Goal: Task Accomplishment & Management: Use online tool/utility

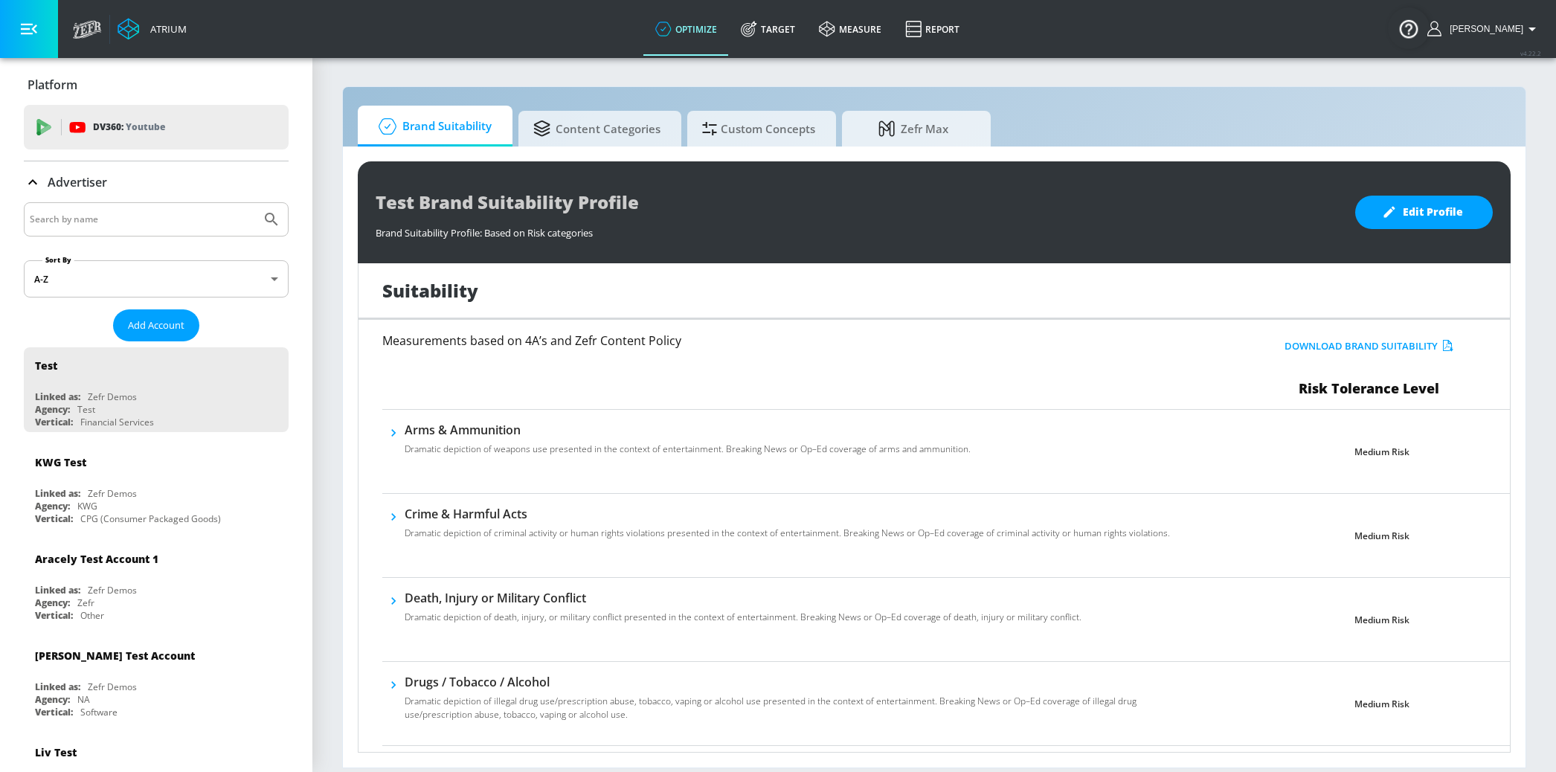
click at [159, 217] on input "Search by name" at bounding box center [142, 219] width 225 height 19
type input "cbs"
click at [255, 203] on button "Submit Search" at bounding box center [271, 219] width 33 height 33
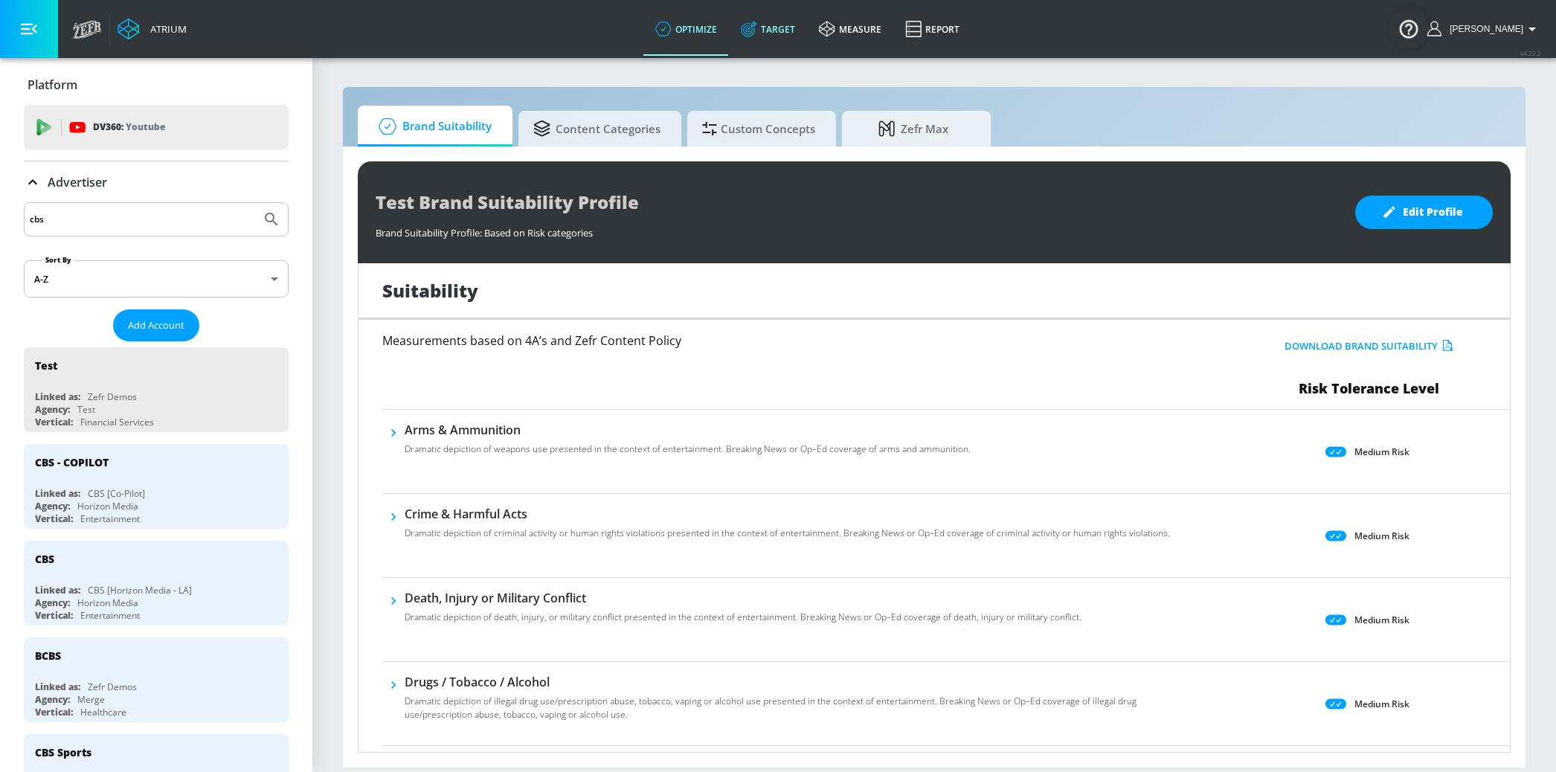
drag, startPoint x: 795, startPoint y: 27, endPoint x: 243, endPoint y: 82, distance: 554.7
click at [795, 27] on link "Target" at bounding box center [768, 29] width 78 height 54
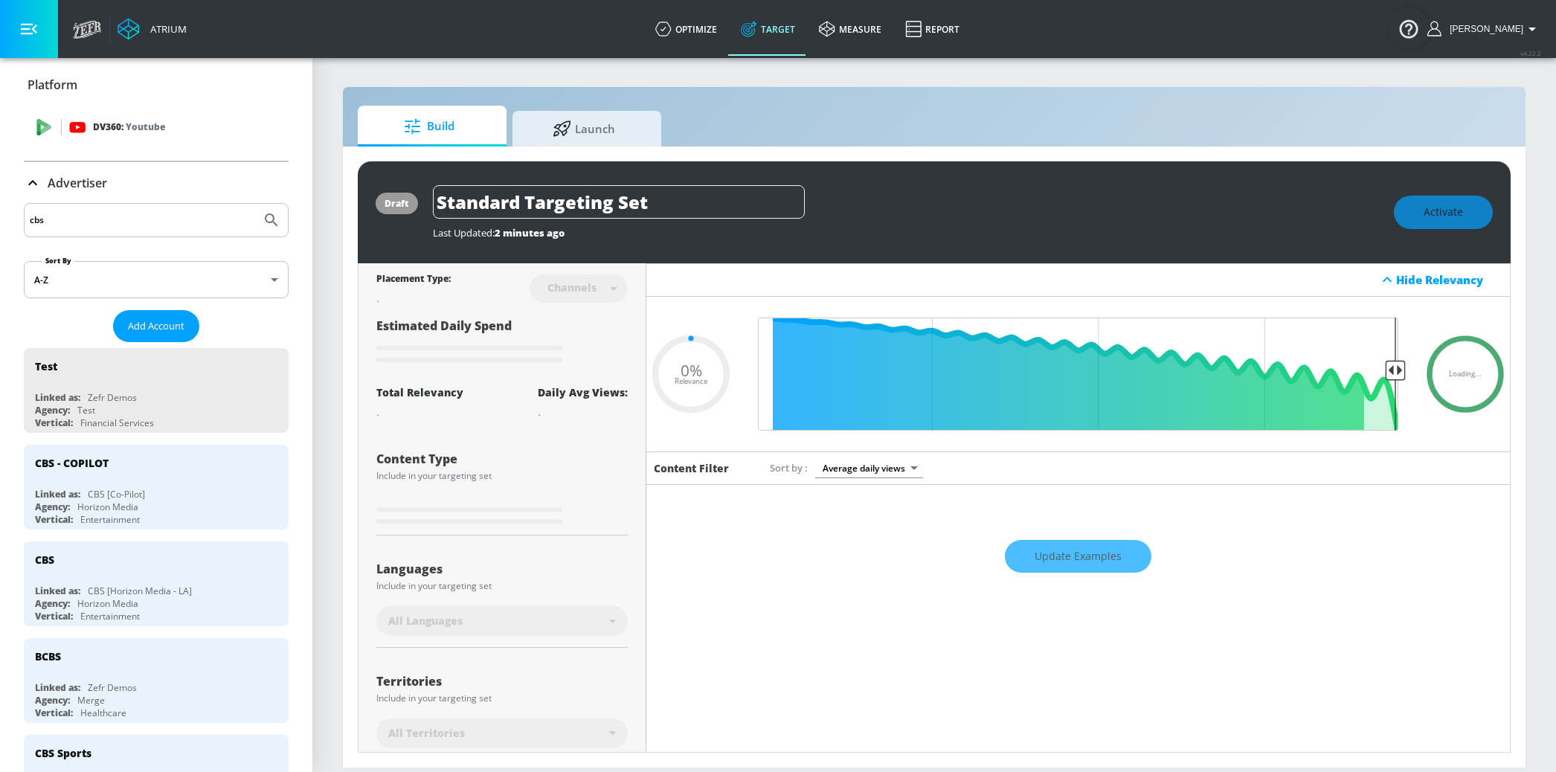
type input "0.05"
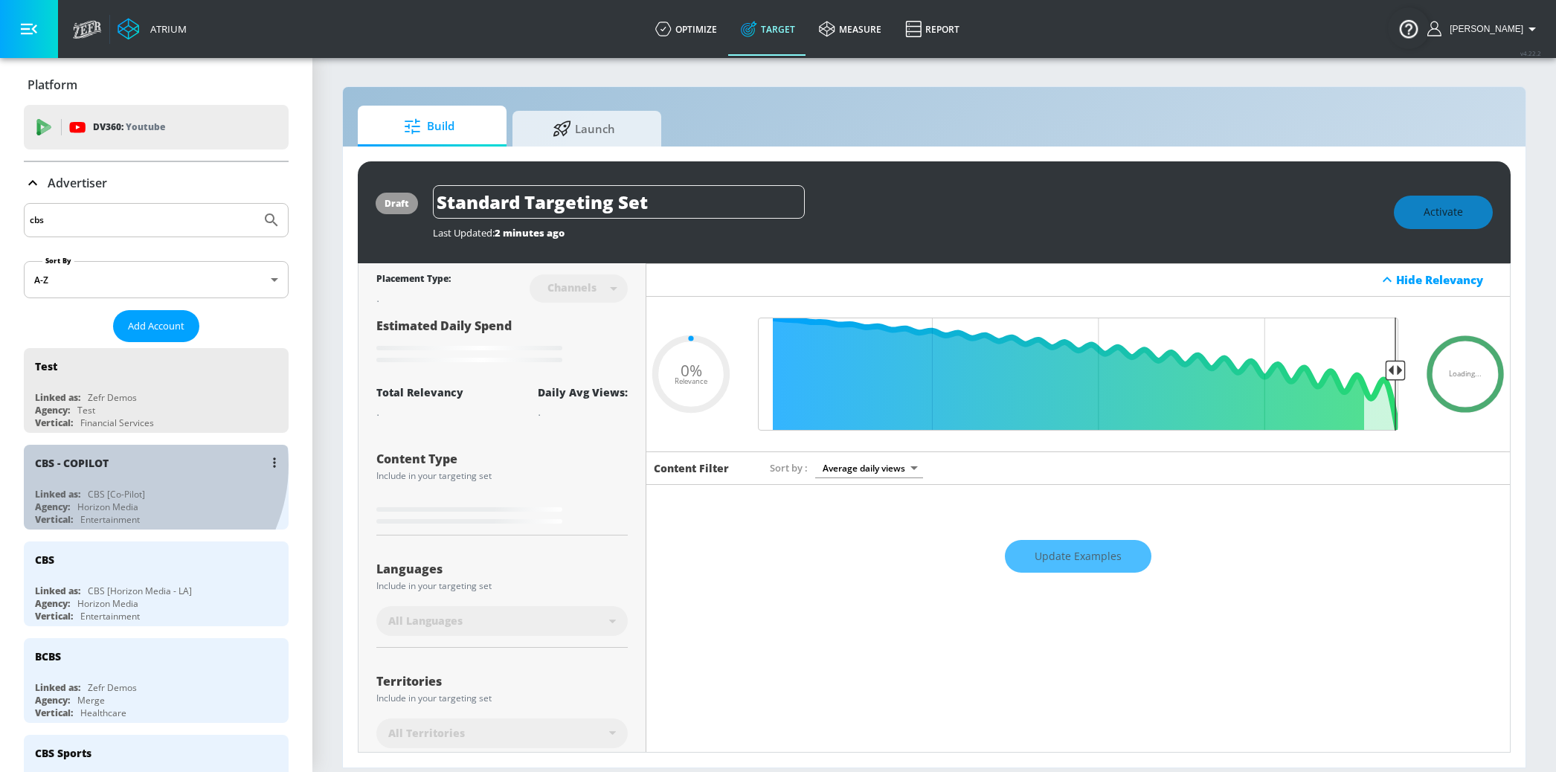
click at [123, 466] on div "CBS - COPILOT" at bounding box center [160, 463] width 250 height 36
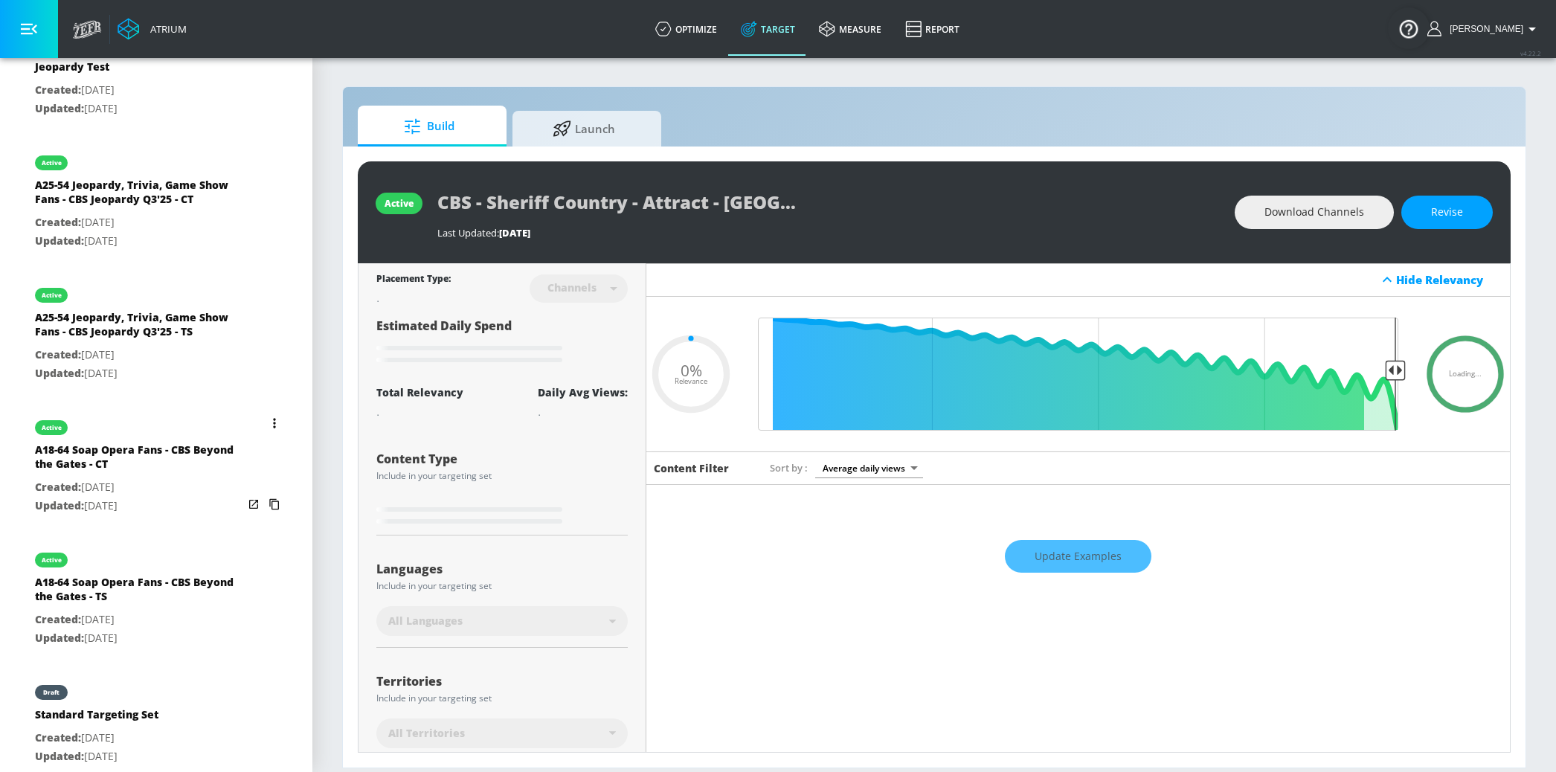
scroll to position [3661, 0]
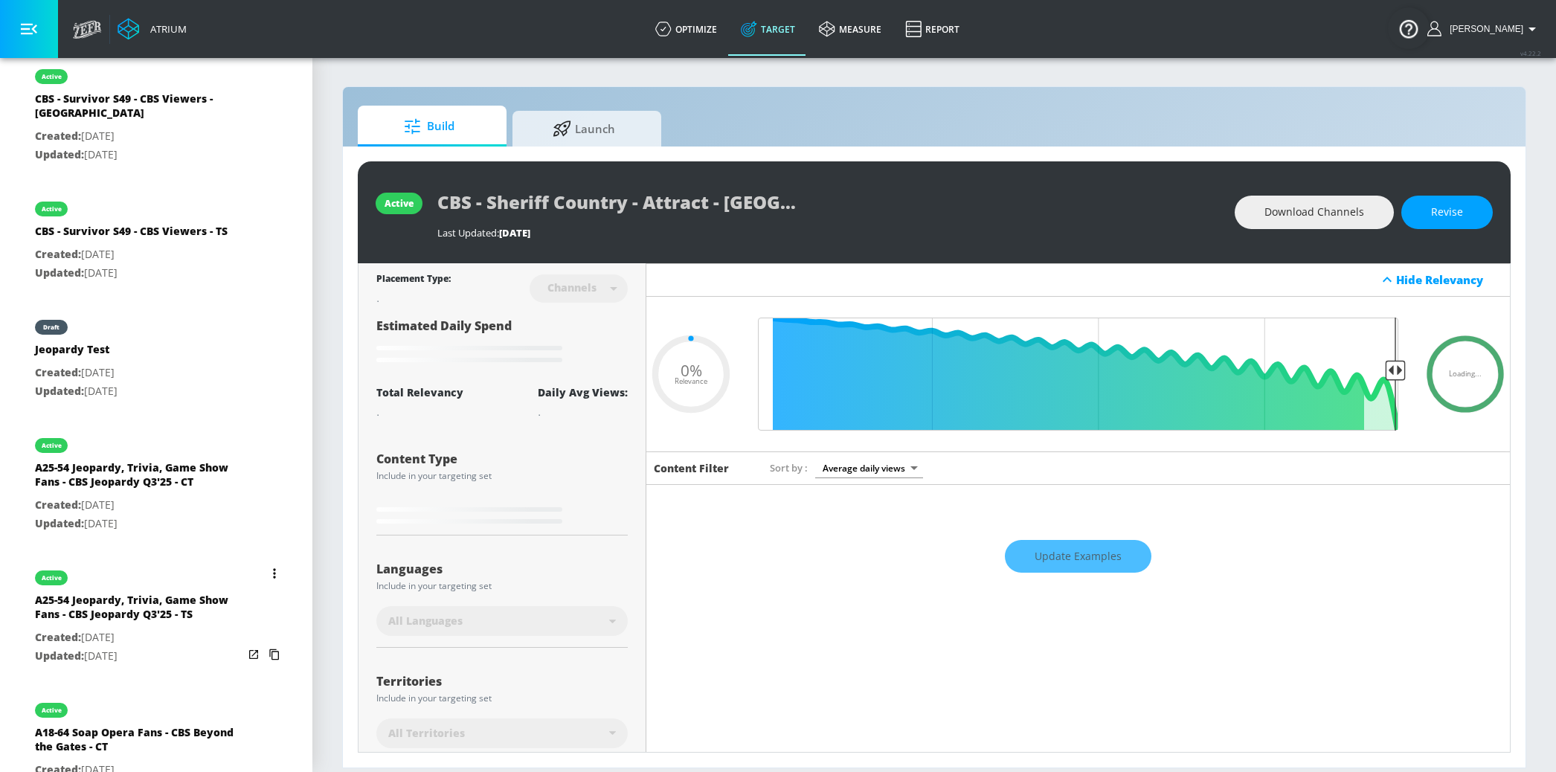
type input "0.5"
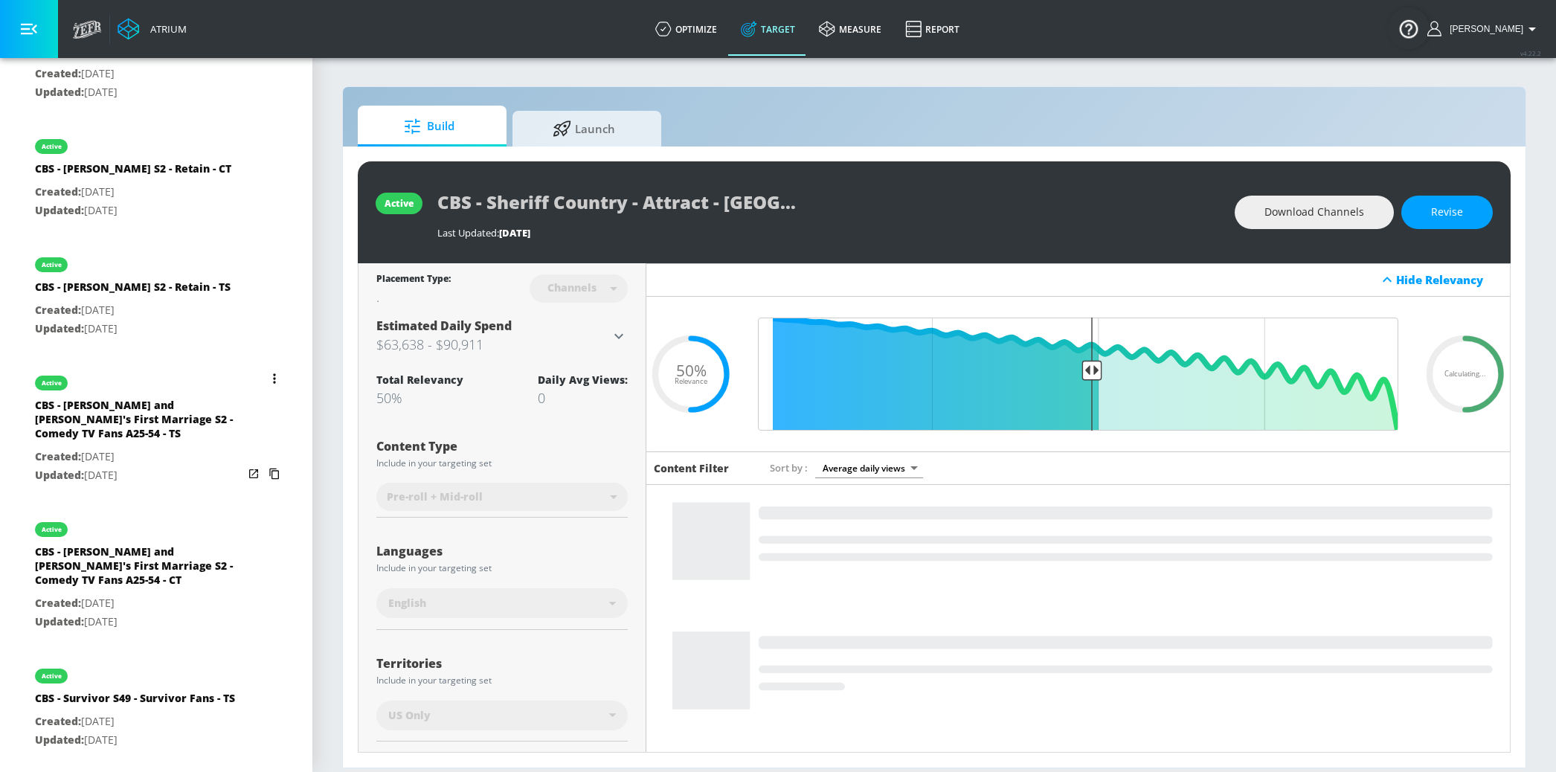
scroll to position [2527, 0]
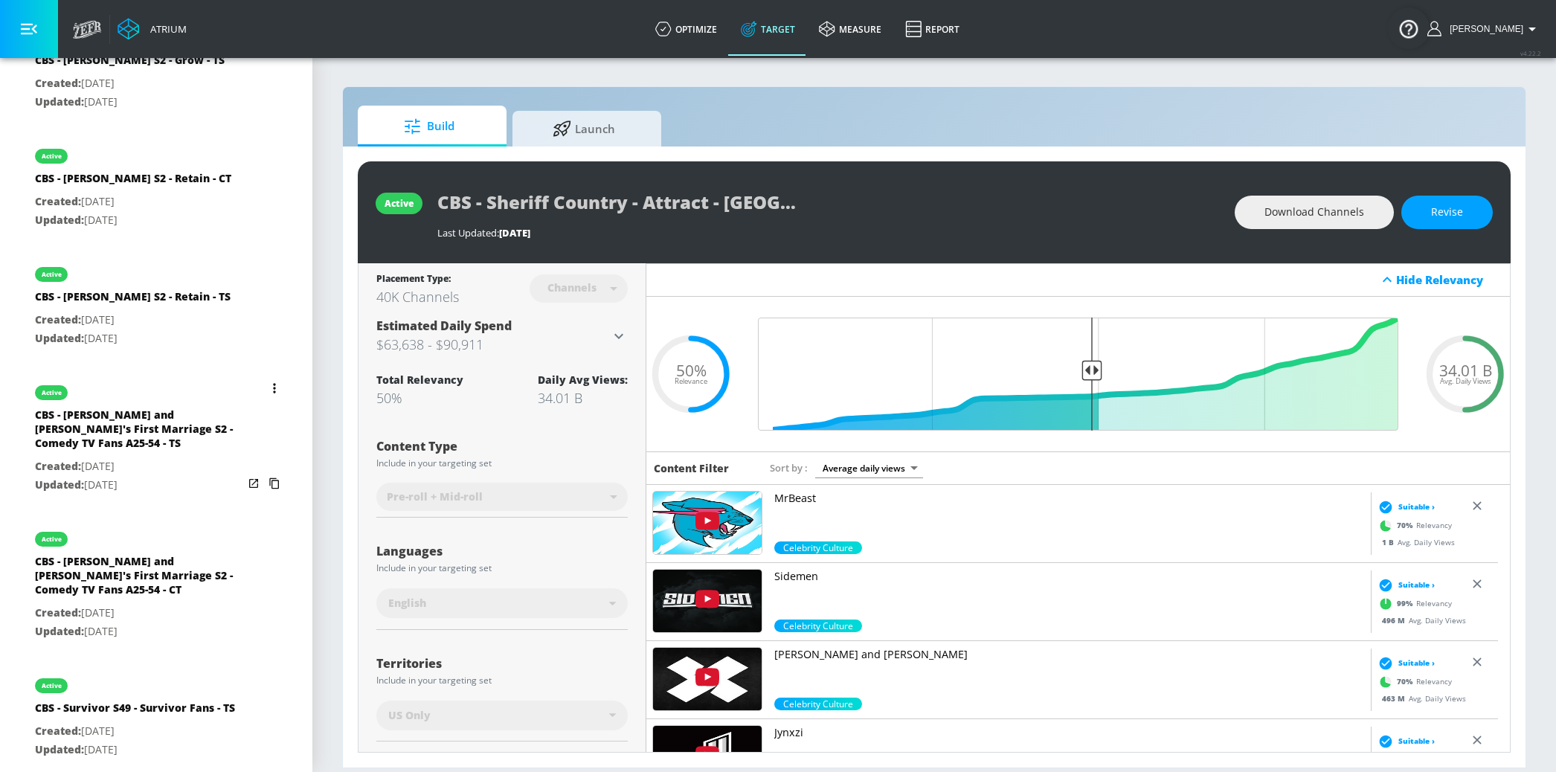
click at [155, 457] on p "Created: Aug. 14, 2025" at bounding box center [139, 466] width 208 height 19
type input "CBS - [PERSON_NAME] and [PERSON_NAME]'s First Marriage S2 - Comedy TV Fans A25-…"
type input "videos"
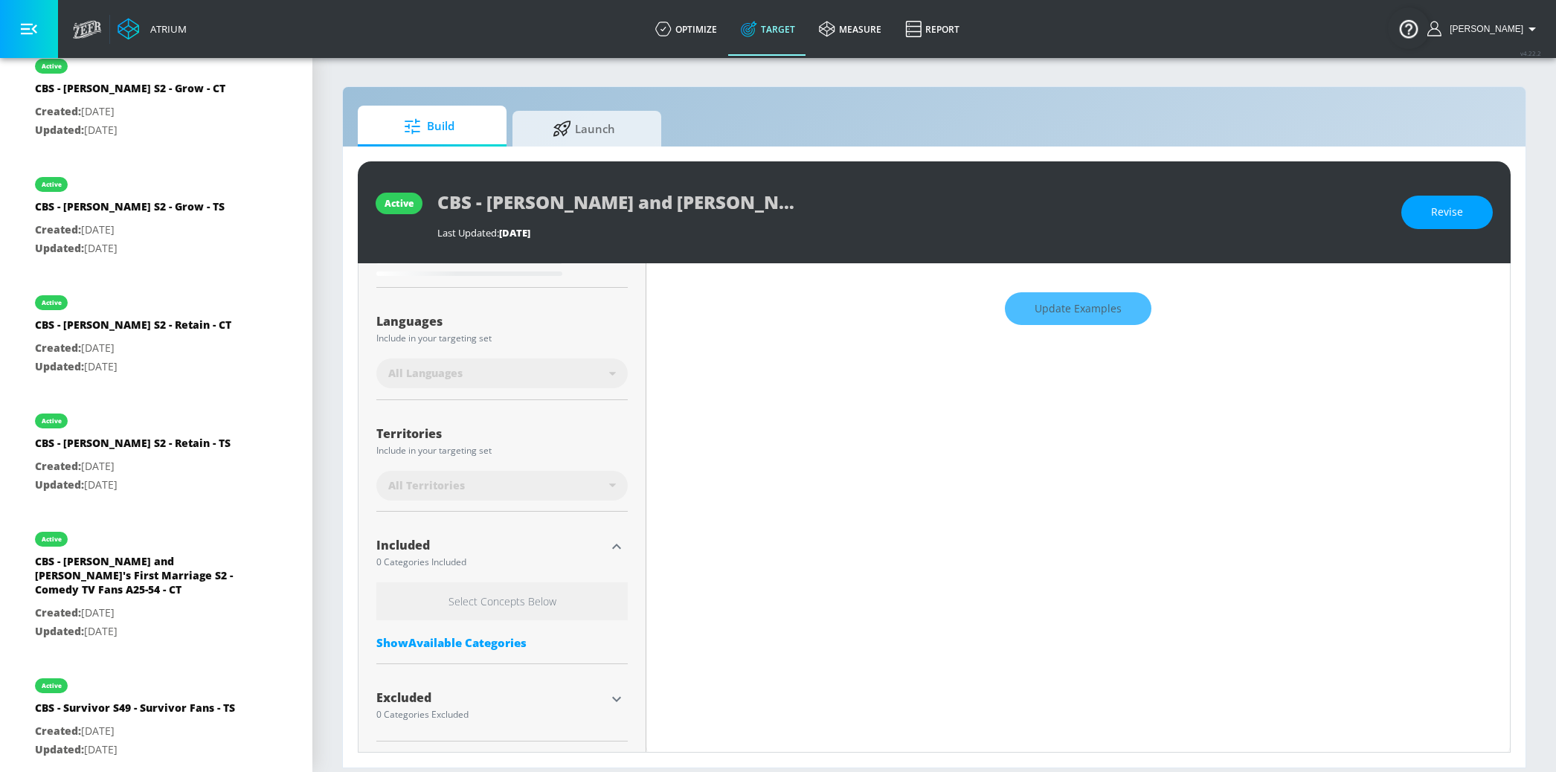
scroll to position [251, 0]
type input "0.5"
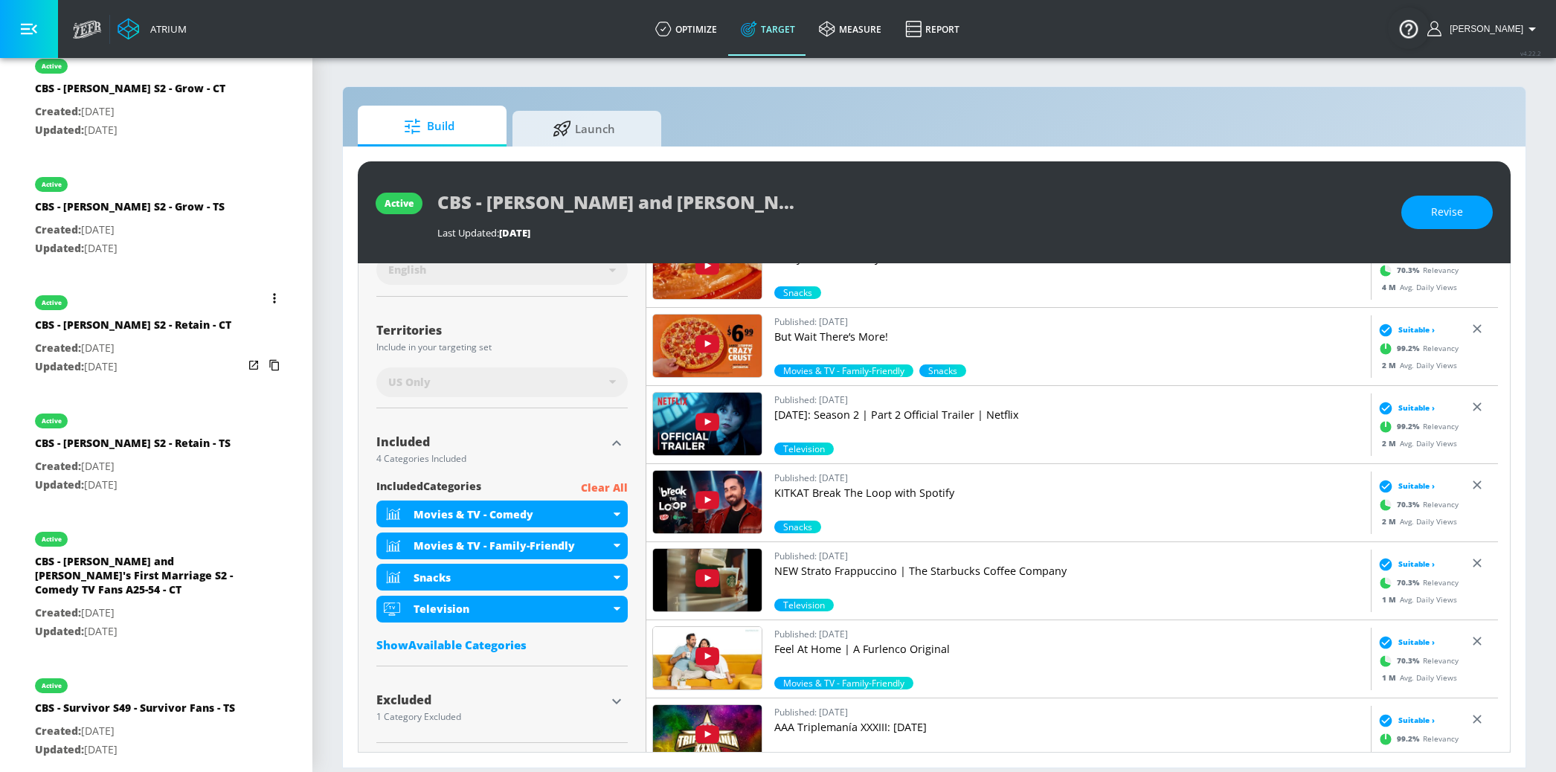
scroll to position [338, 0]
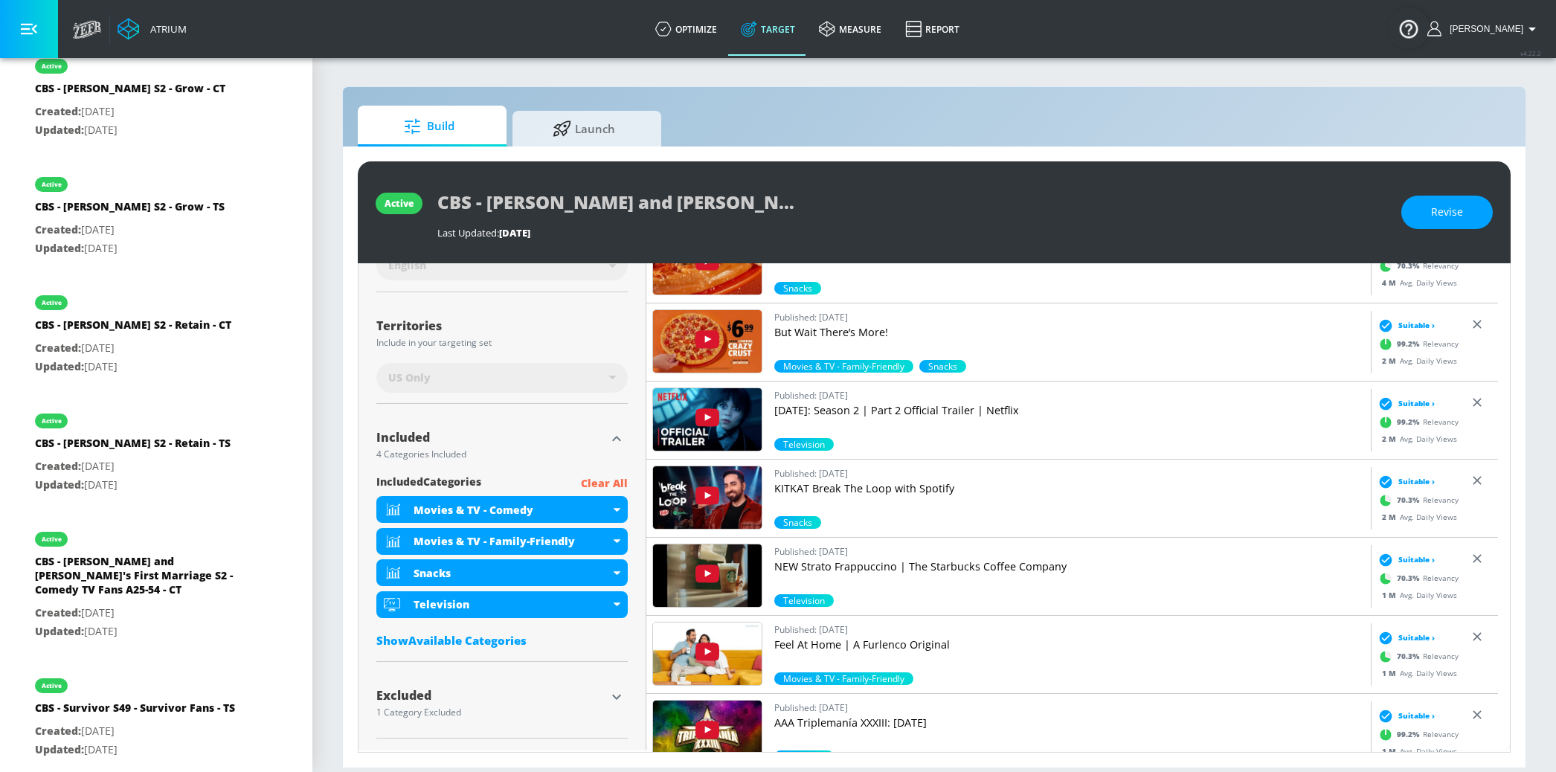
click at [613, 689] on icon "button" at bounding box center [617, 697] width 18 height 18
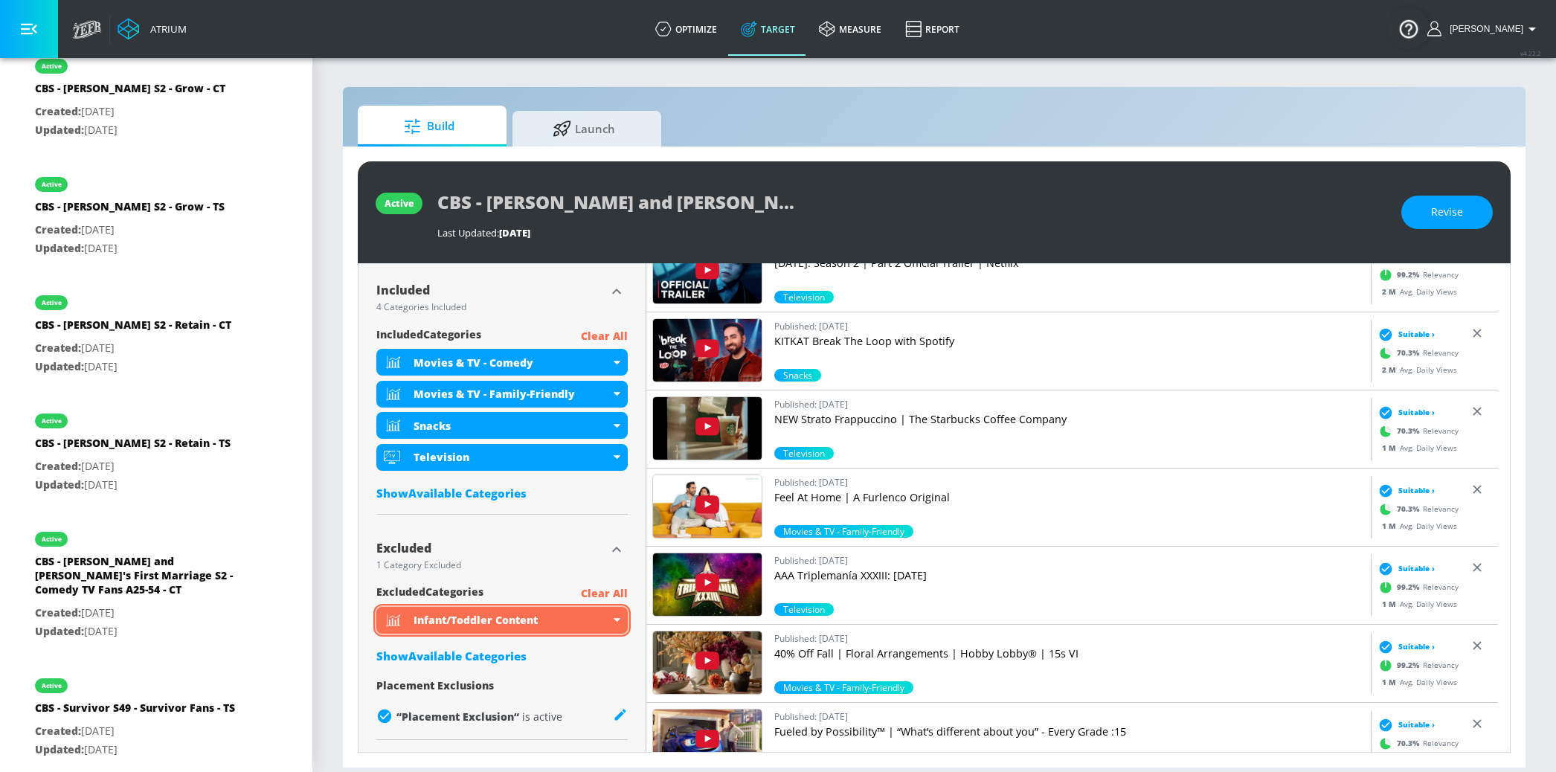
scroll to position [486, 0]
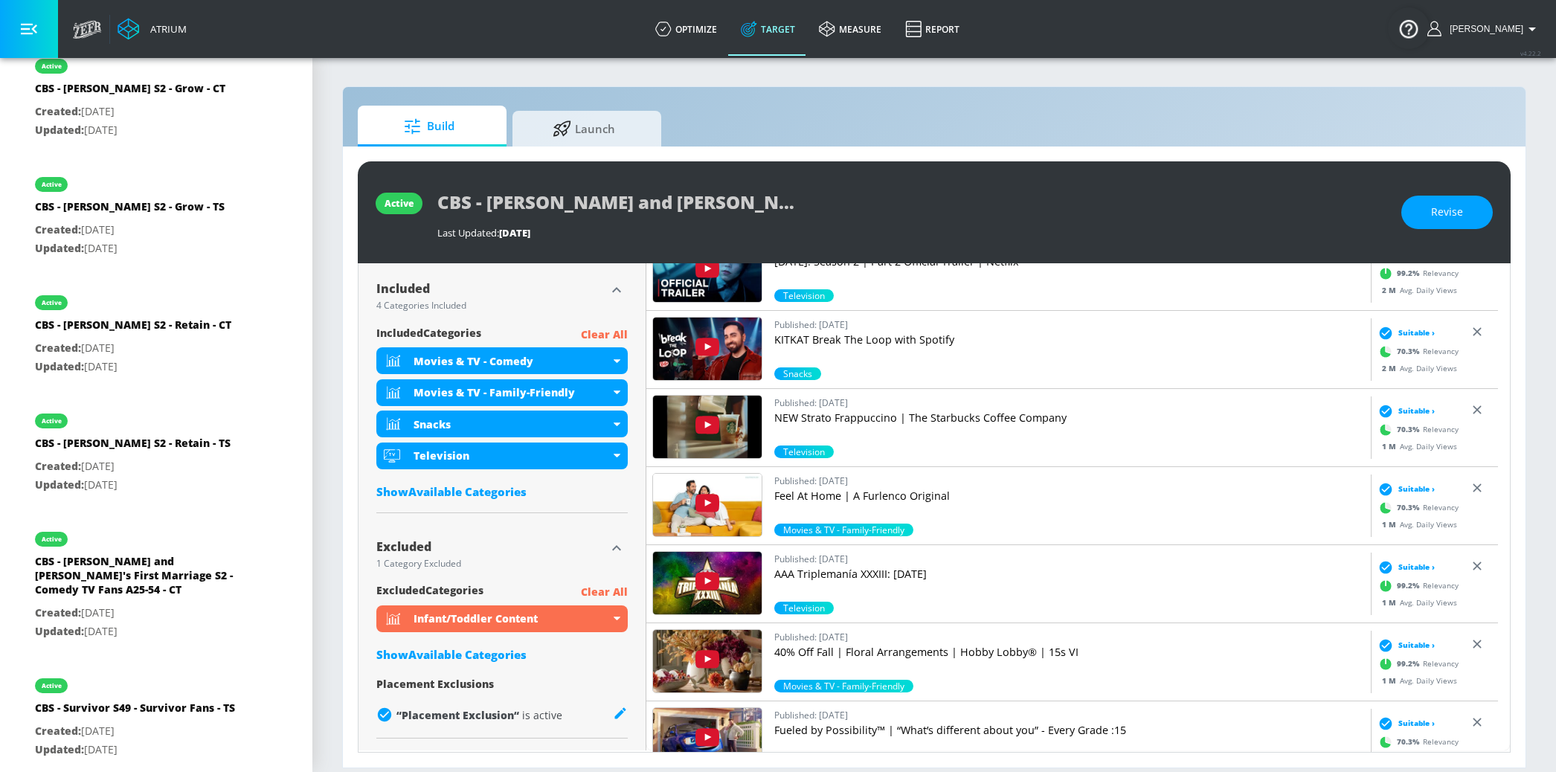
click at [470, 656] on div "Show Available Categories" at bounding box center [501, 654] width 251 height 15
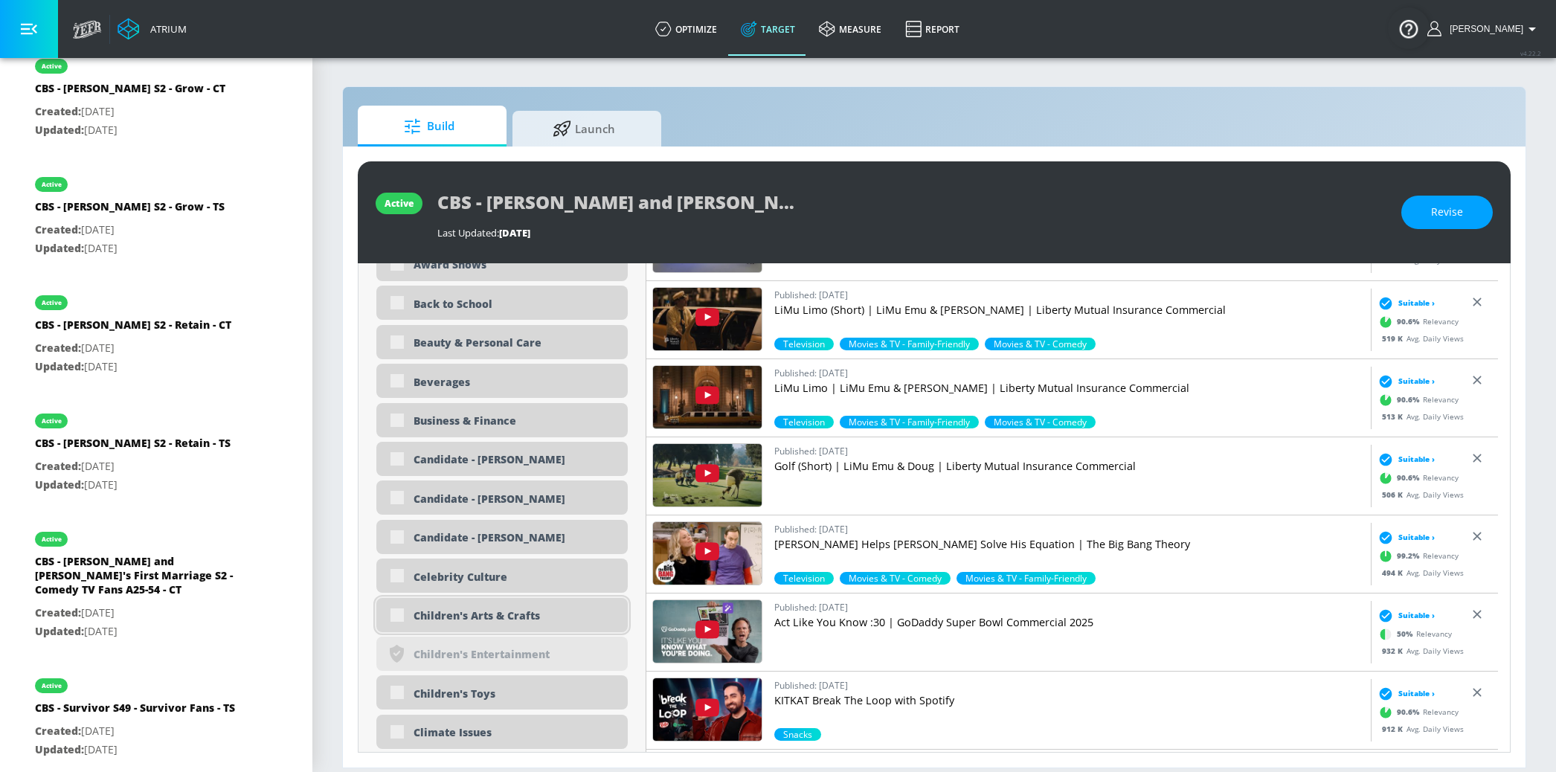
scroll to position [1172, 0]
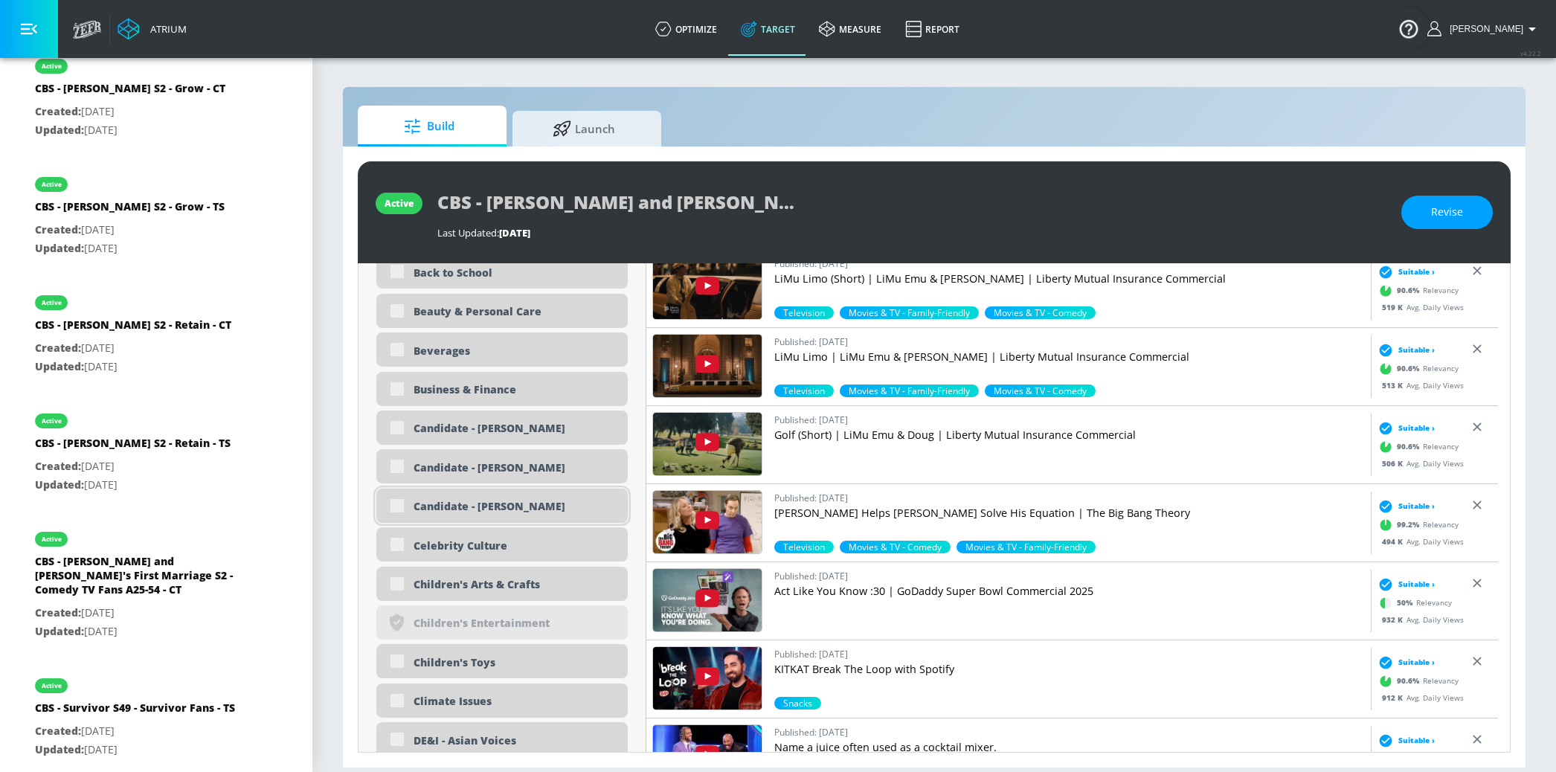
drag, startPoint x: 1447, startPoint y: 214, endPoint x: 564, endPoint y: 515, distance: 933.4
click at [1447, 214] on span "Revise" at bounding box center [1447, 212] width 32 height 19
click at [535, 588] on div "Children's Arts & Crafts" at bounding box center [515, 584] width 203 height 14
checkbox input "true"
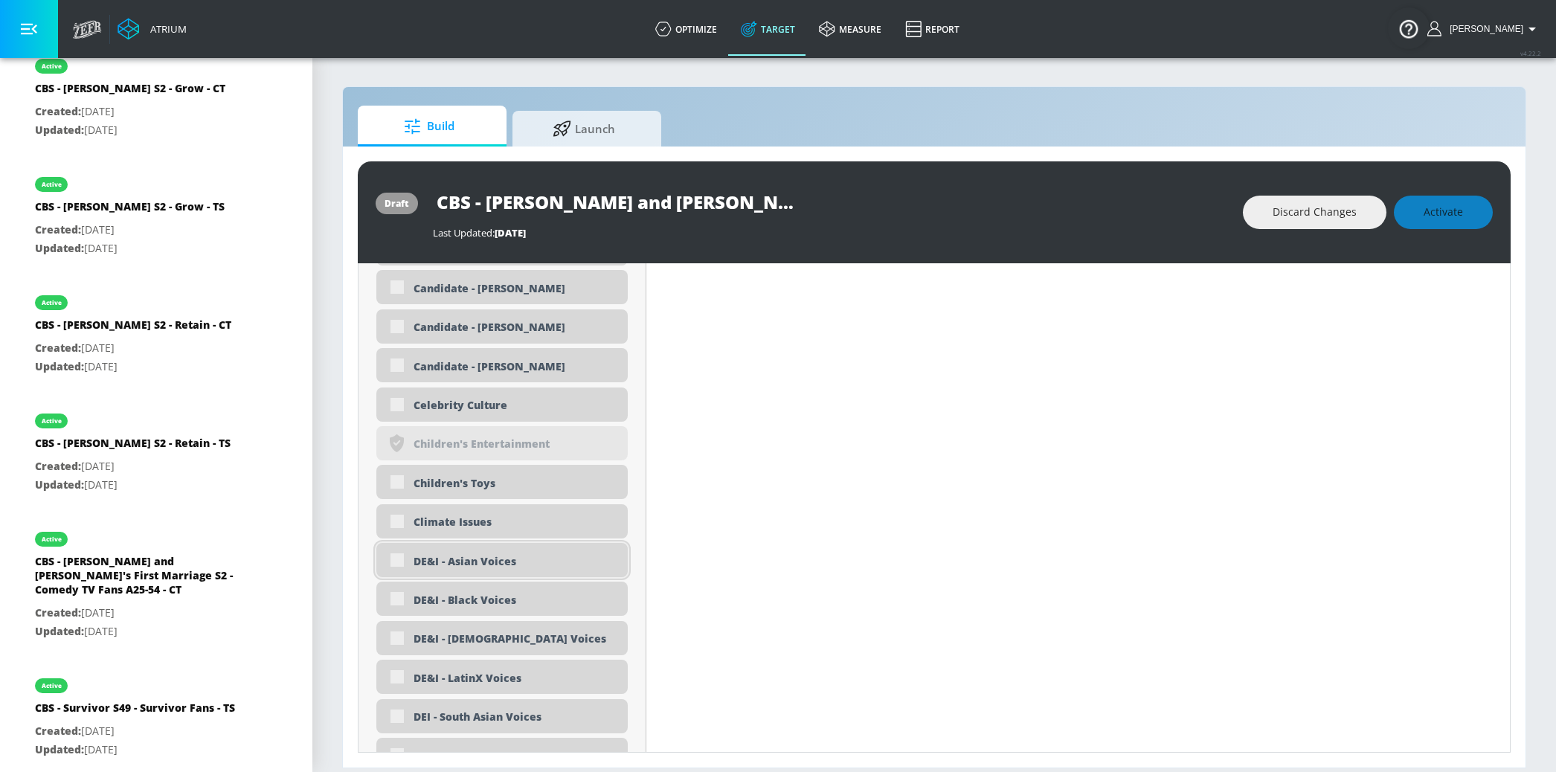
scroll to position [1358, 0]
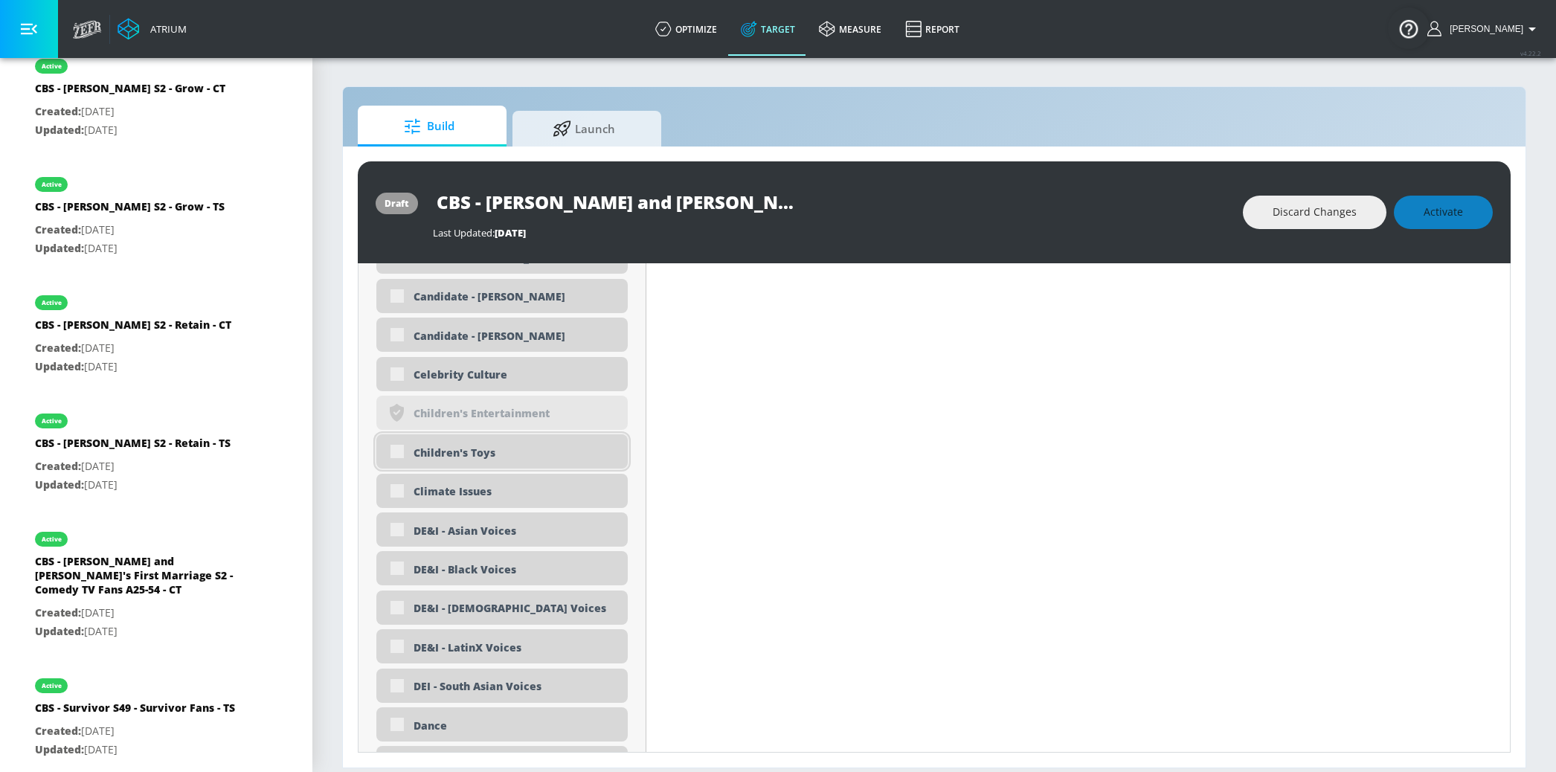
click at [483, 451] on div "Children's Toys" at bounding box center [515, 453] width 203 height 14
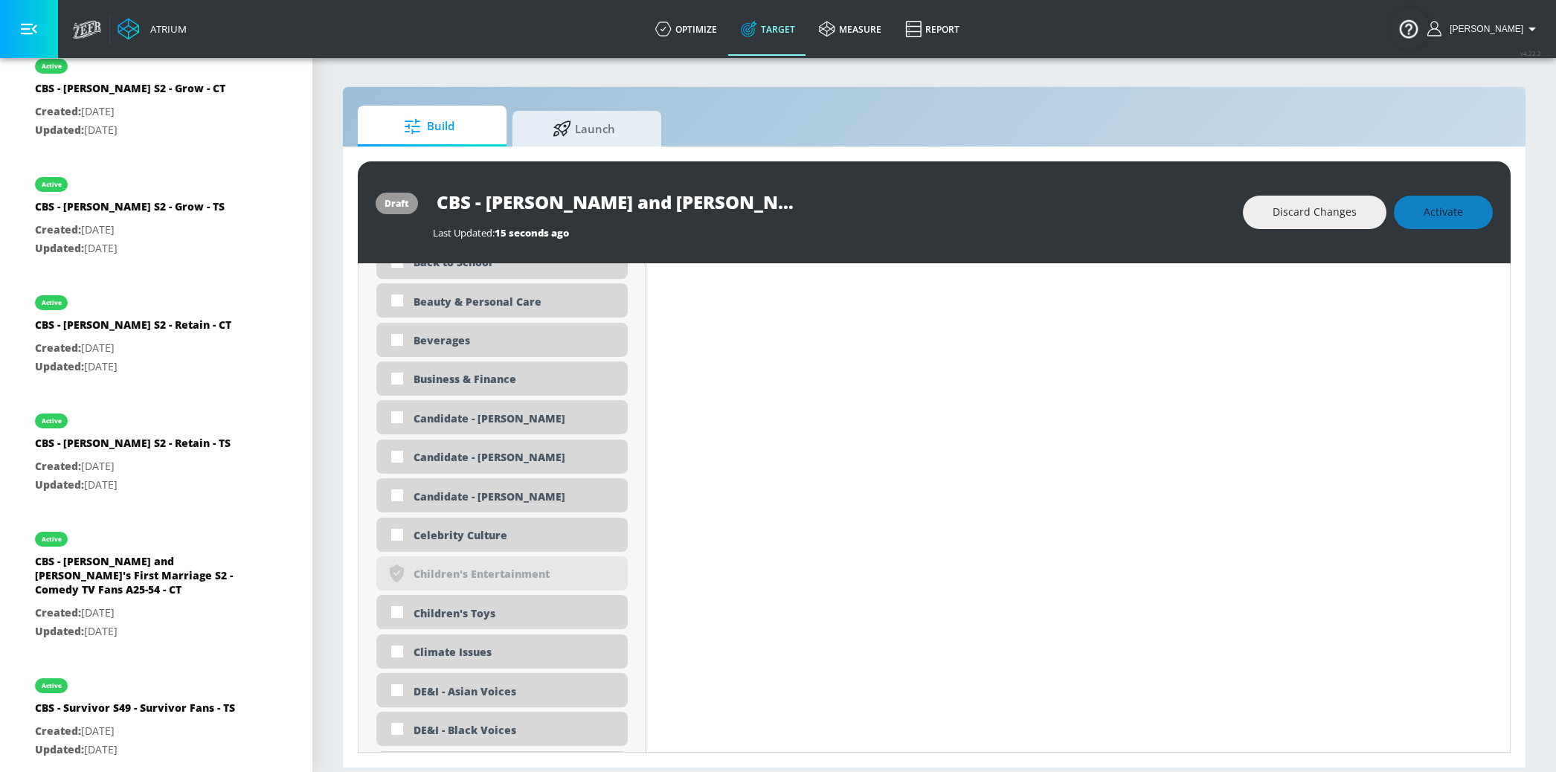
scroll to position [1085, 0]
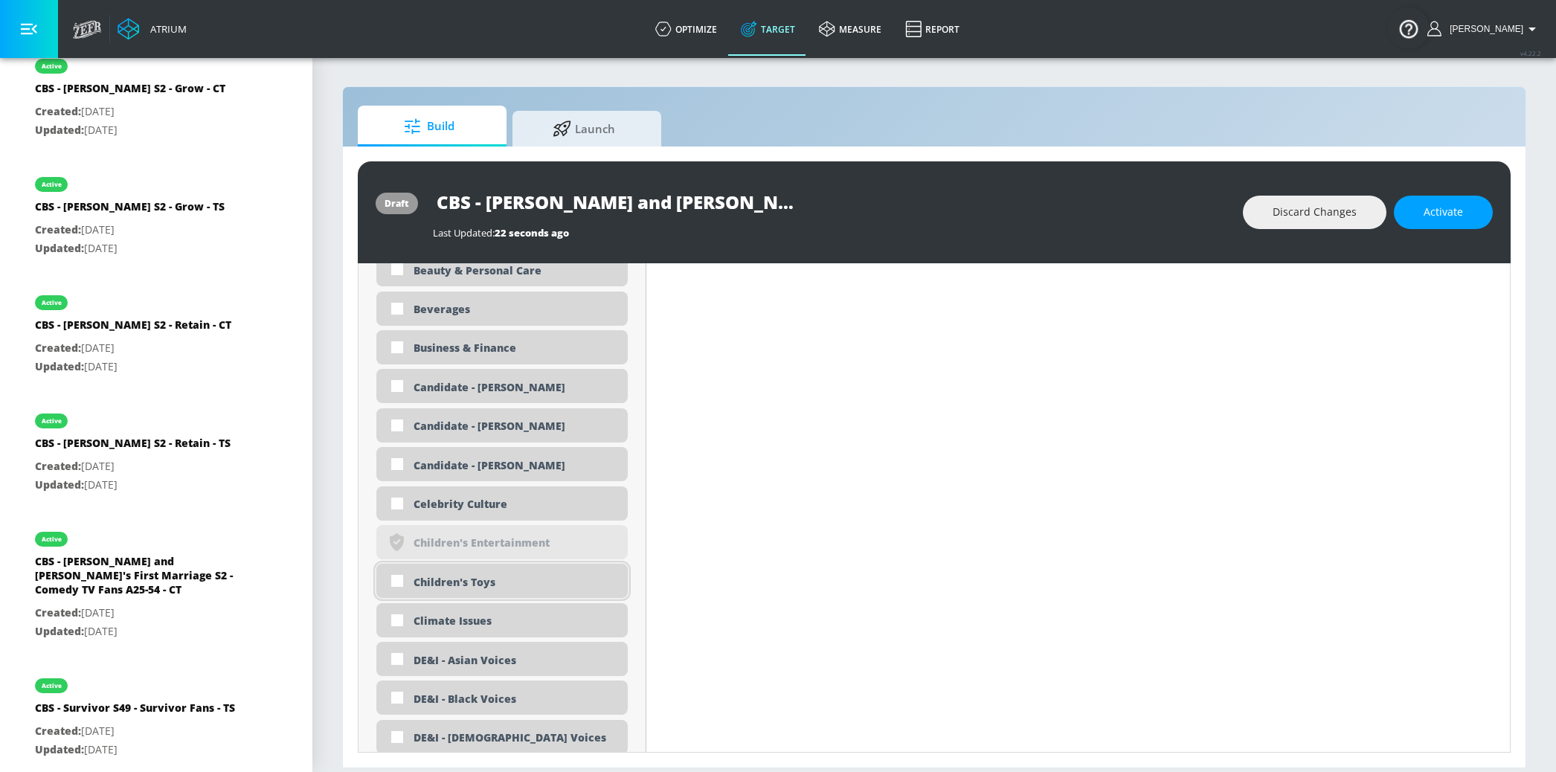
click at [502, 591] on div "Children's Toys" at bounding box center [501, 581] width 251 height 34
checkbox input "true"
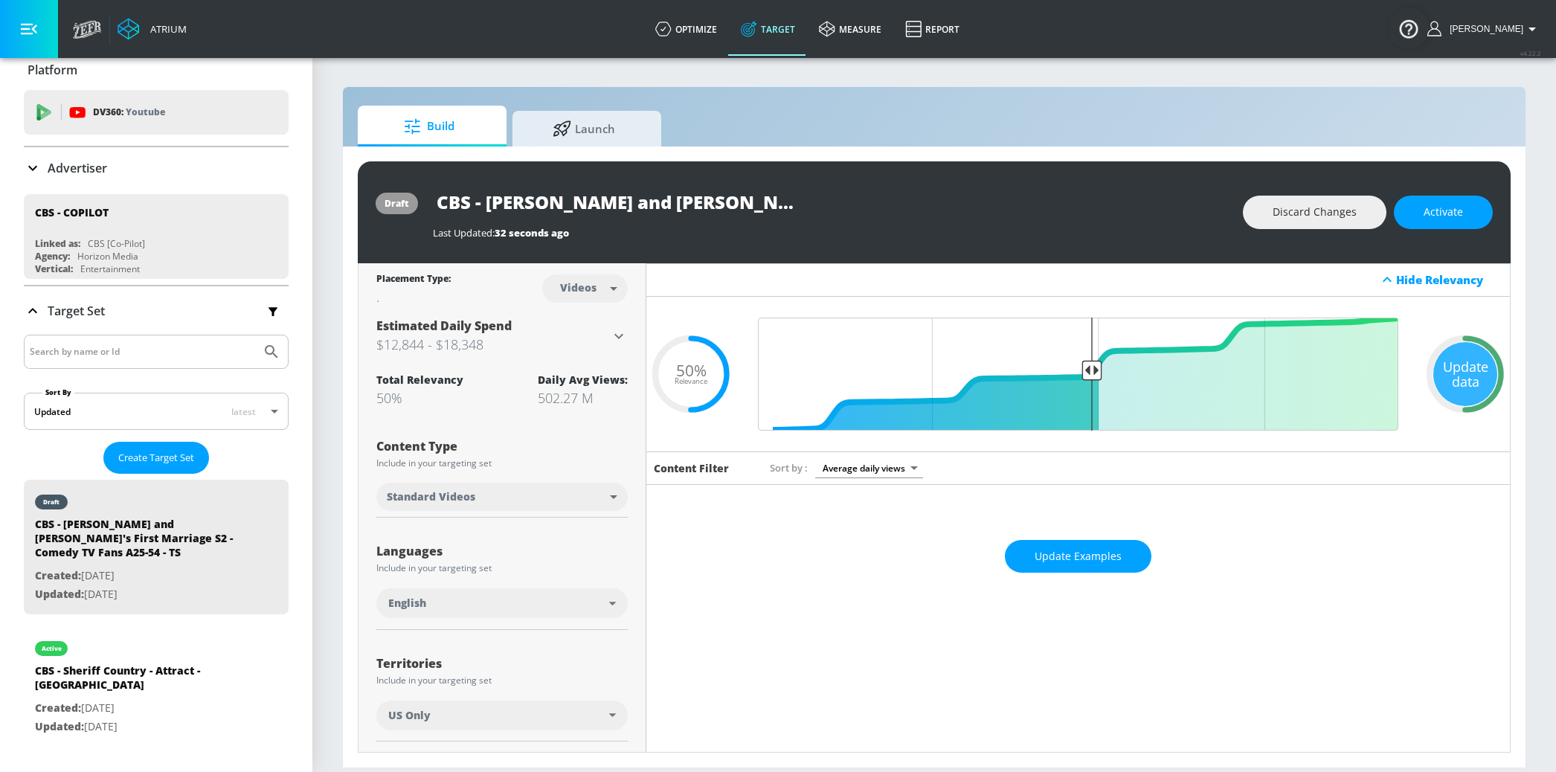
scroll to position [0, 0]
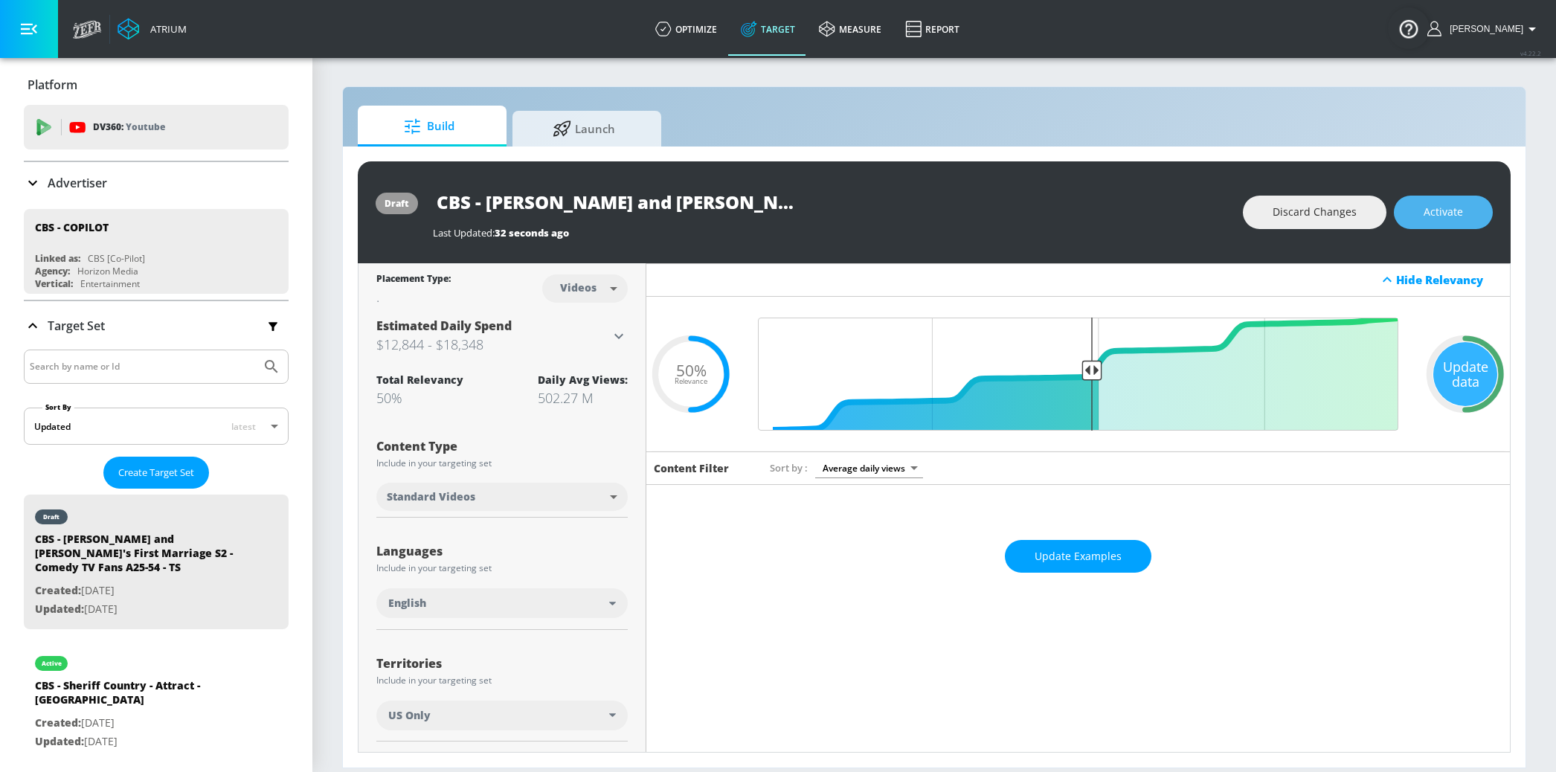
click at [1455, 209] on span "Activate" at bounding box center [1443, 212] width 39 height 19
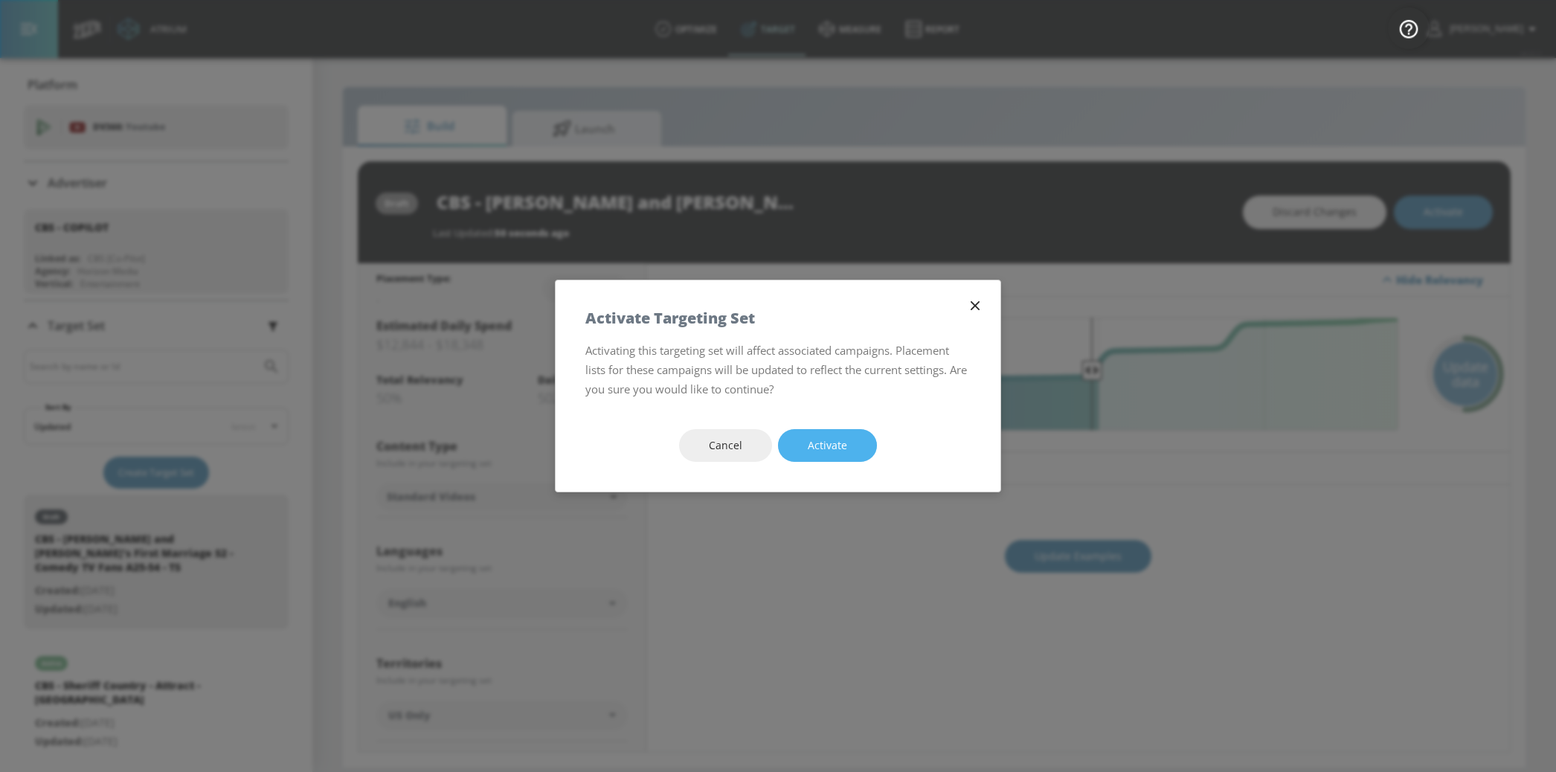
click at [844, 443] on span "Activate" at bounding box center [827, 446] width 39 height 19
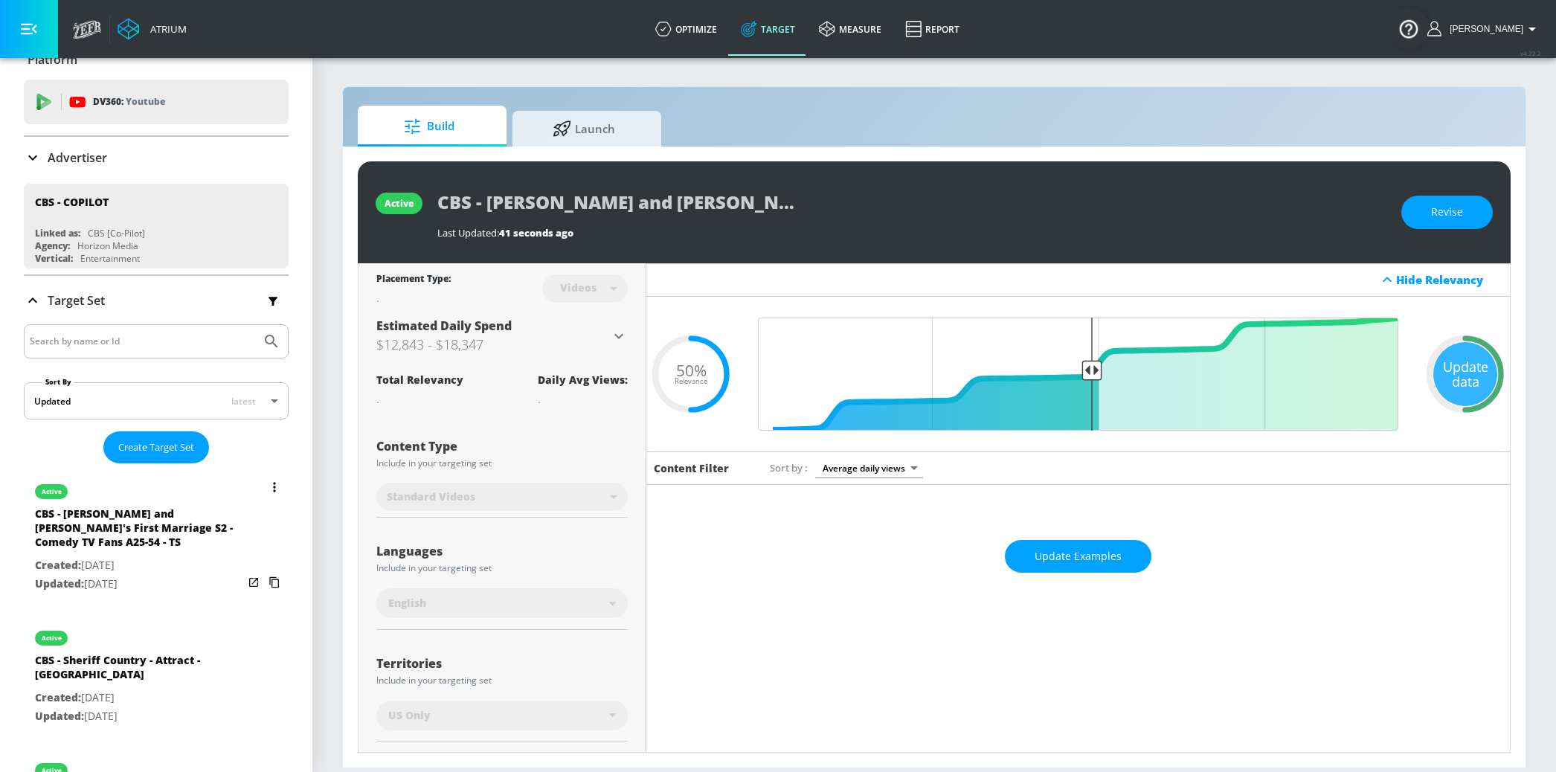
scroll to position [30, 0]
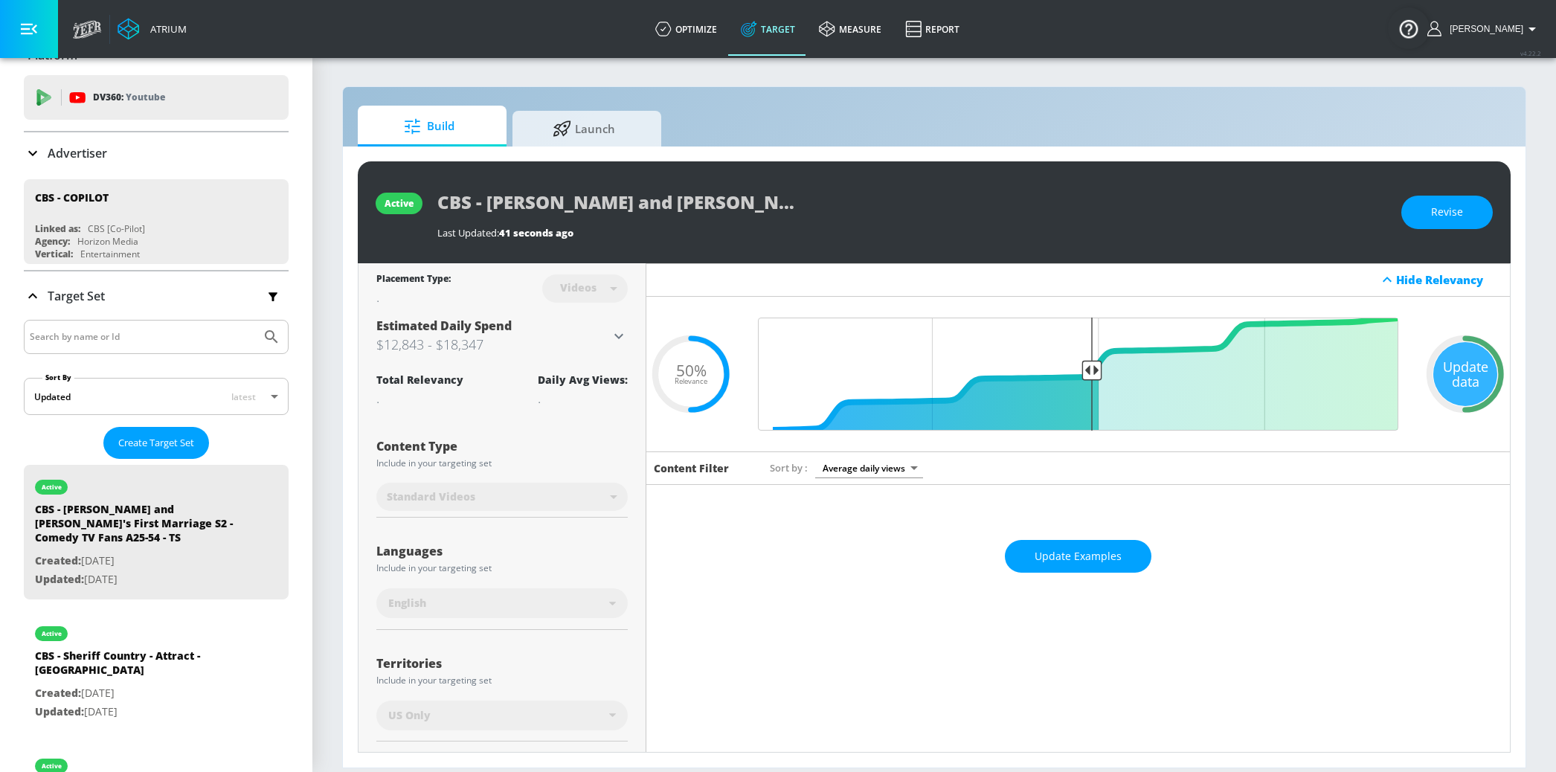
click at [1461, 389] on div "Update data" at bounding box center [1465, 374] width 64 height 64
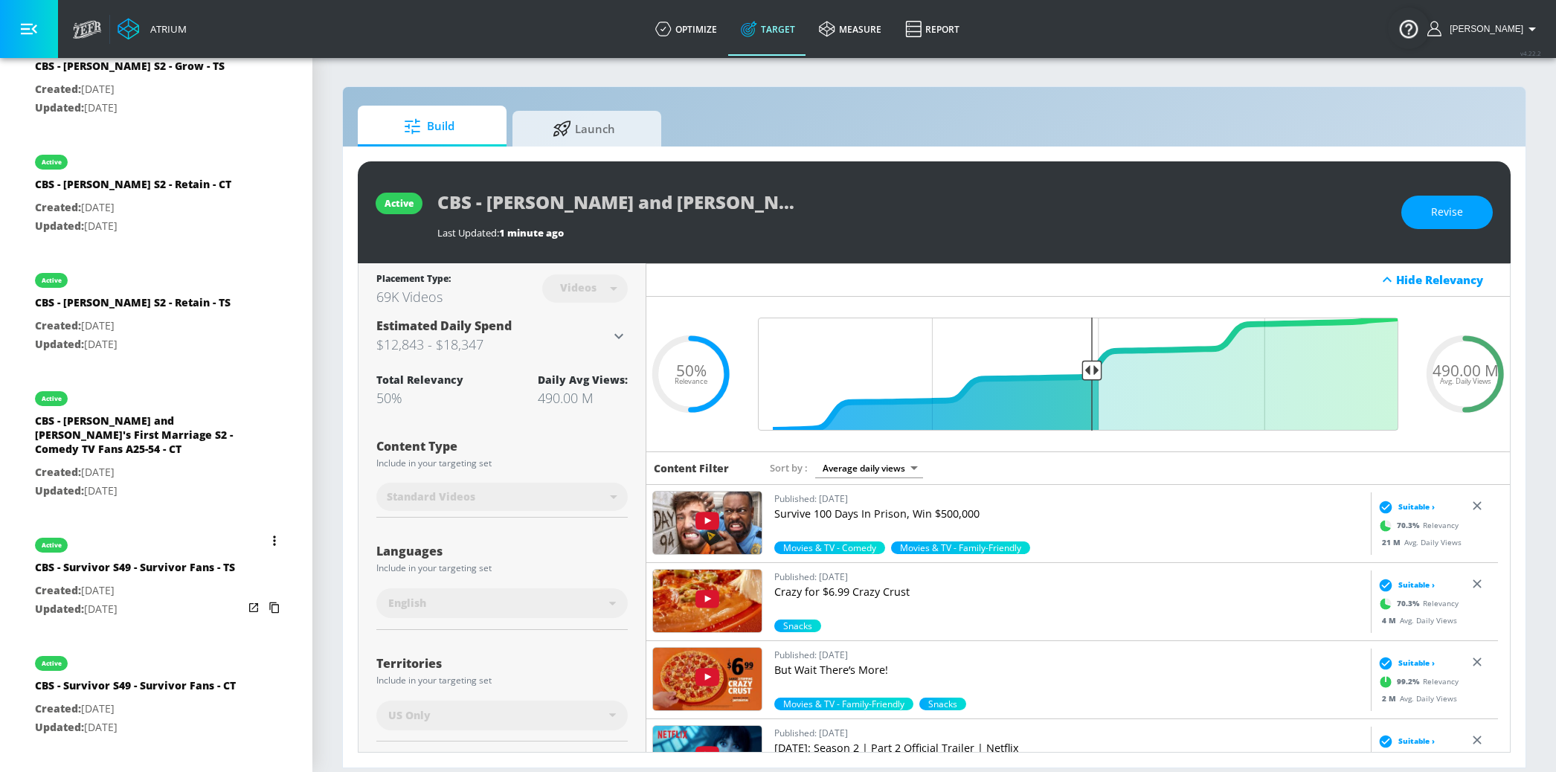
scroll to position [2682, 0]
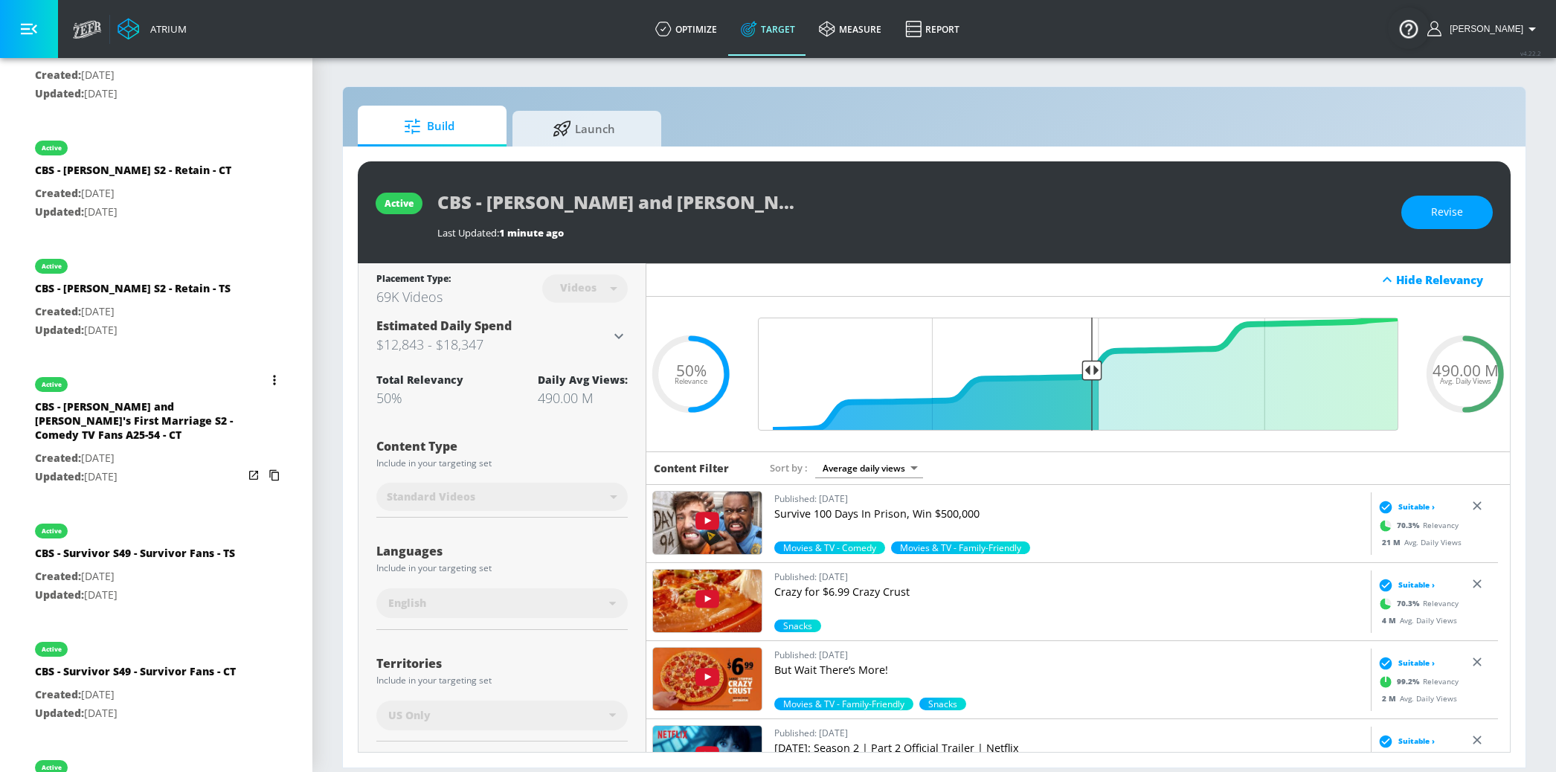
click at [150, 414] on div "CBS - [PERSON_NAME] and [PERSON_NAME]'s First Marriage S2 - Comedy TV Fans A25-…" at bounding box center [139, 424] width 208 height 50
type input "CBS - [PERSON_NAME] and [PERSON_NAME]'s First Marriage S2 - Comedy TV Fans A25-…"
type input "channels"
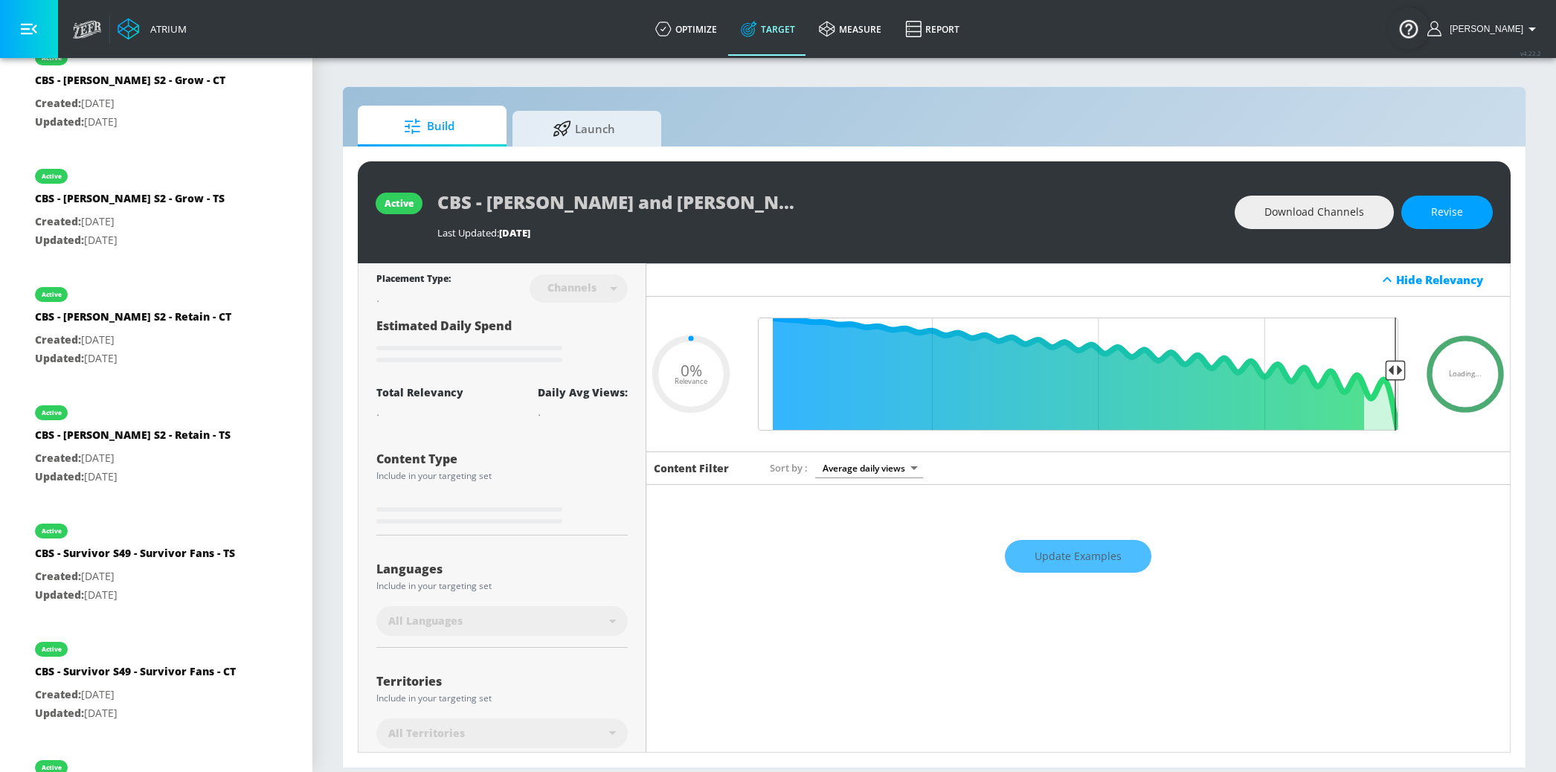
type input "0.5"
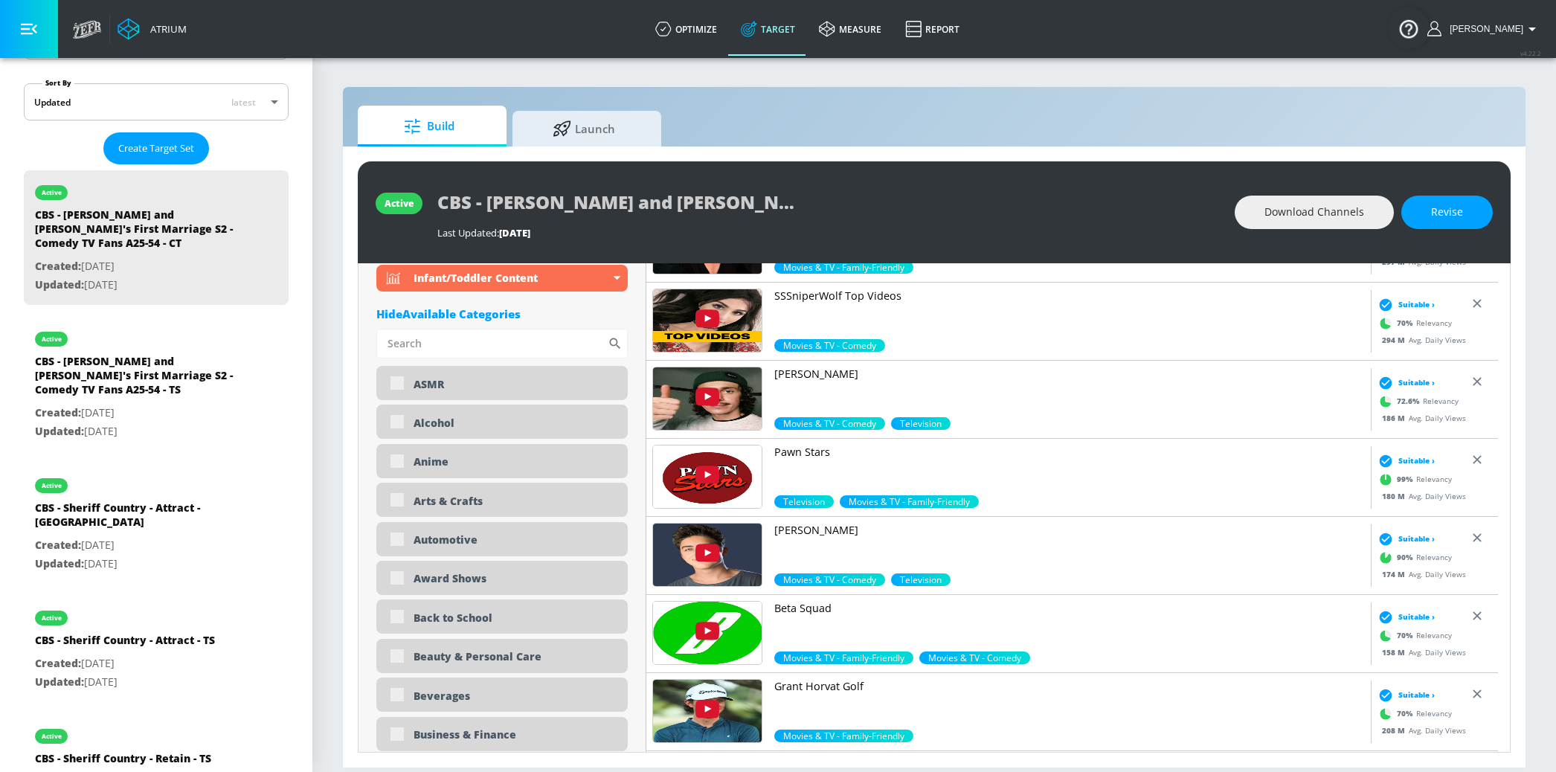
scroll to position [839, 0]
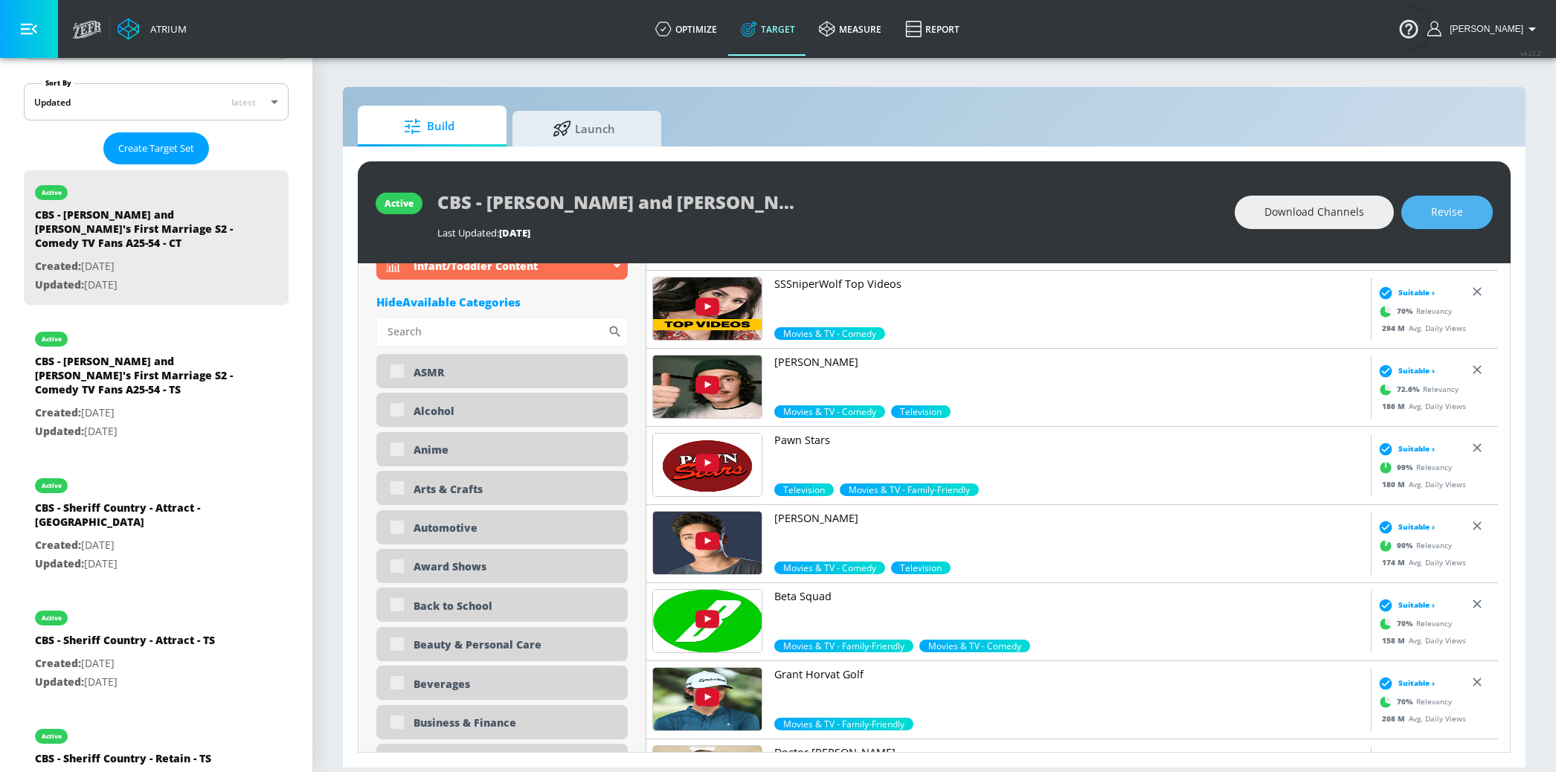
click at [1460, 222] on button "Revise" at bounding box center [1446, 212] width 91 height 33
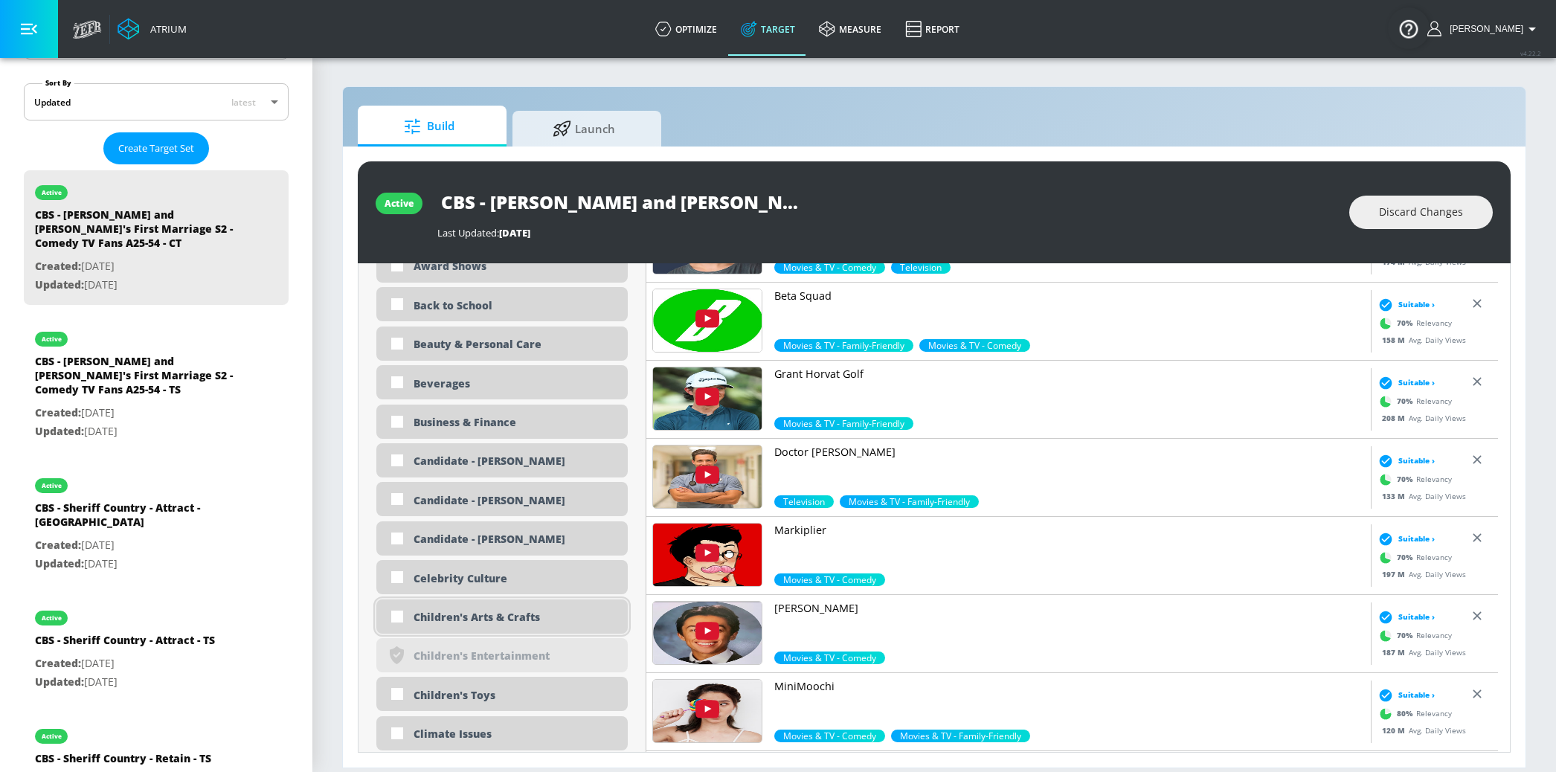
click at [521, 618] on div "Children's Arts & Crafts" at bounding box center [515, 617] width 203 height 14
checkbox input "true"
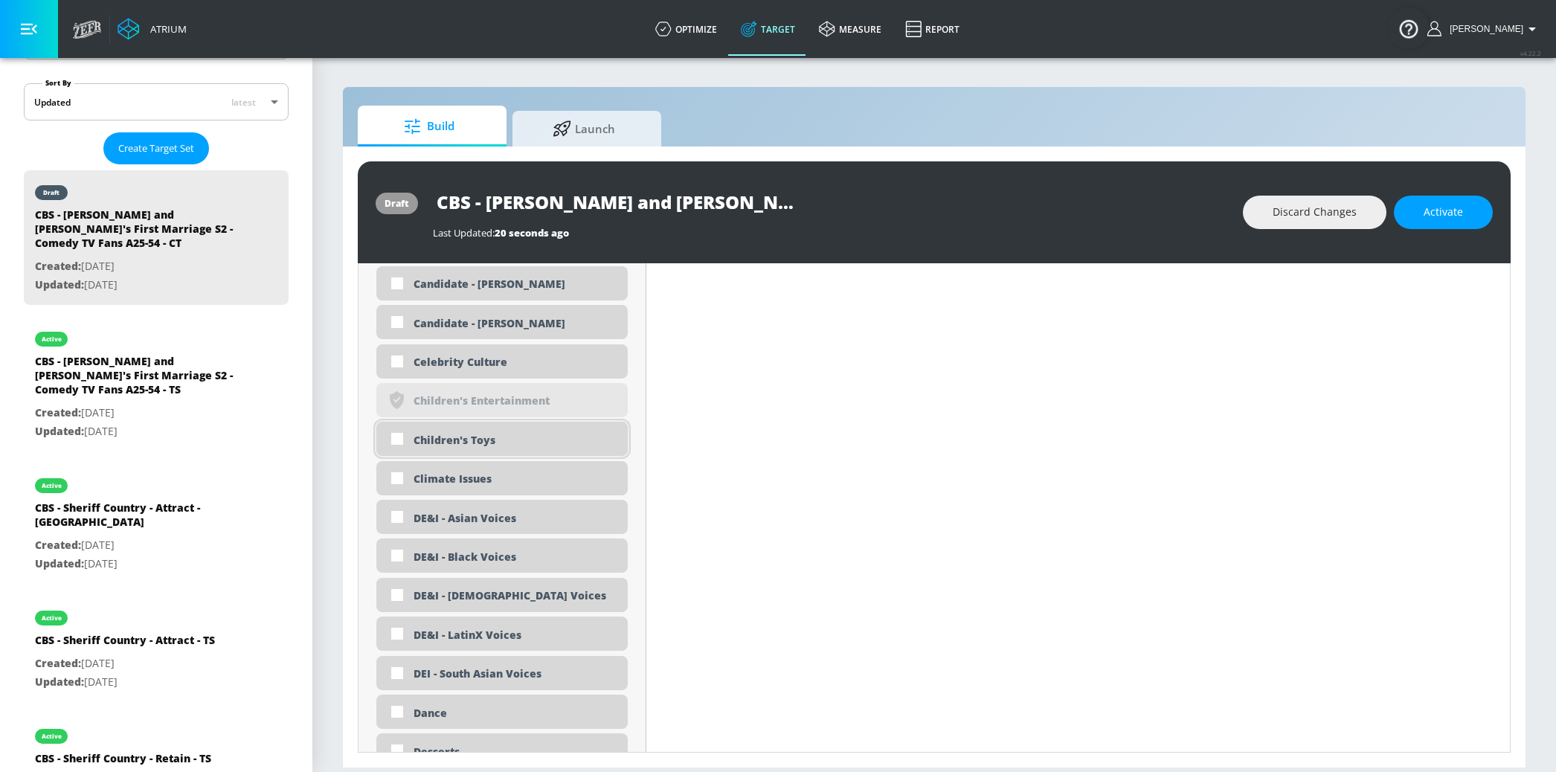
scroll to position [1375, 0]
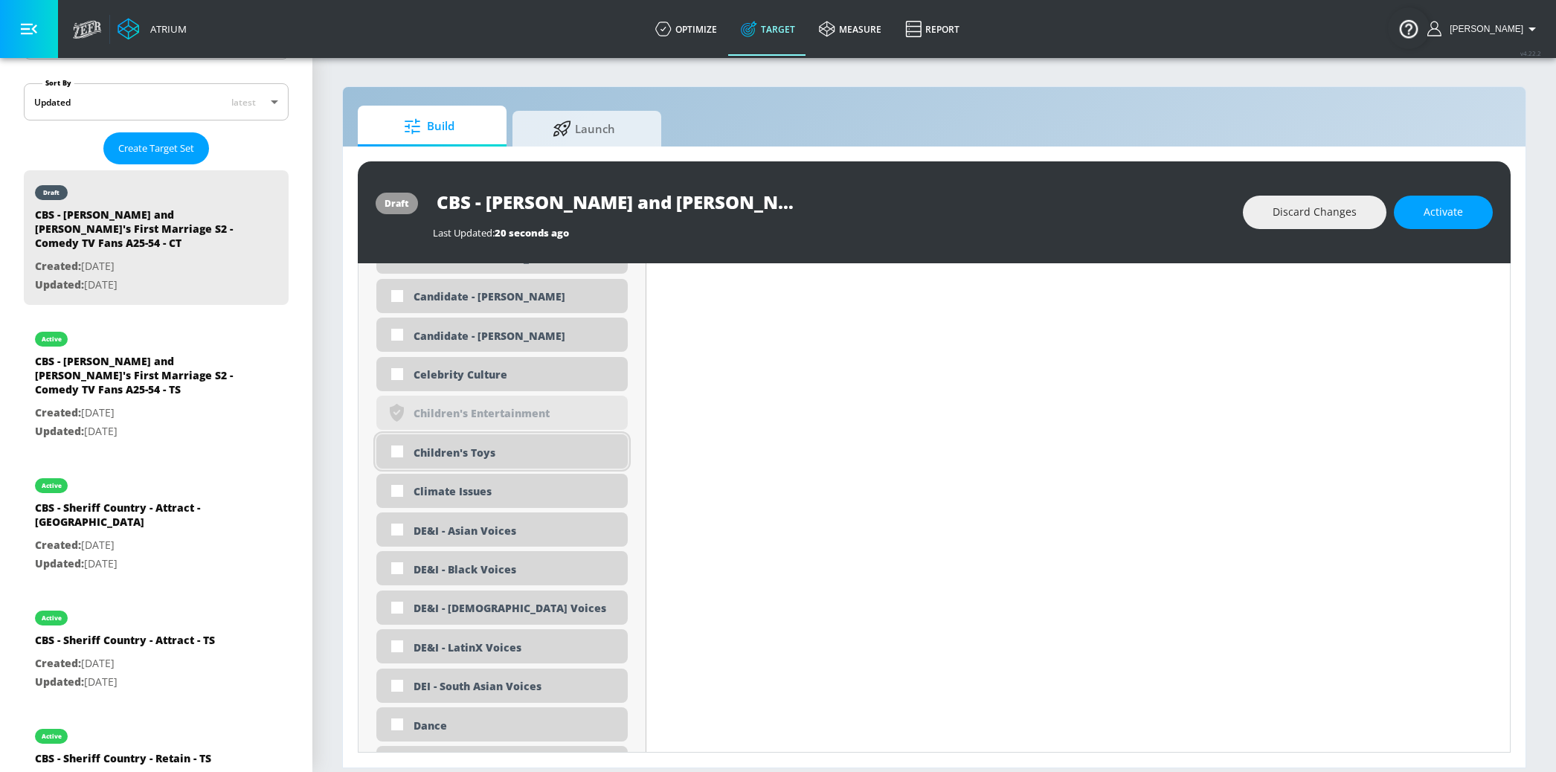
click at [495, 452] on div "Children's Toys" at bounding box center [515, 453] width 203 height 14
checkbox input "true"
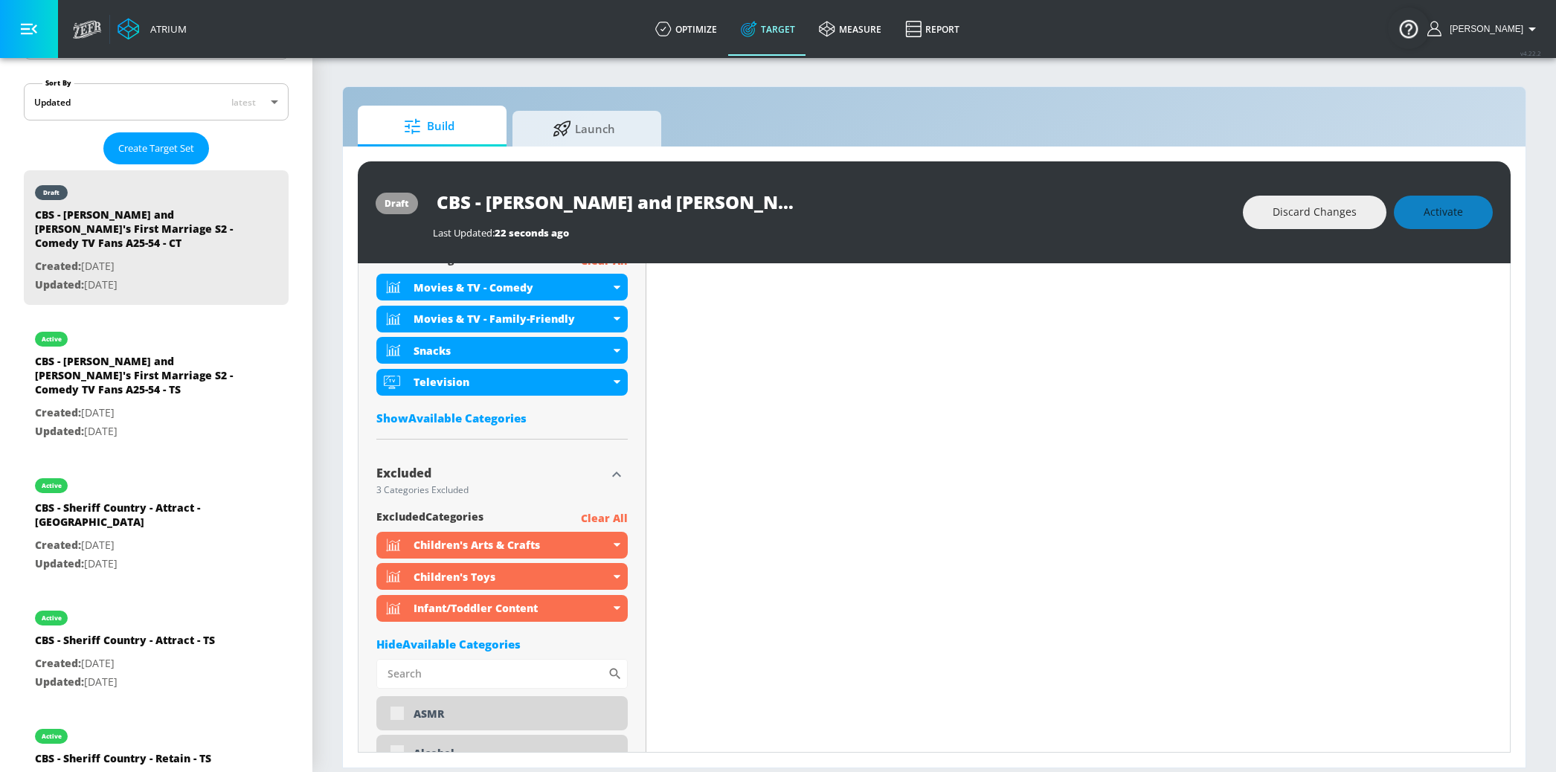
scroll to position [0, 0]
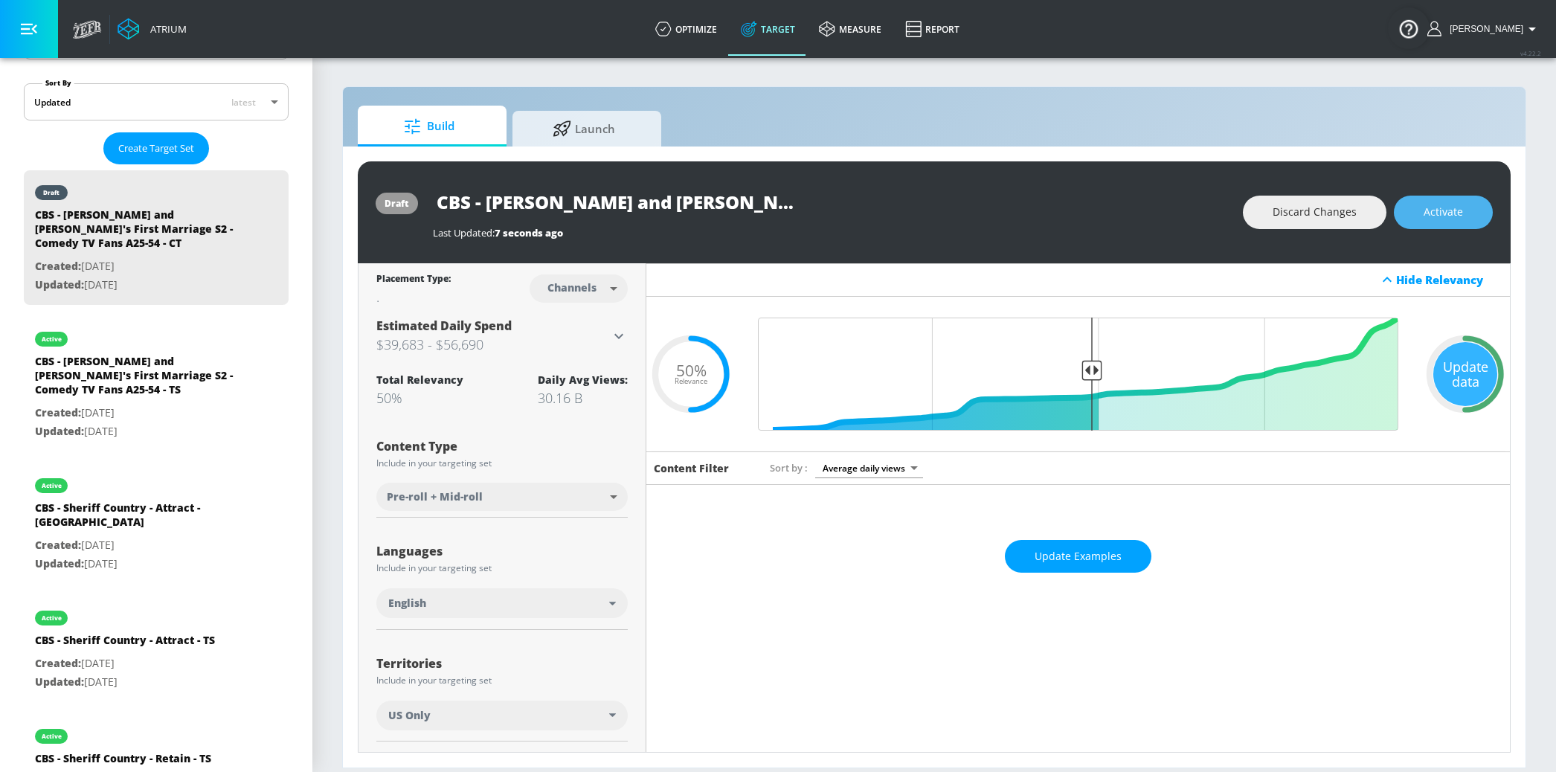
click at [1465, 216] on button "Activate" at bounding box center [1443, 212] width 99 height 33
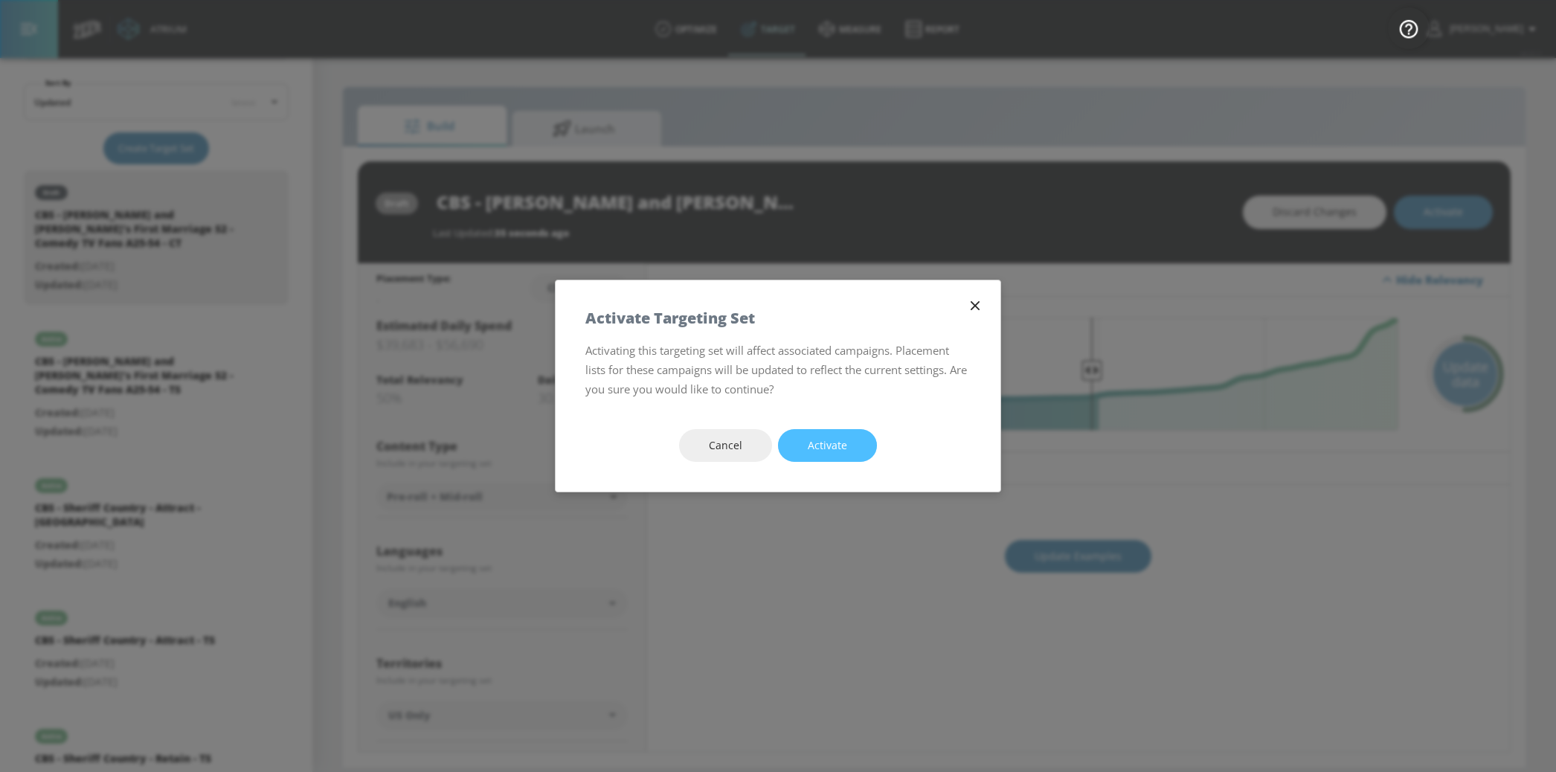
drag, startPoint x: 846, startPoint y: 448, endPoint x: 881, endPoint y: 396, distance: 61.7
click at [846, 446] on button "Activate" at bounding box center [827, 445] width 99 height 33
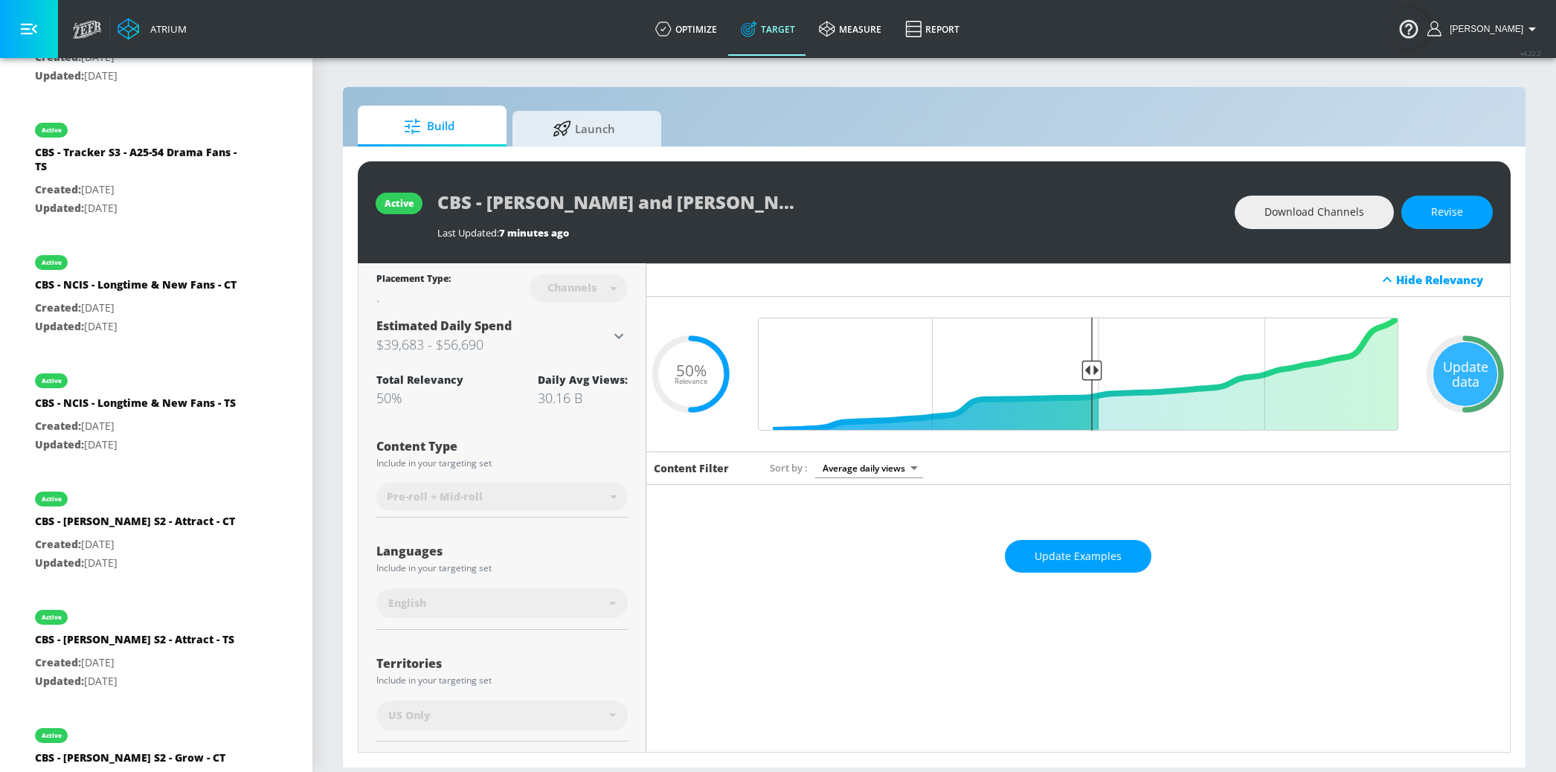
scroll to position [2005, 0]
click at [153, 394] on div "CBS - NCIS - Longtime & New Fans - TS" at bounding box center [135, 405] width 201 height 22
type input "CBS - NCIS - Longtime & New Fans - TS"
type input "videos"
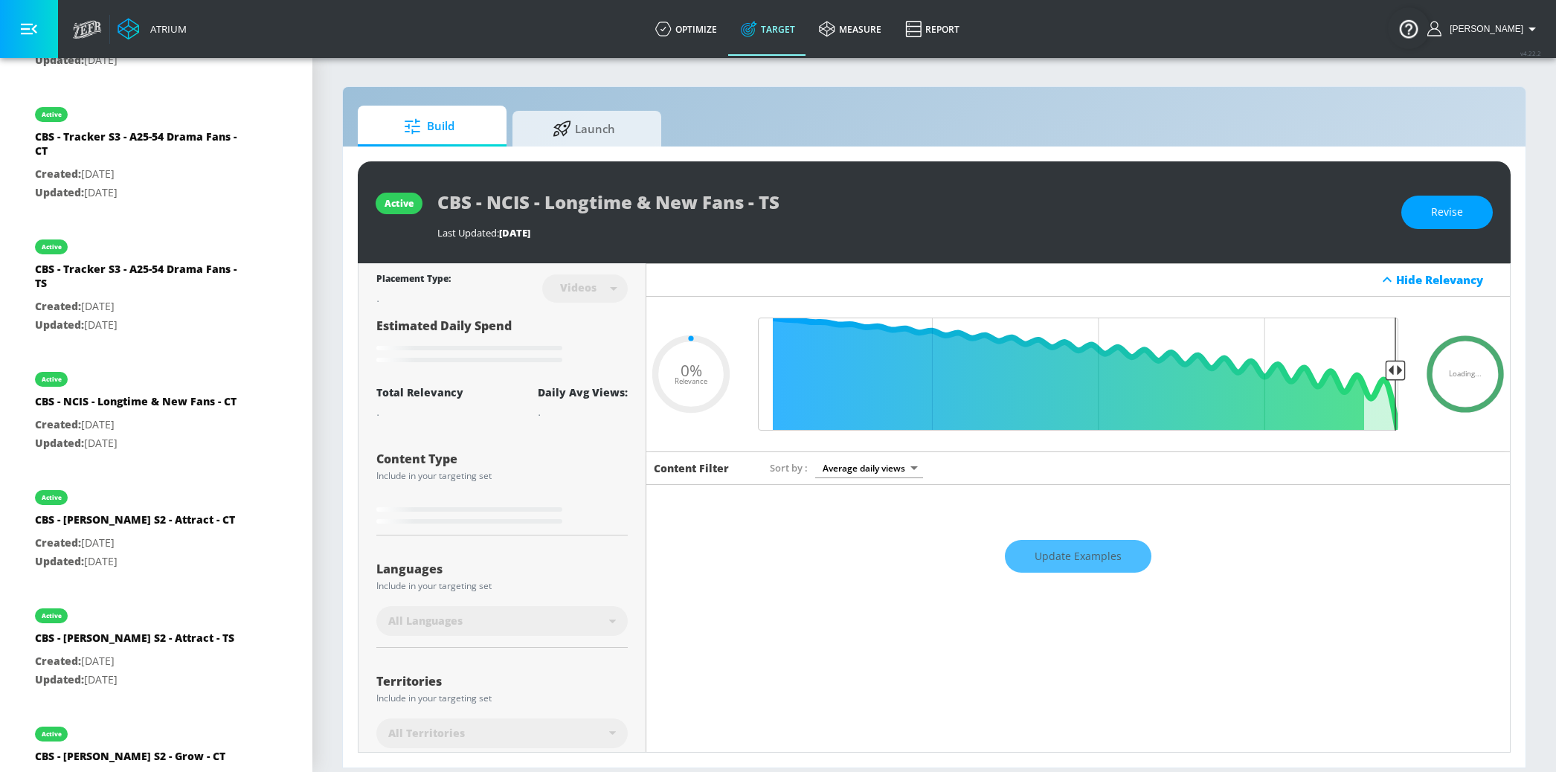
type input "0.5"
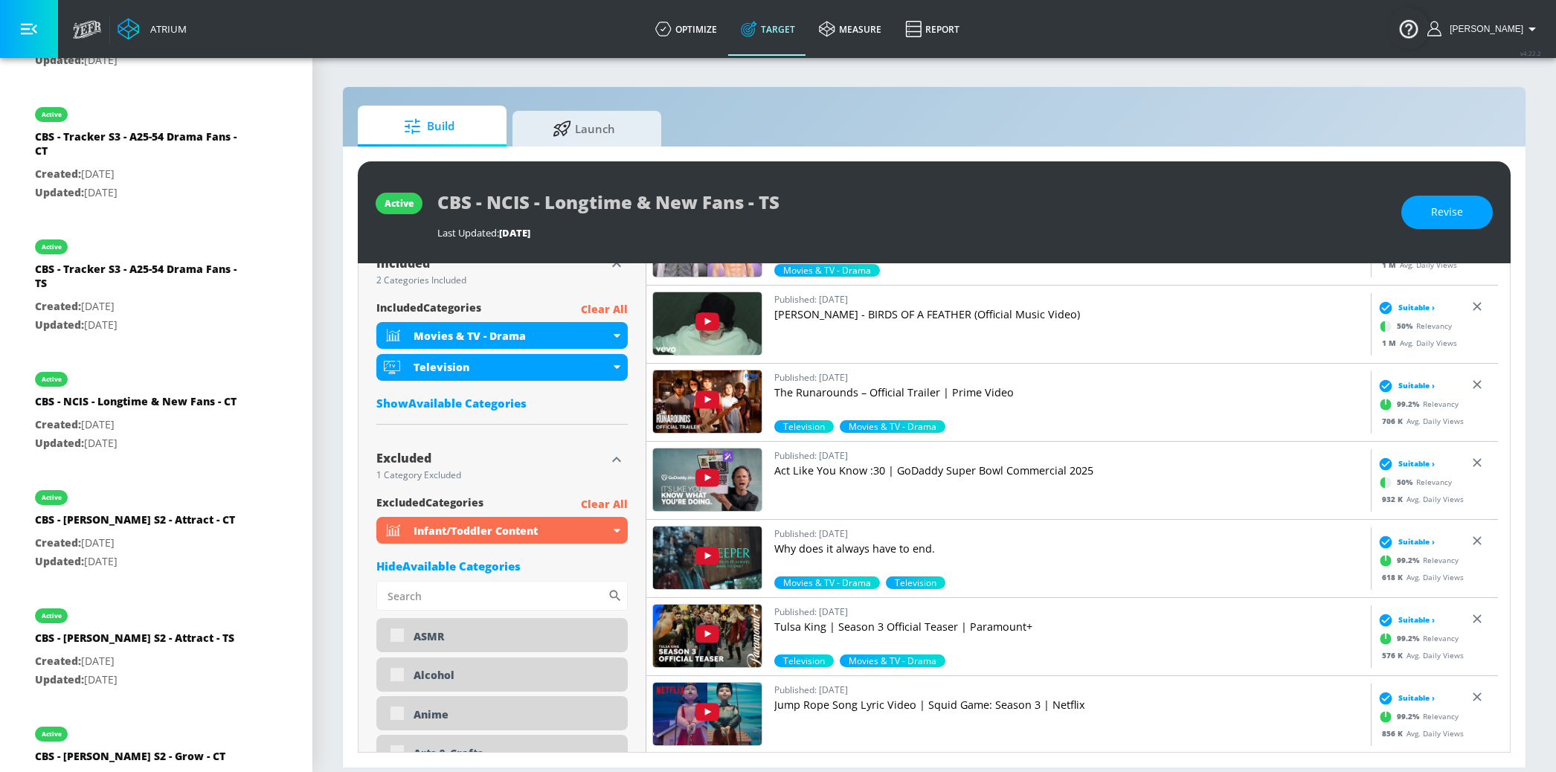
scroll to position [515, 0]
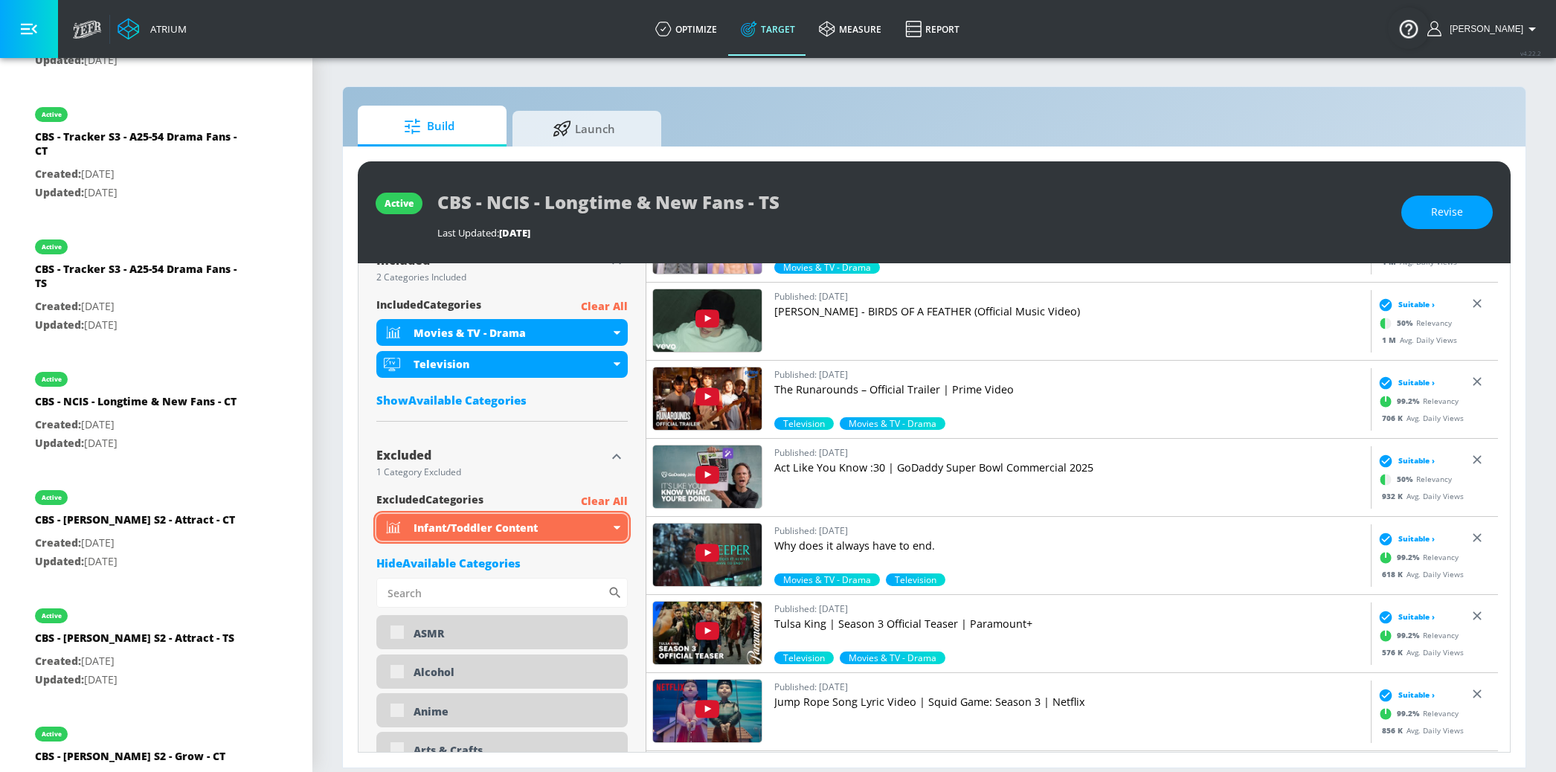
click at [1442, 210] on span "Revise" at bounding box center [1447, 212] width 32 height 19
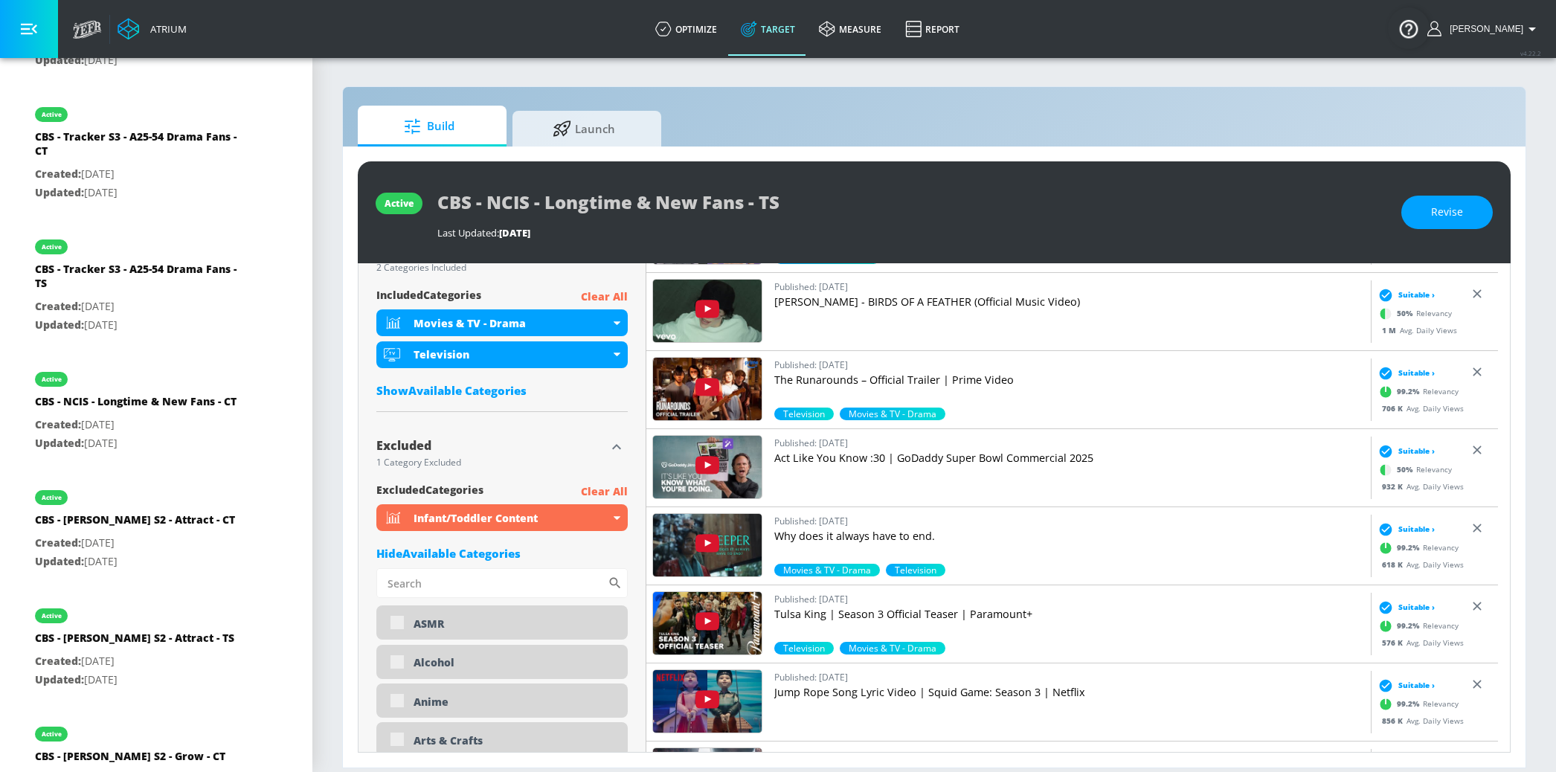
scroll to position [553, 0]
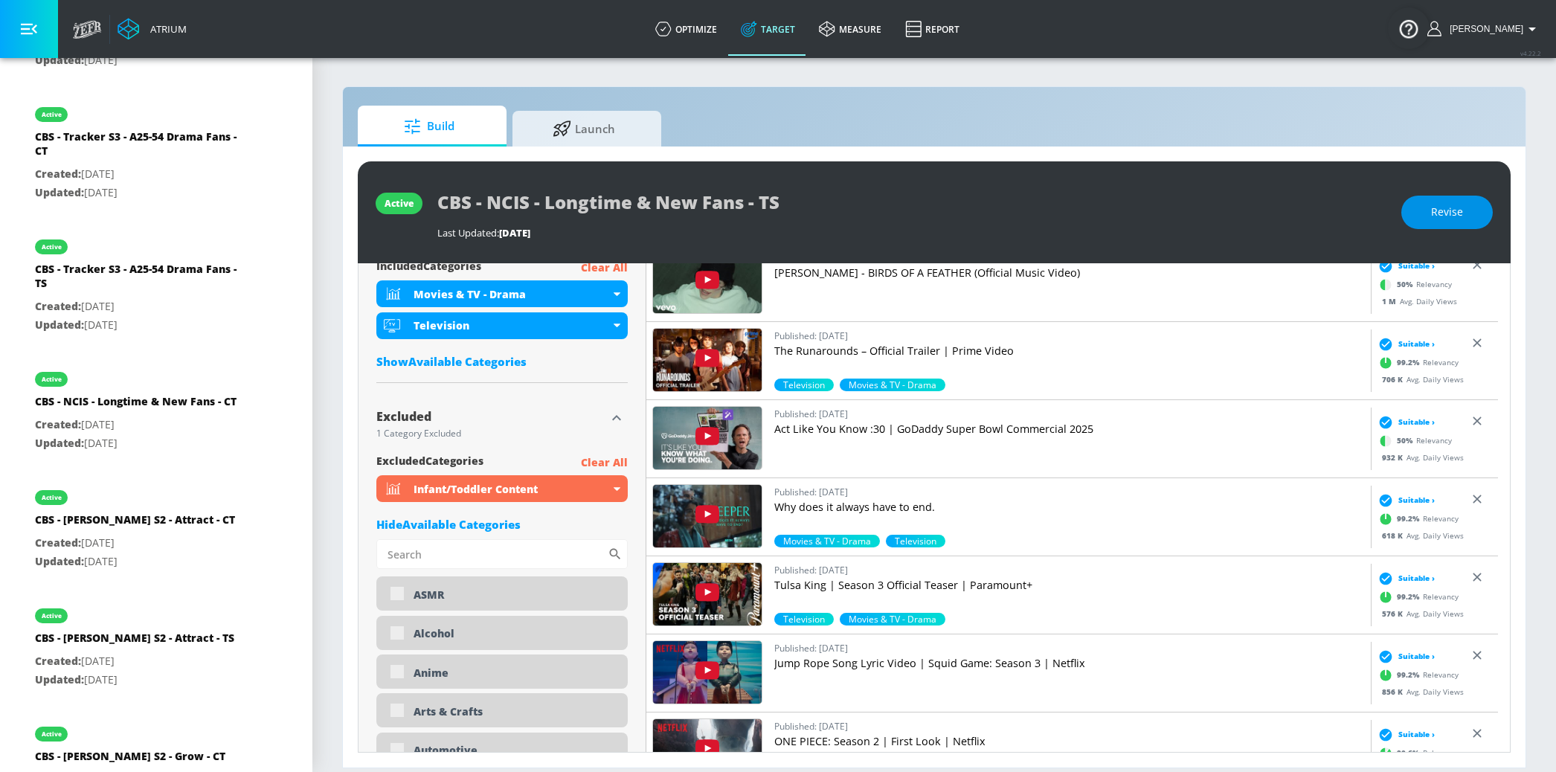
click at [1424, 222] on button "Revise" at bounding box center [1446, 212] width 91 height 33
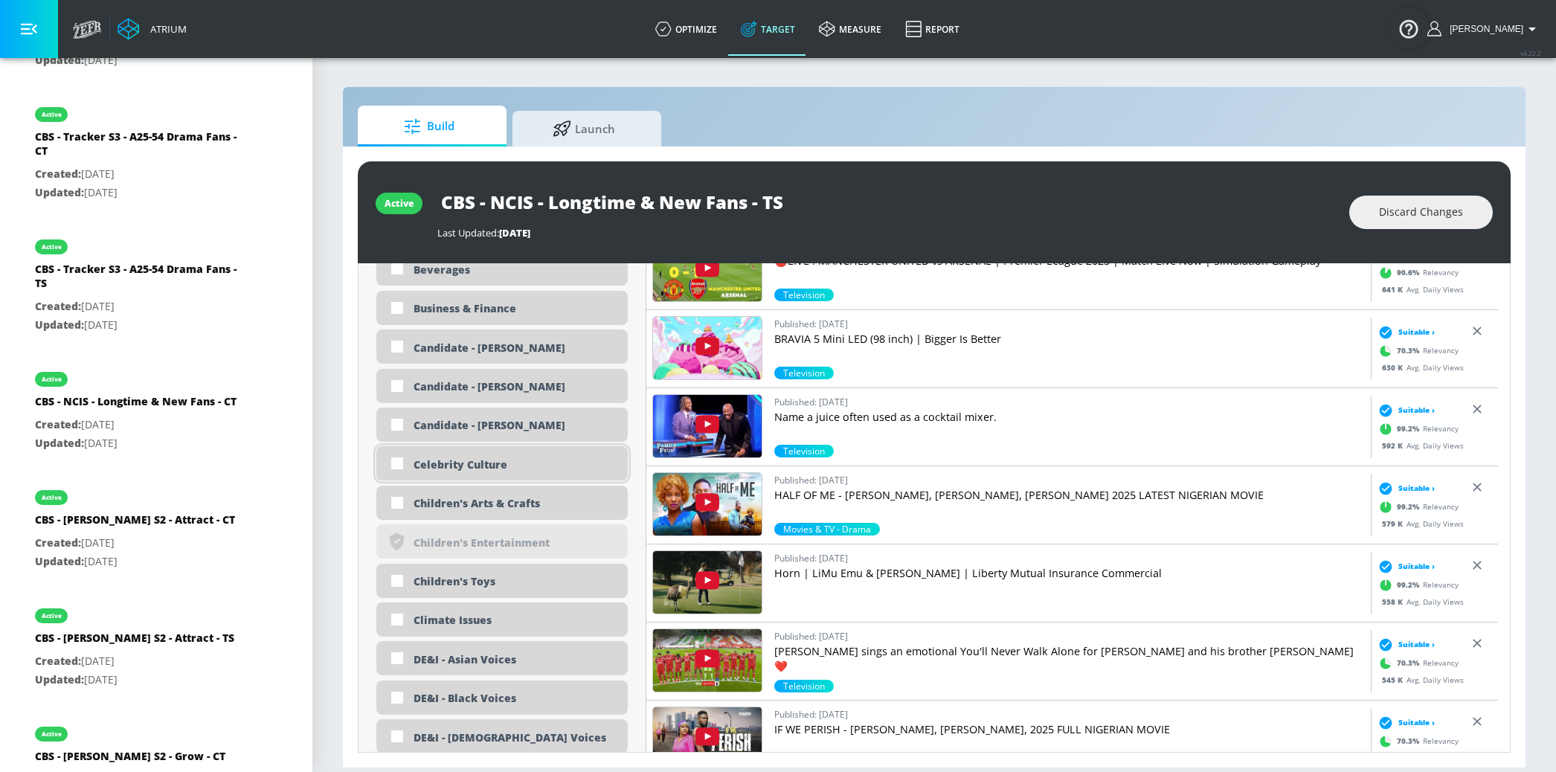
scroll to position [1191, 0]
click at [495, 502] on div "Children's Arts & Crafts" at bounding box center [515, 502] width 203 height 14
checkbox input "true"
click at [469, 579] on div "Children's Toys" at bounding box center [515, 580] width 203 height 14
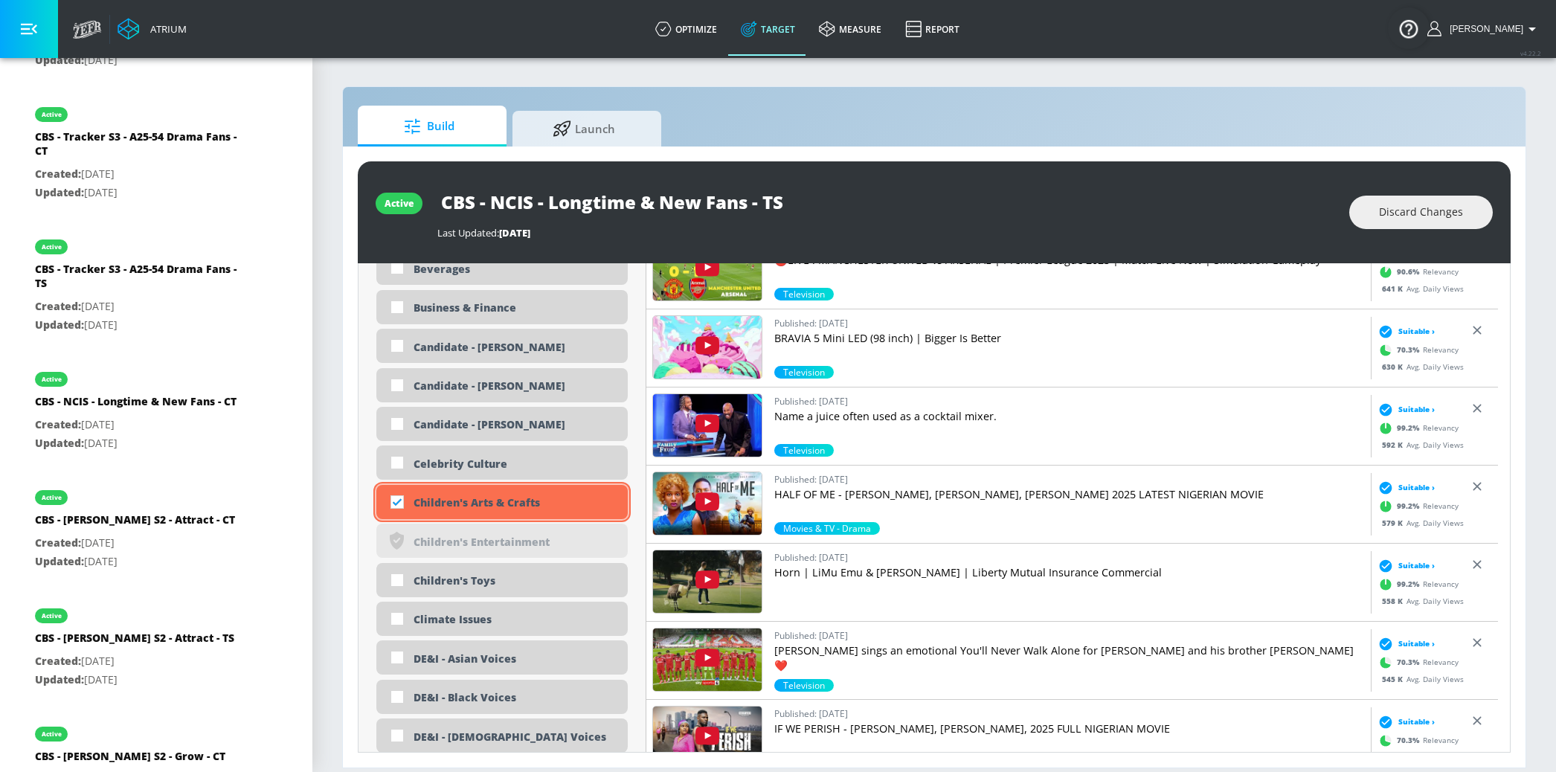
checkbox input "true"
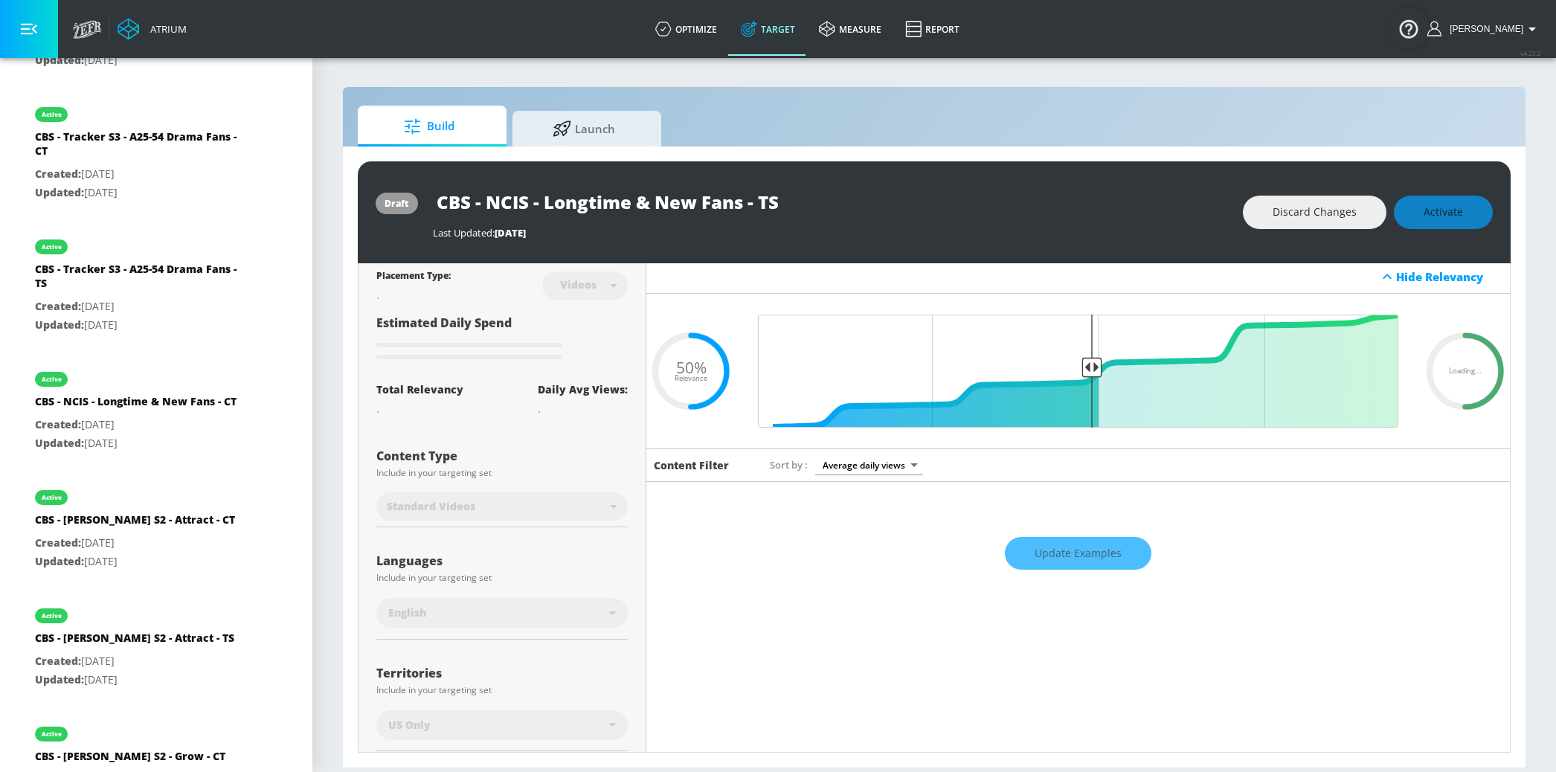
scroll to position [0, 0]
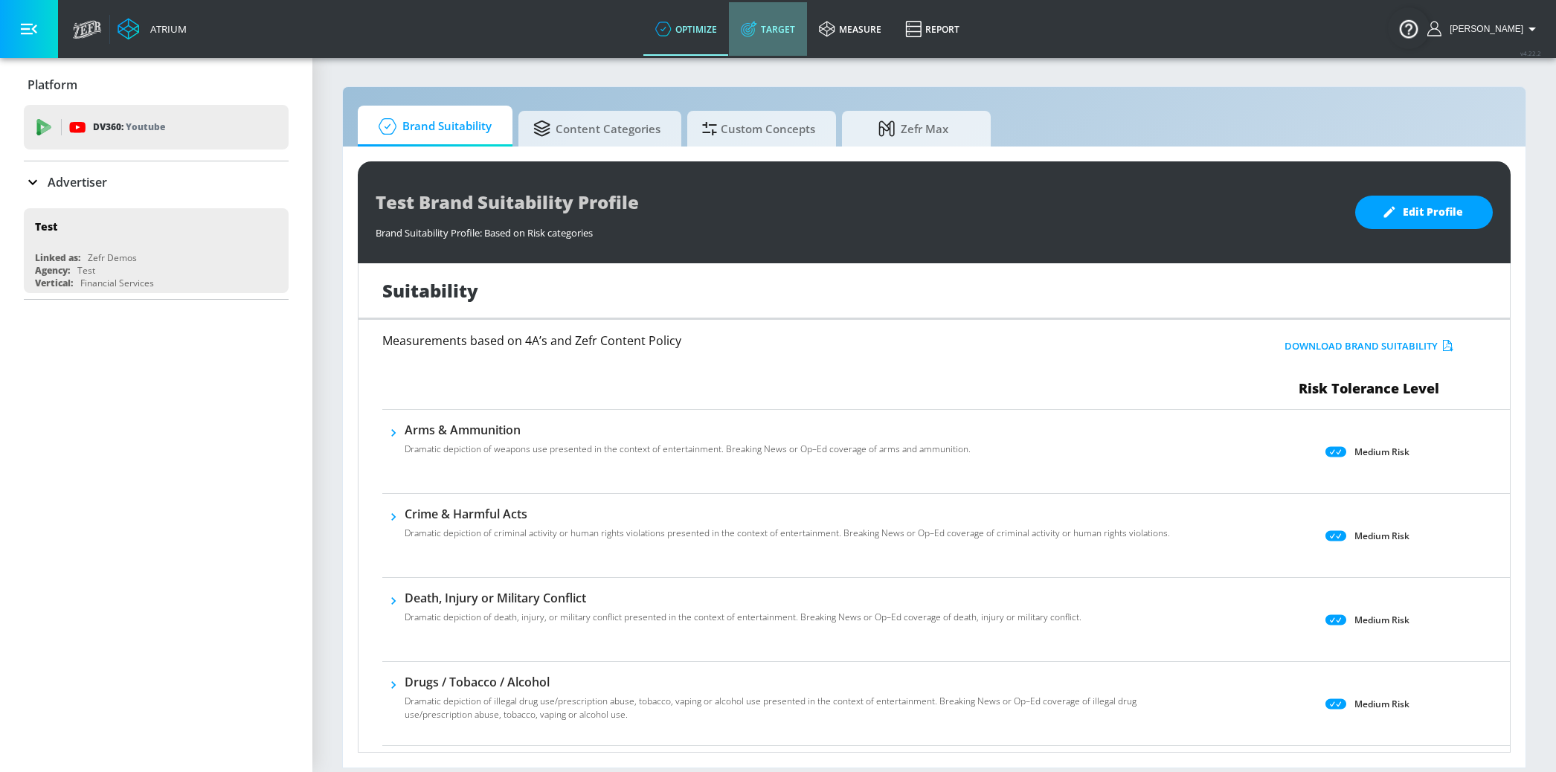
click at [789, 40] on link "Target" at bounding box center [768, 29] width 78 height 54
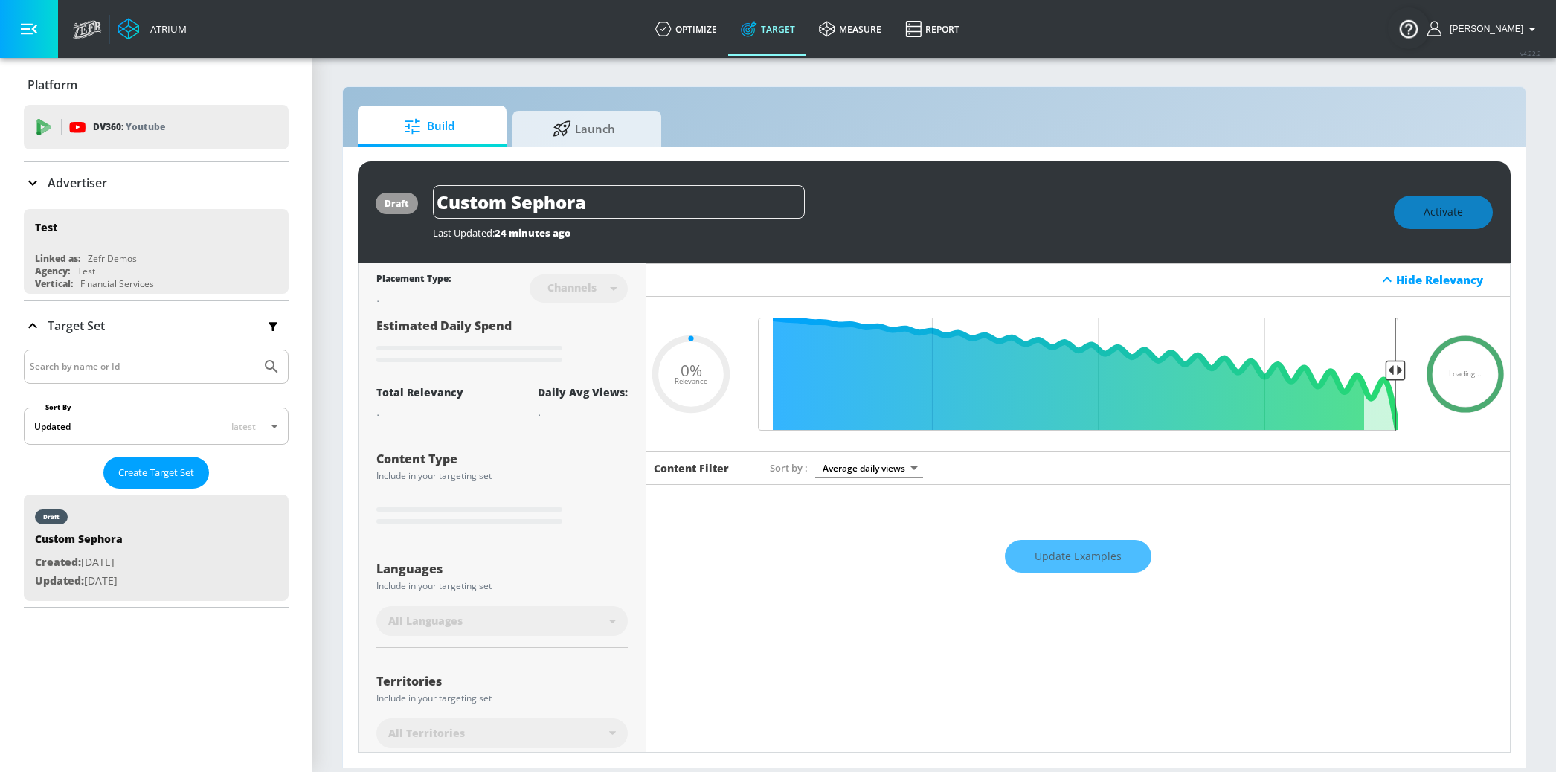
type input "0.6"
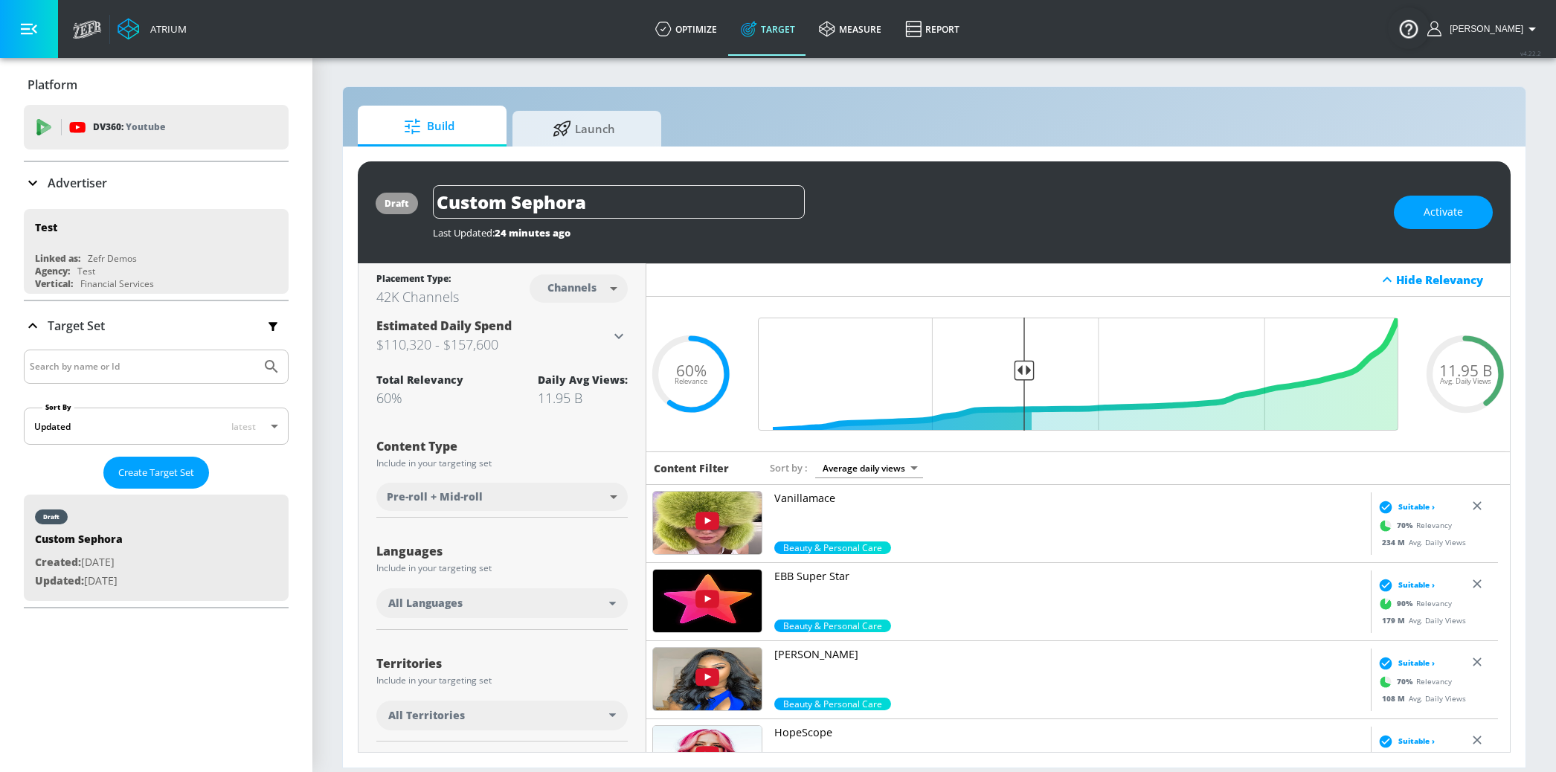
click at [82, 170] on div "Advertiser" at bounding box center [156, 183] width 265 height 42
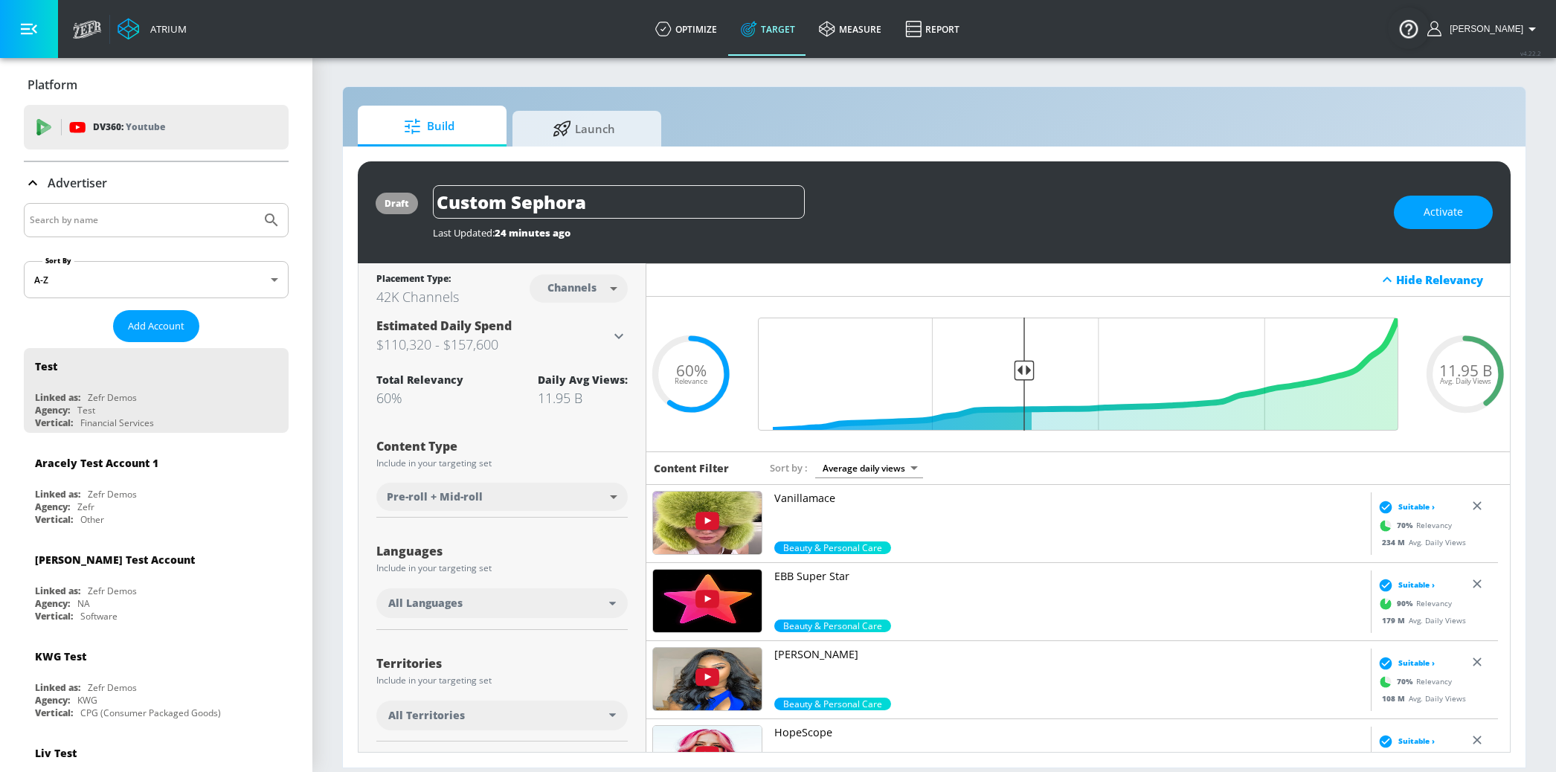
click at [152, 234] on div at bounding box center [156, 220] width 265 height 34
click at [149, 222] on input "Search by name" at bounding box center [142, 220] width 225 height 19
type input "cbs"
click at [255, 204] on button "Submit Search" at bounding box center [271, 220] width 33 height 33
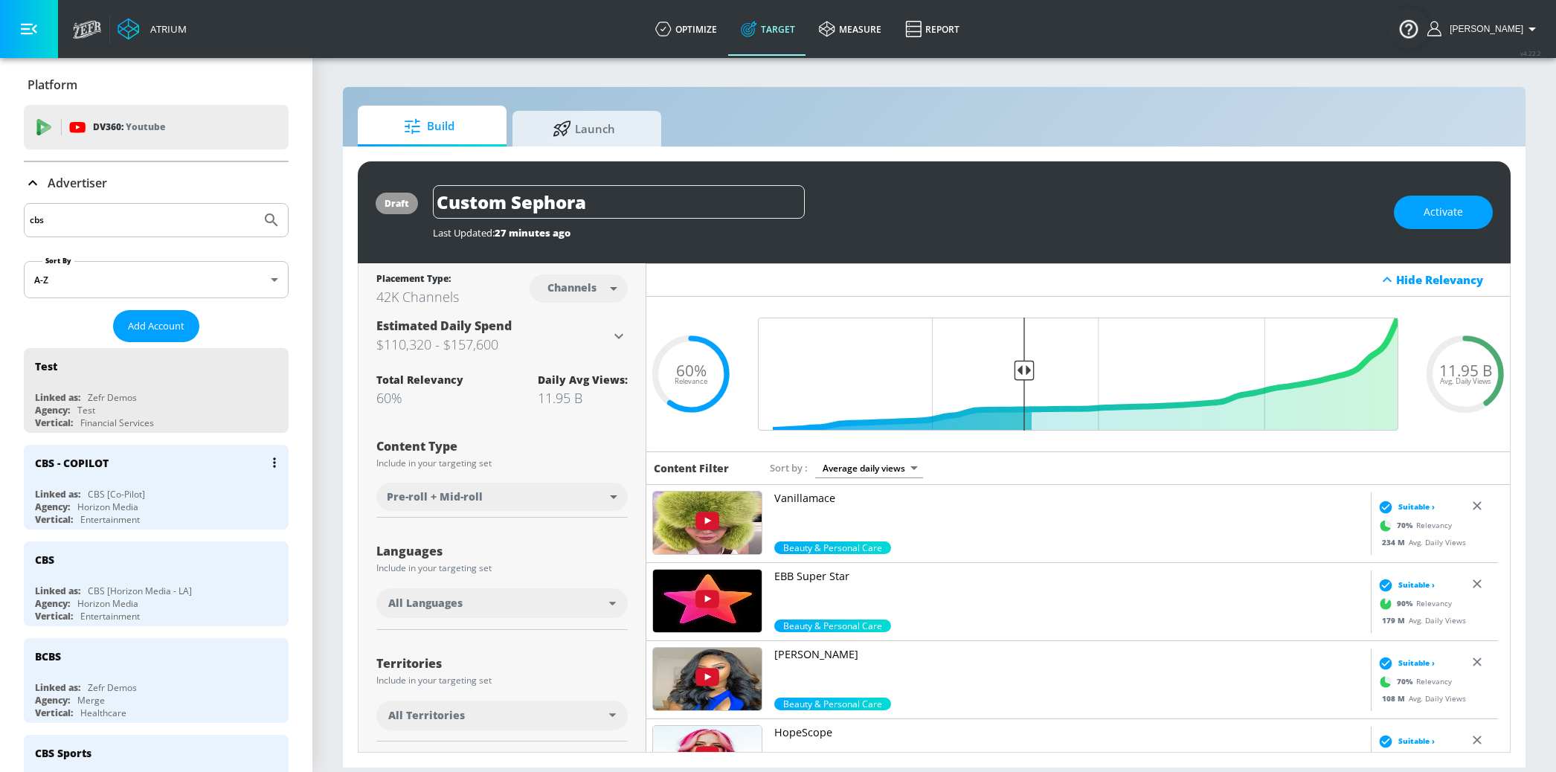
click at [92, 492] on div "CBS [Co-Pilot]" at bounding box center [116, 494] width 57 height 13
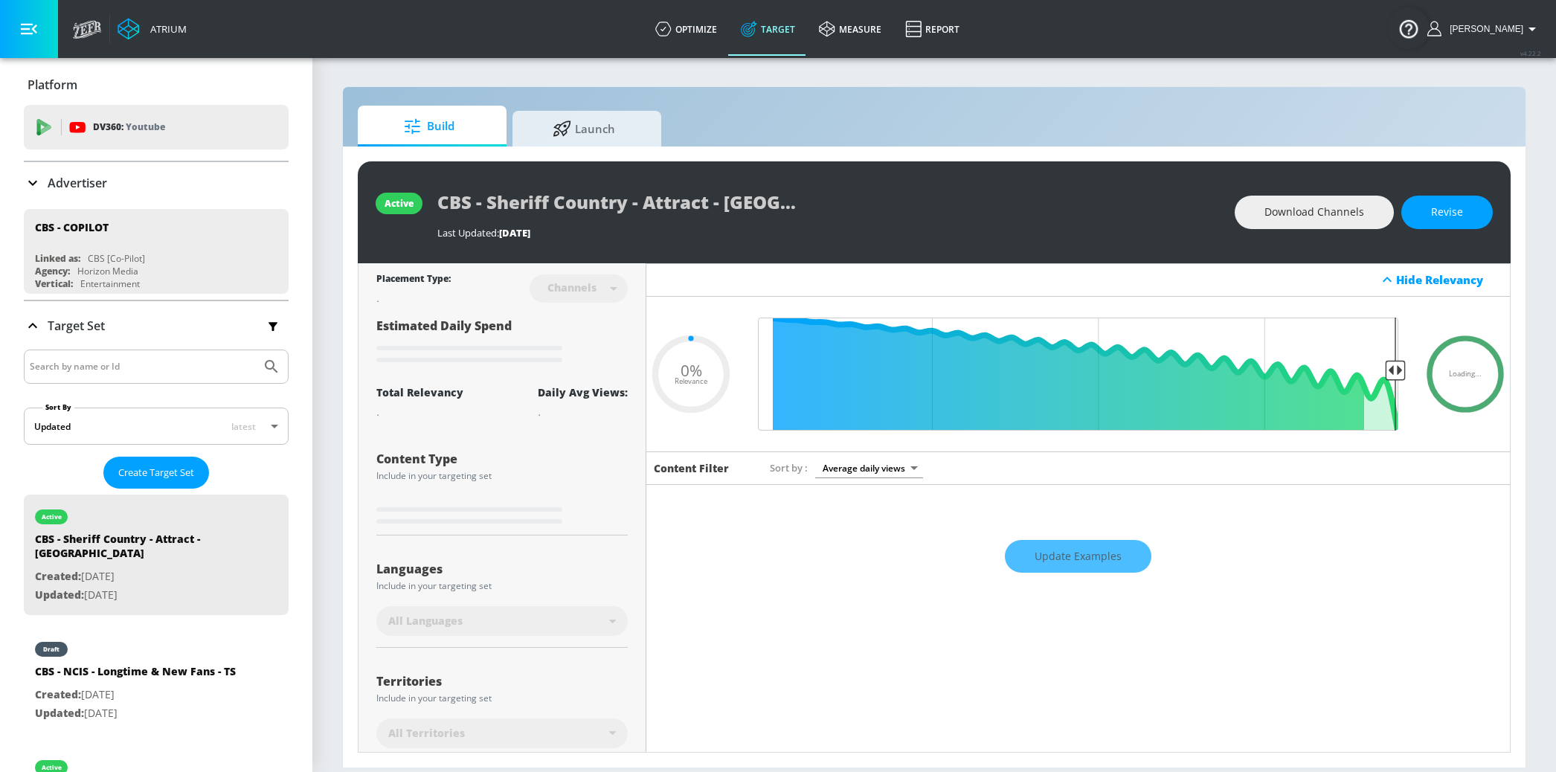
type input "0.05"
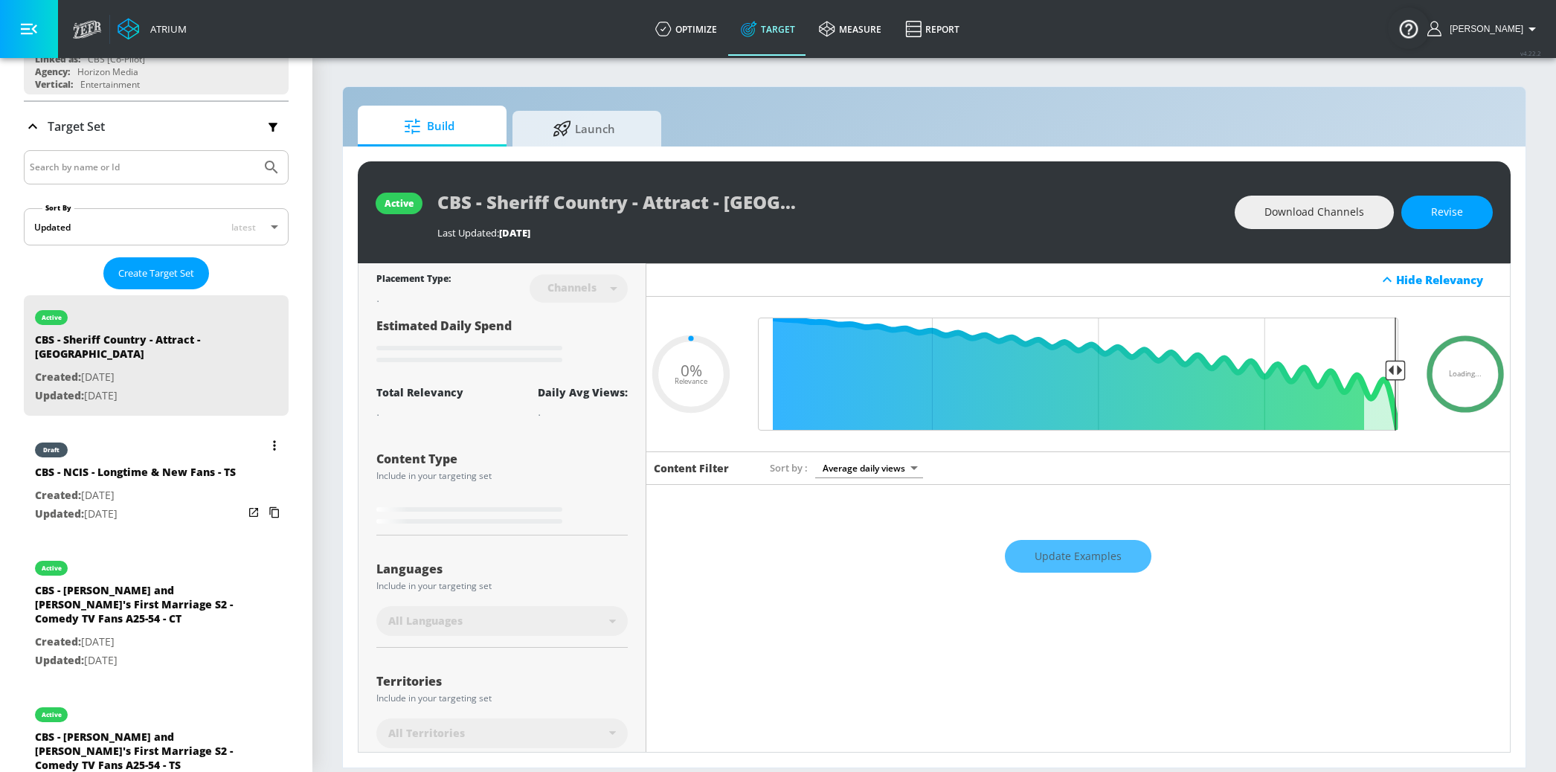
scroll to position [200, 0]
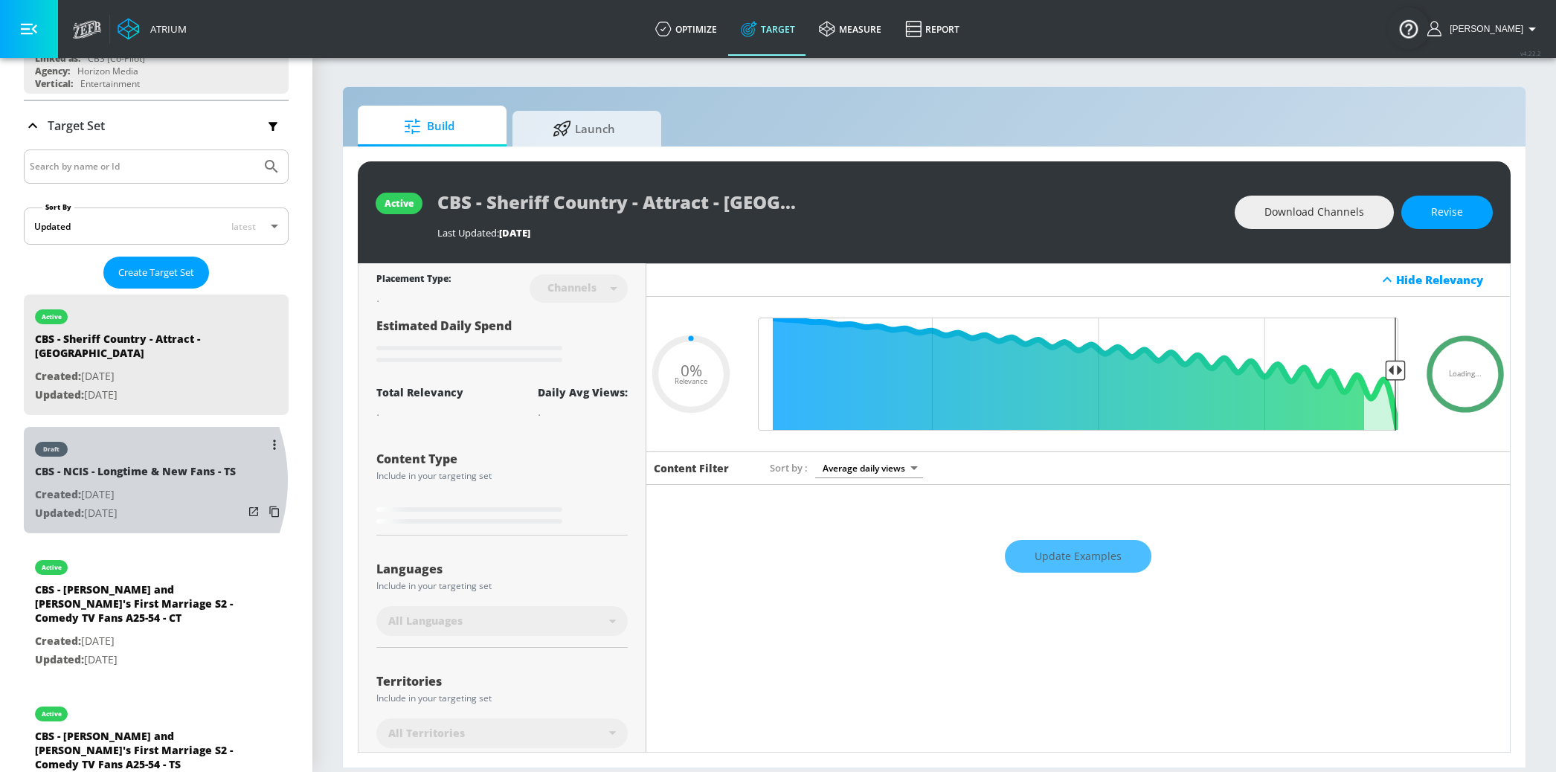
click at [118, 468] on div "CBS - NCIS - Longtime & New Fans - TS" at bounding box center [135, 475] width 201 height 22
type input "CBS - NCIS - Longtime & New Fans - TS"
type input "videos"
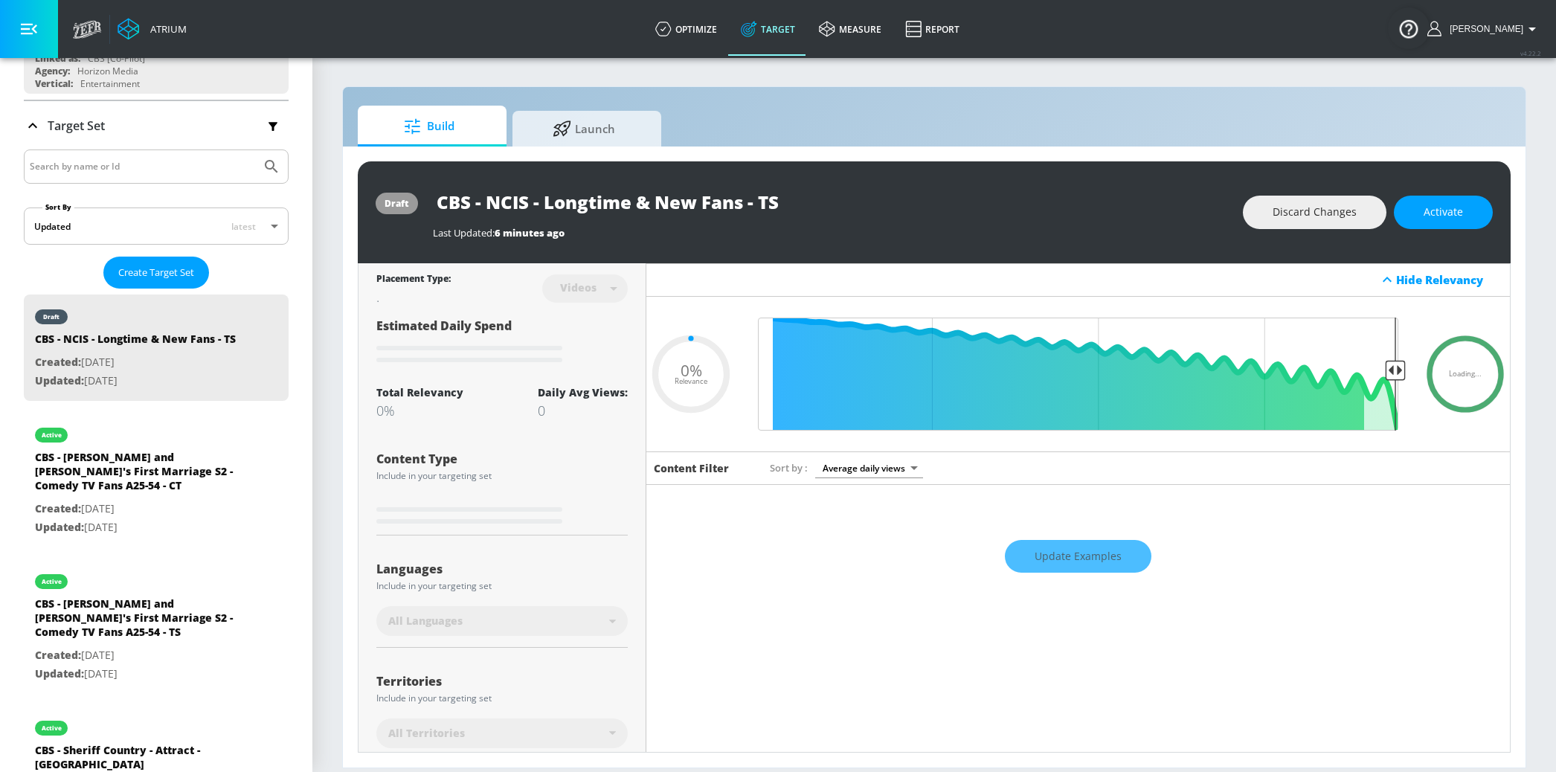
type input "0.5"
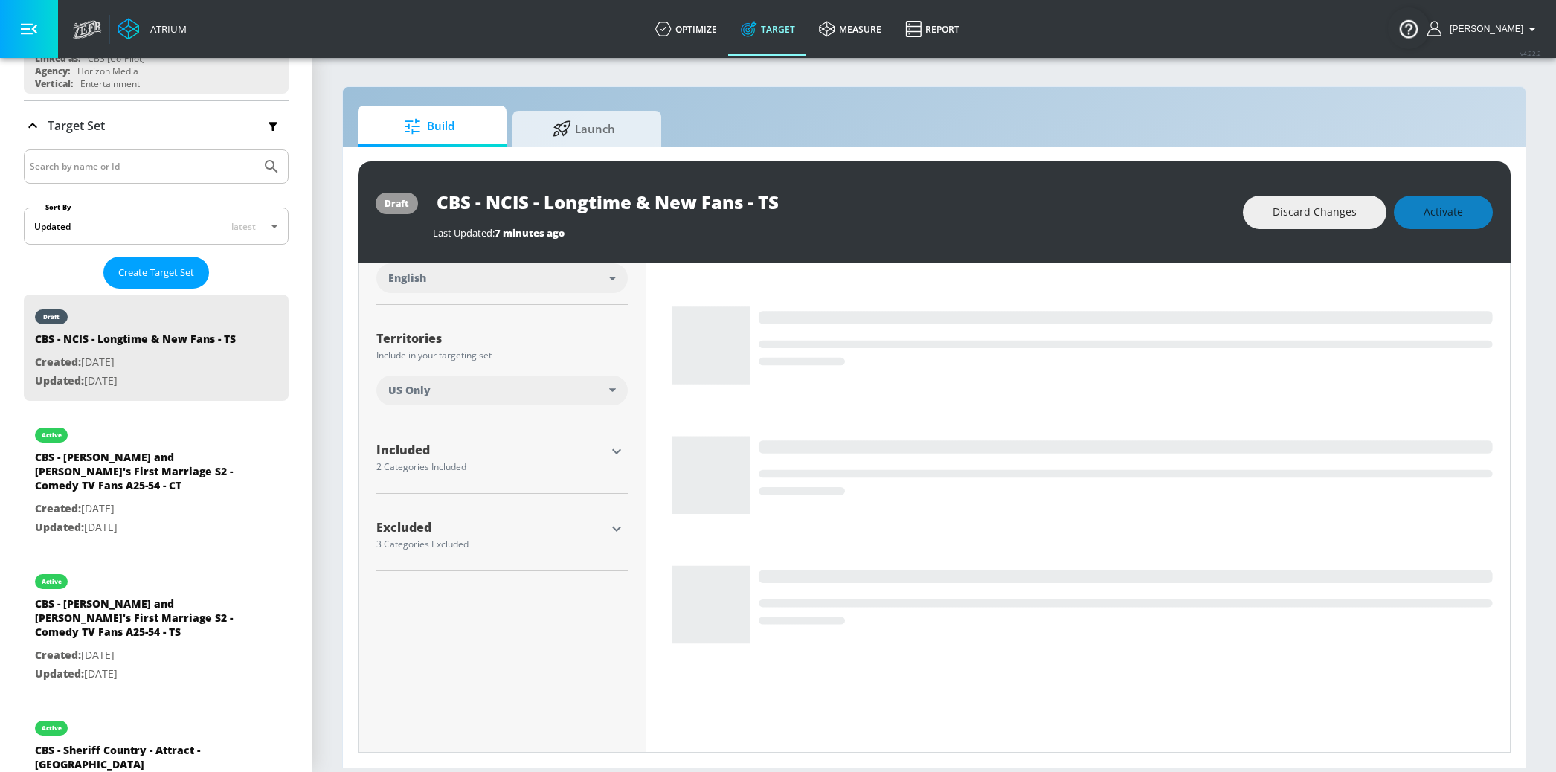
scroll to position [333, 0]
click at [612, 521] on icon "button" at bounding box center [616, 520] width 9 height 5
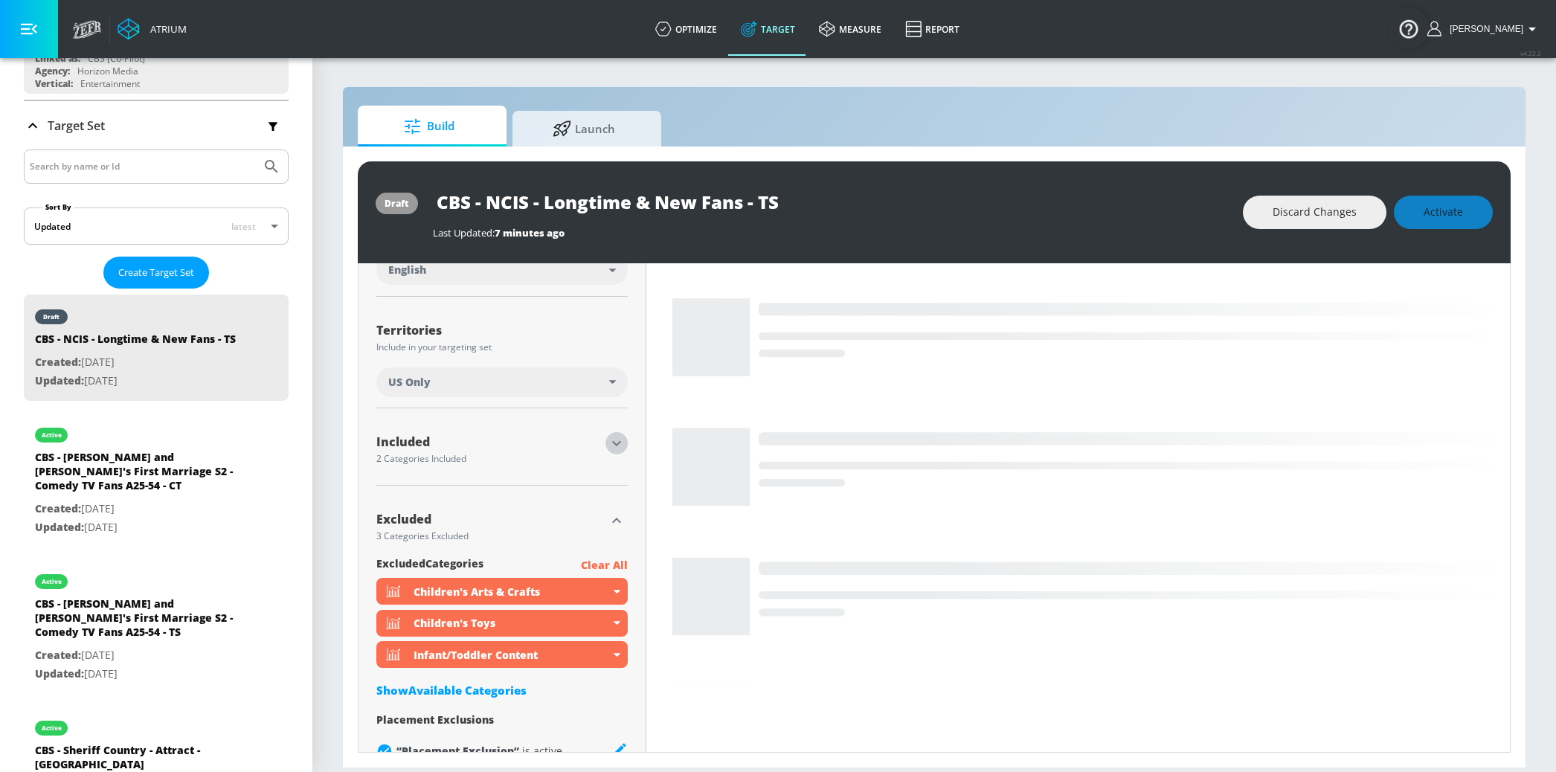
click at [612, 448] on icon "button" at bounding box center [617, 443] width 18 height 18
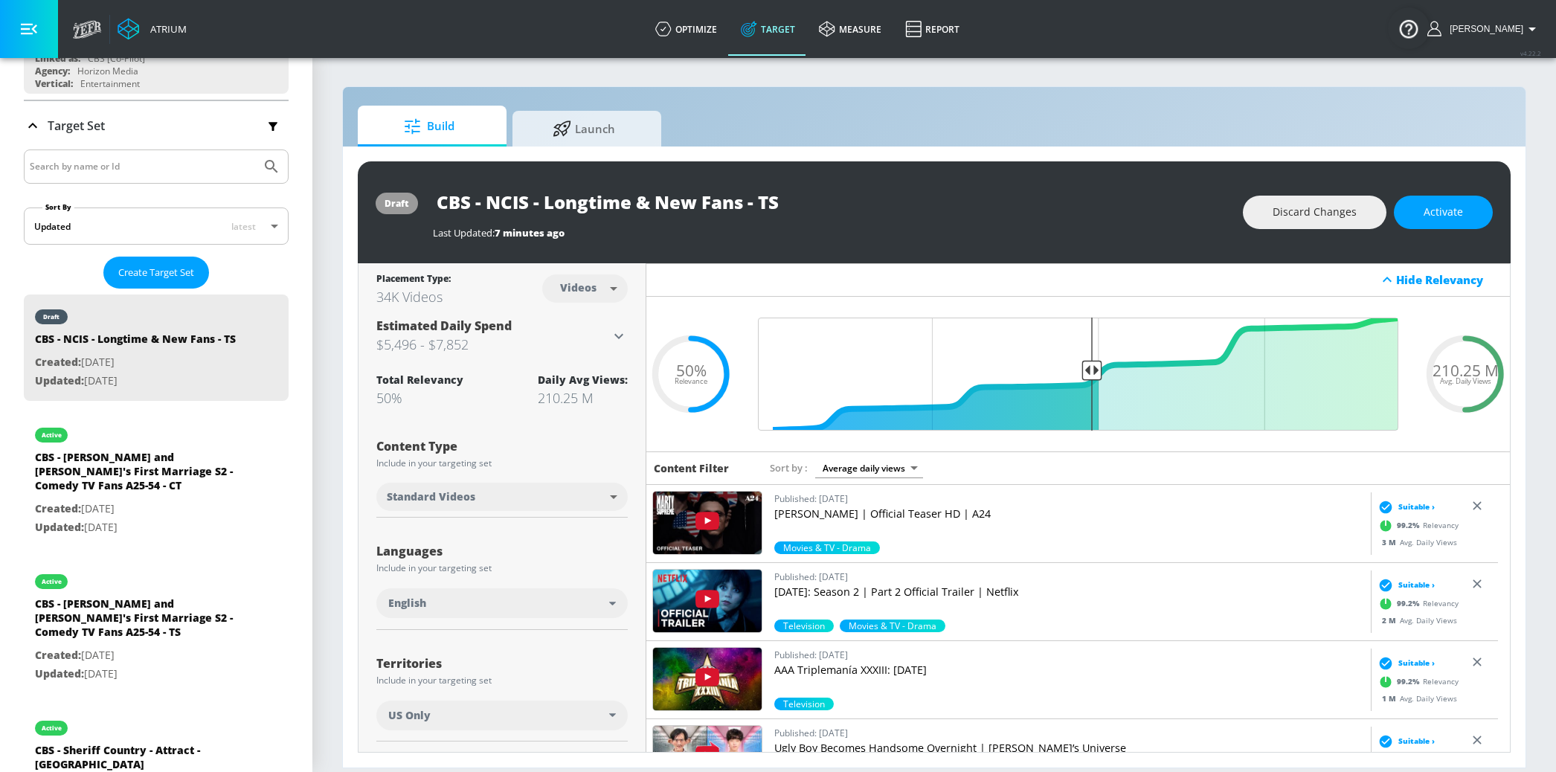
scroll to position [486, 0]
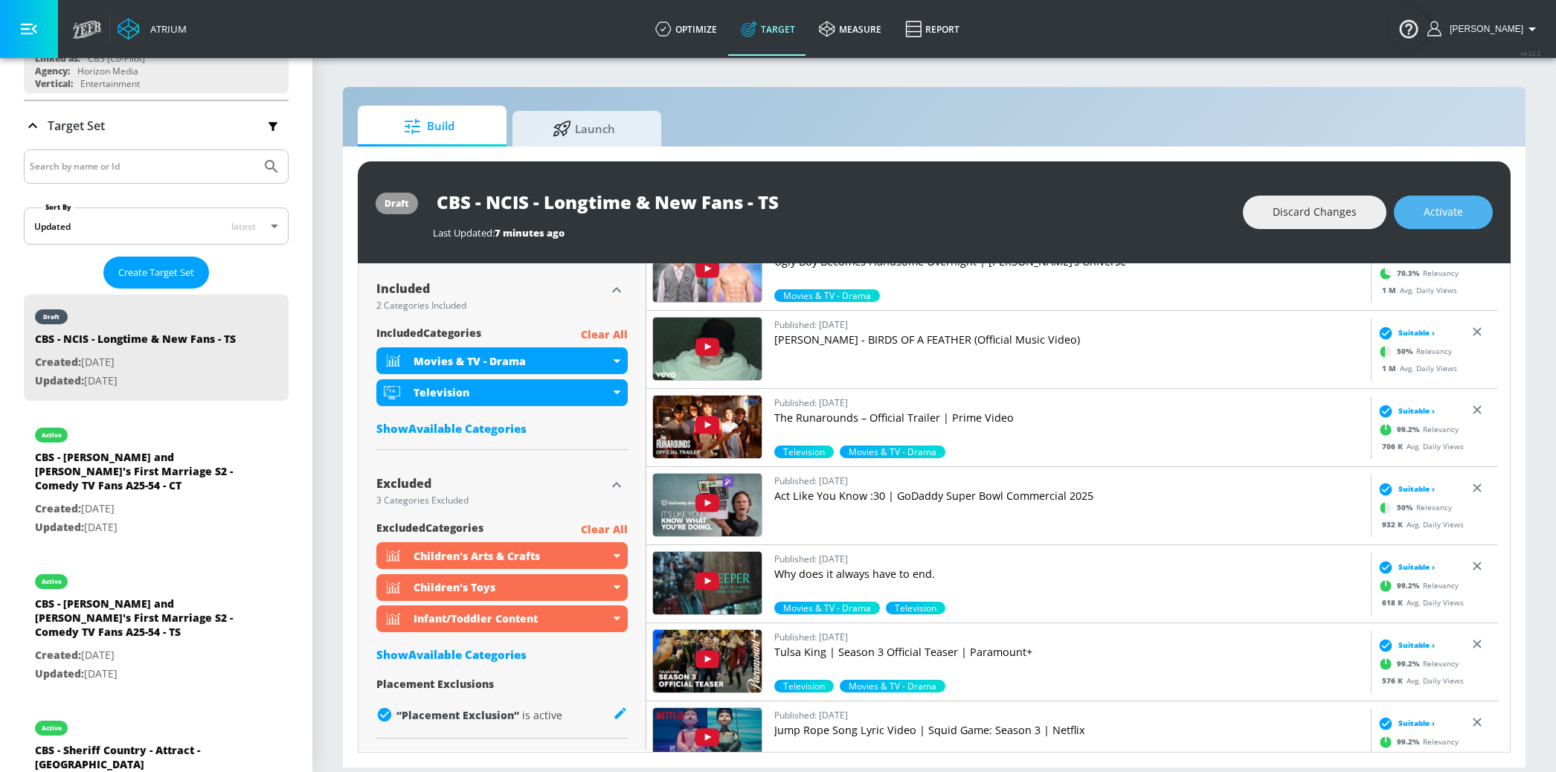
click at [1433, 220] on span "Activate" at bounding box center [1443, 212] width 39 height 19
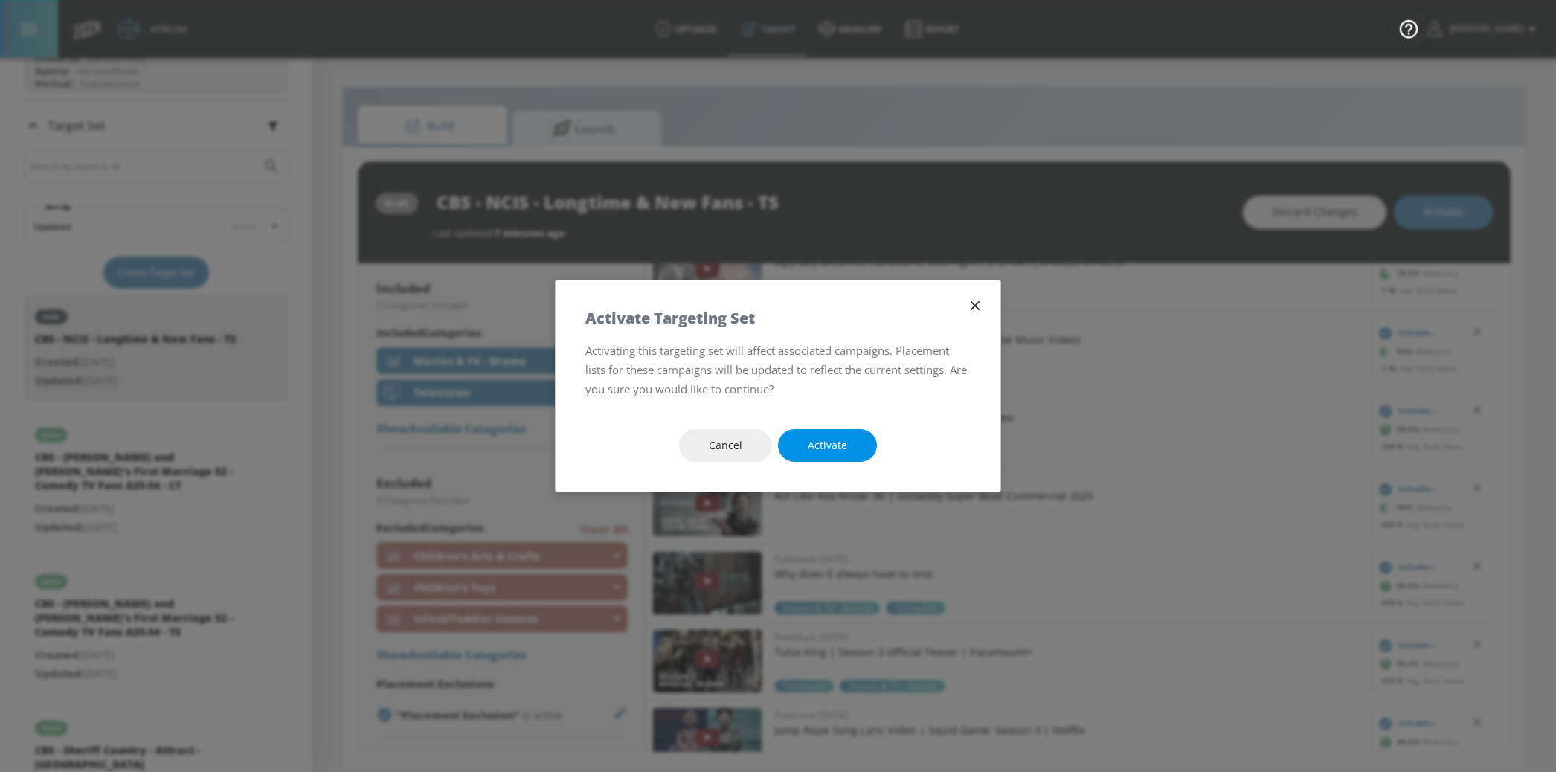
click at [854, 450] on button "Activate" at bounding box center [827, 445] width 99 height 33
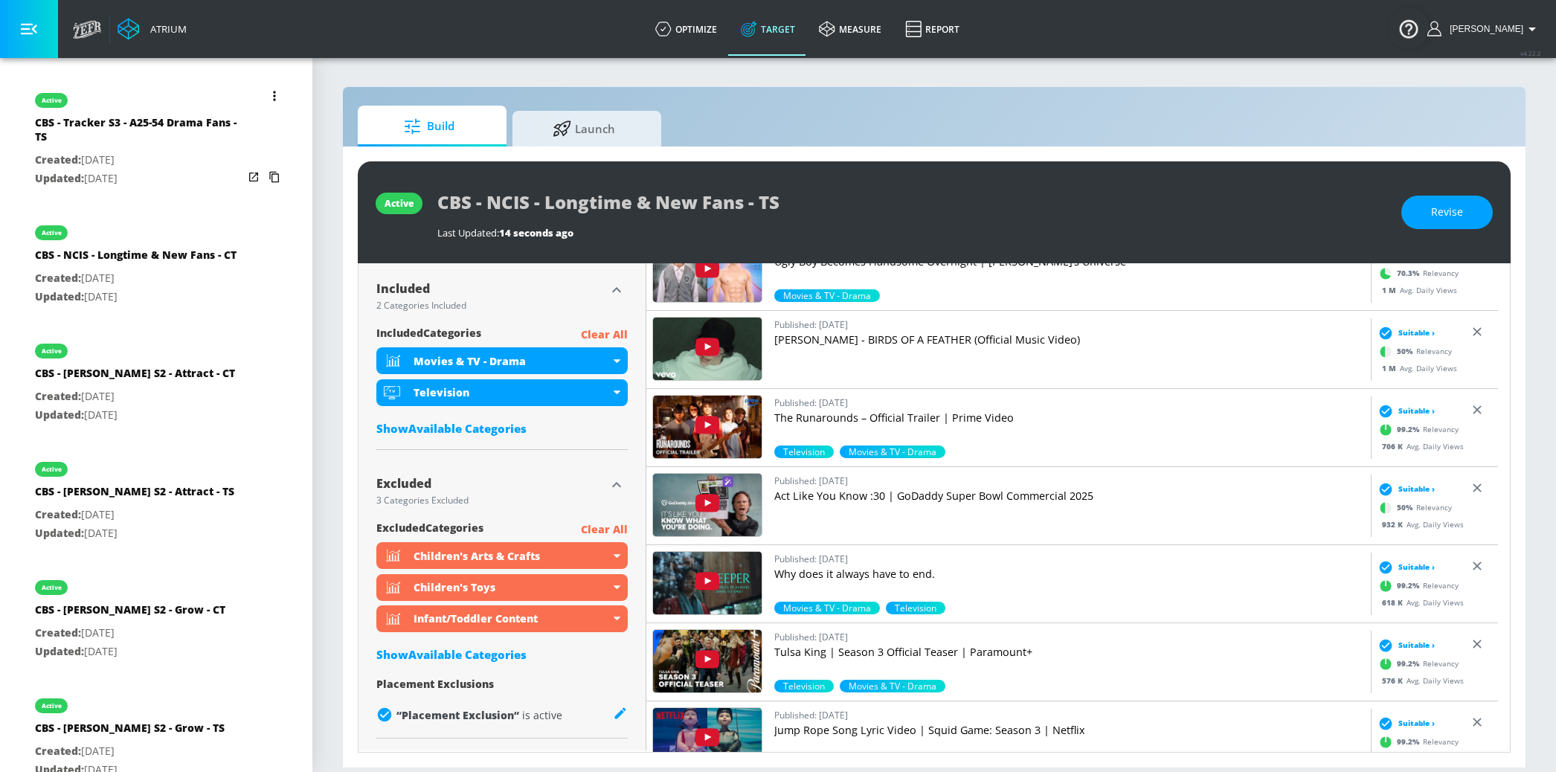
scroll to position [2162, 0]
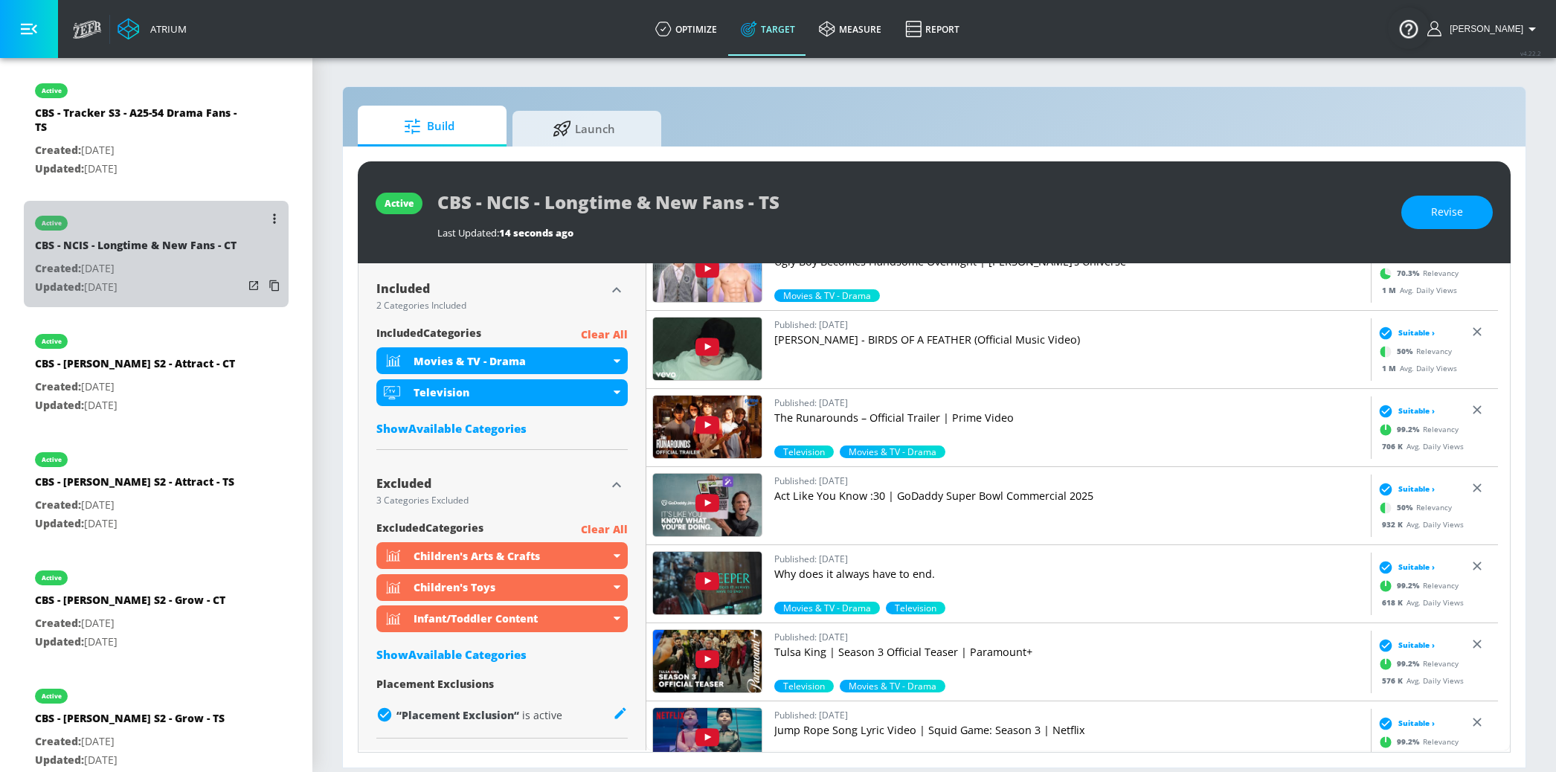
click at [167, 238] on div "CBS - NCIS - Longtime & New Fans - CT" at bounding box center [136, 249] width 202 height 22
type input "CBS - NCIS - Longtime & New Fans - CT"
type input "channels"
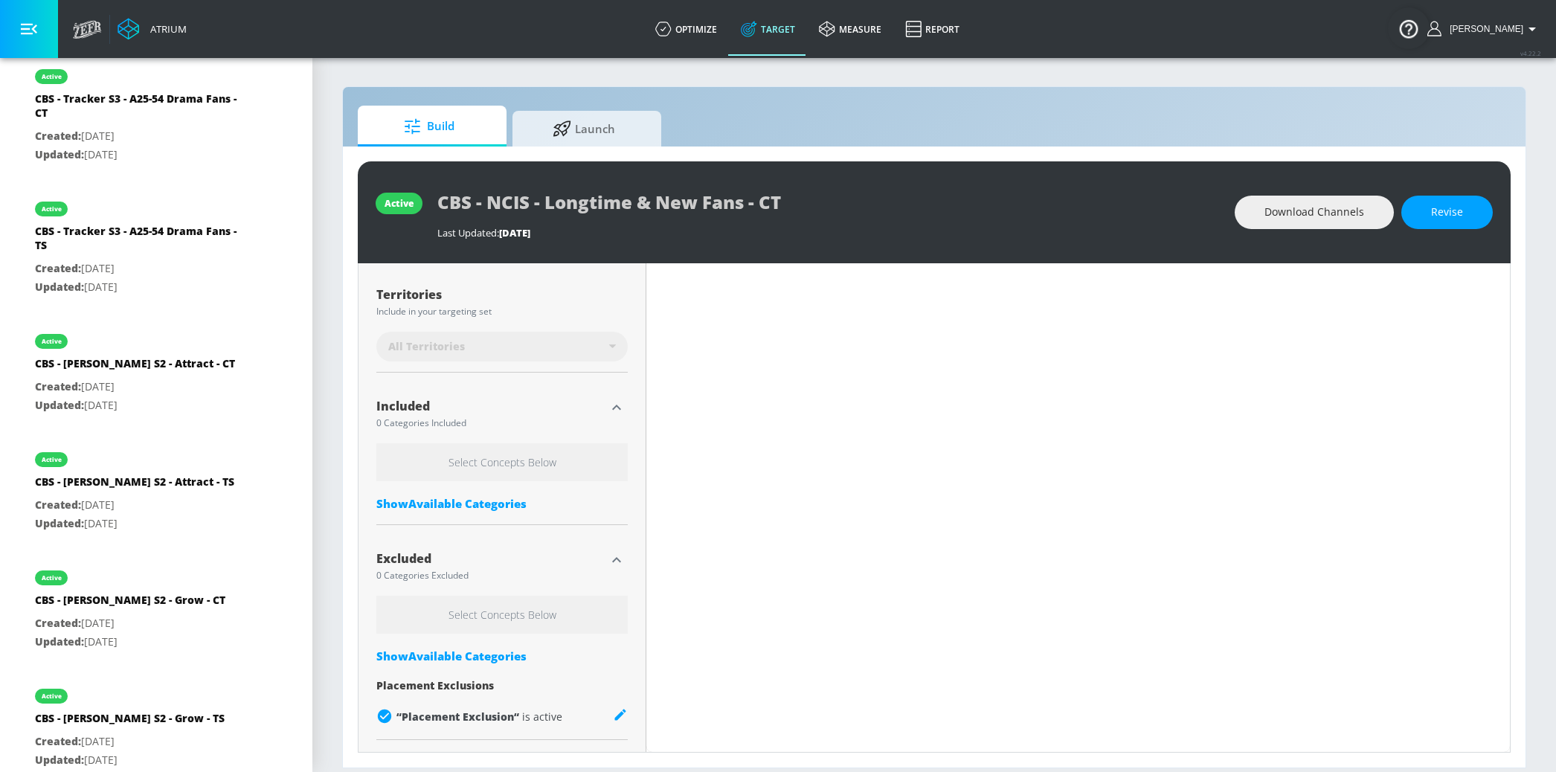
scroll to position [388, 0]
type input "0.5"
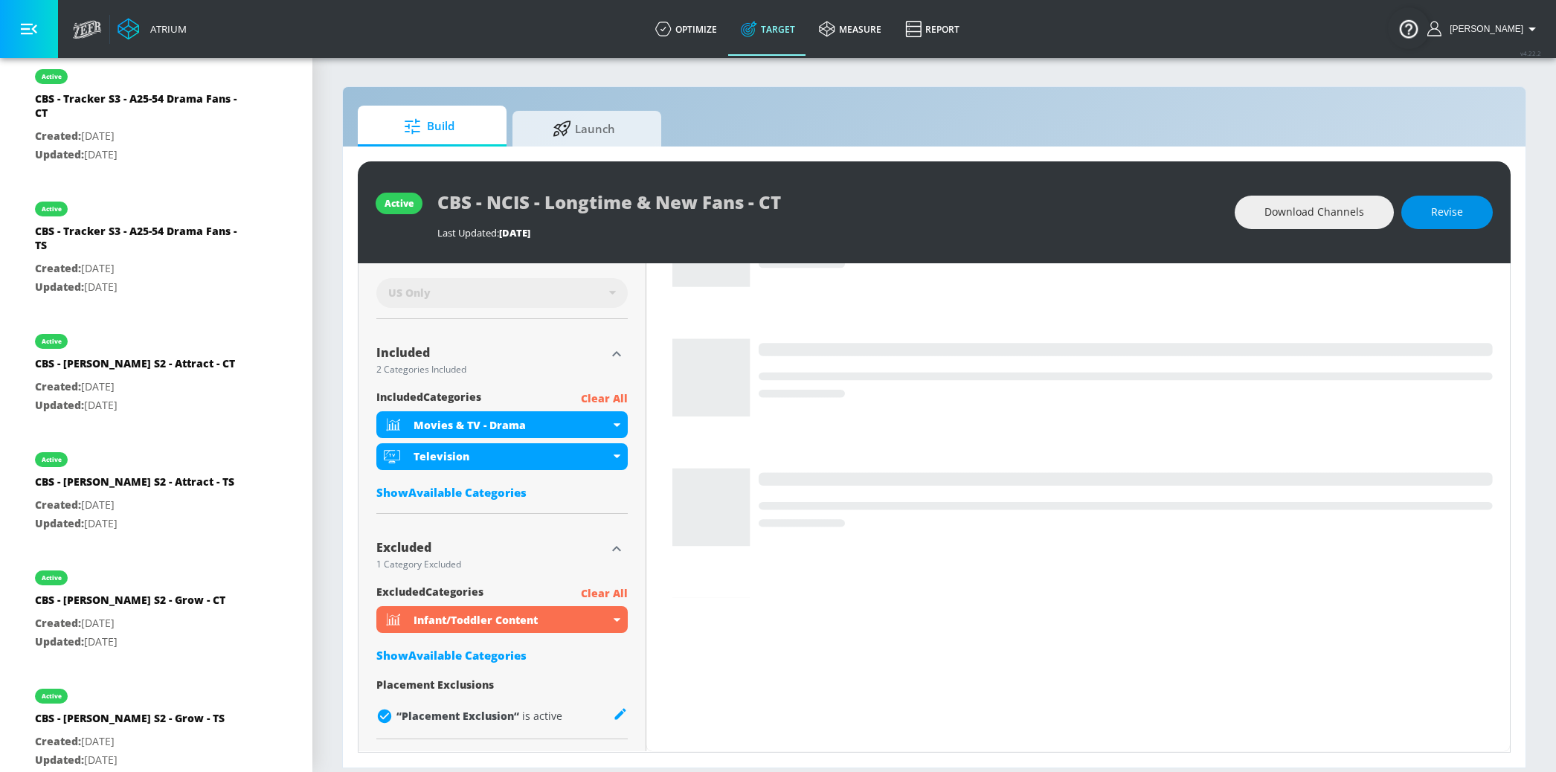
click at [1453, 216] on span "Revise" at bounding box center [1447, 212] width 32 height 19
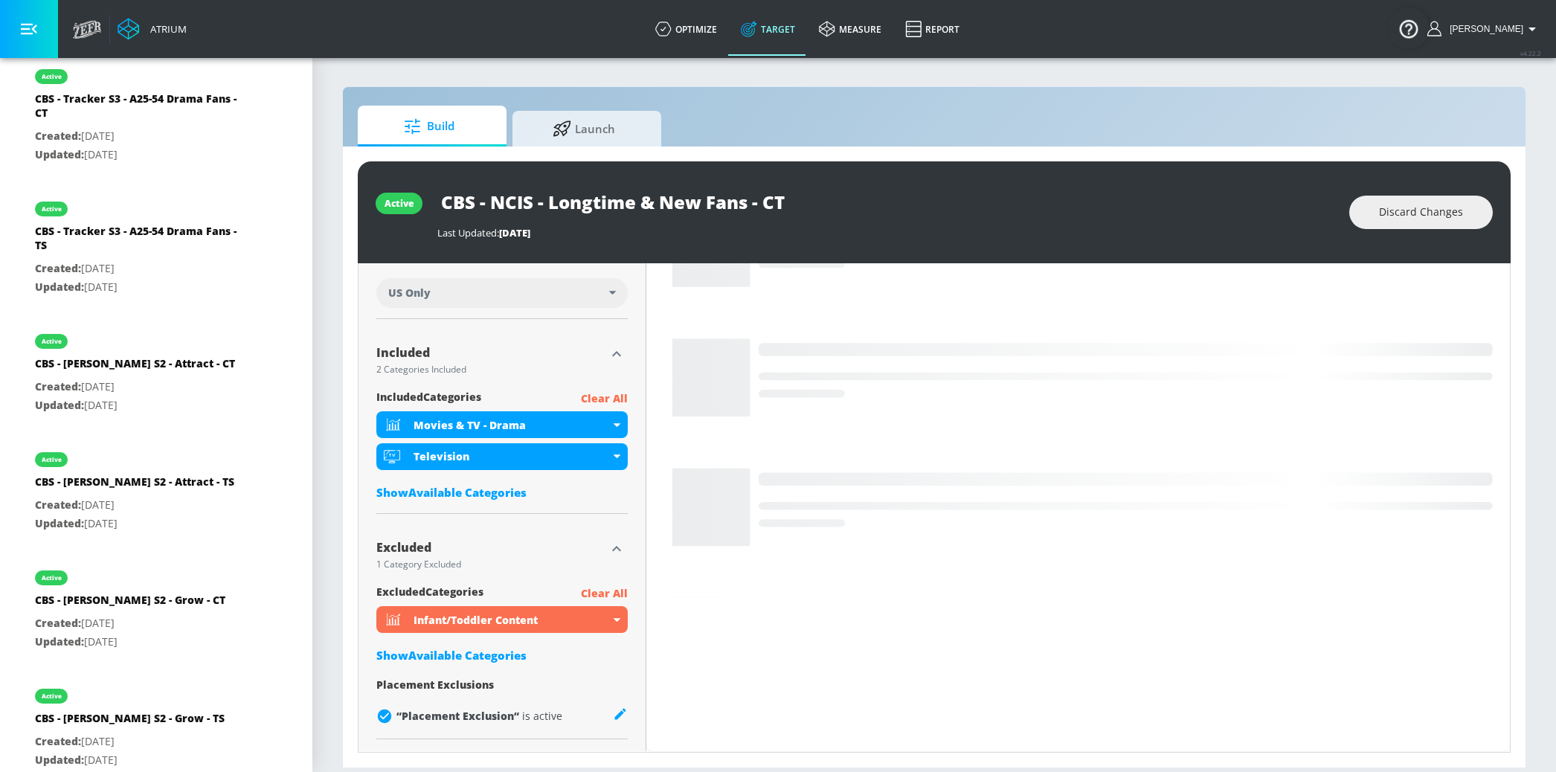
click at [498, 492] on div "Show Available Categories" at bounding box center [501, 492] width 251 height 15
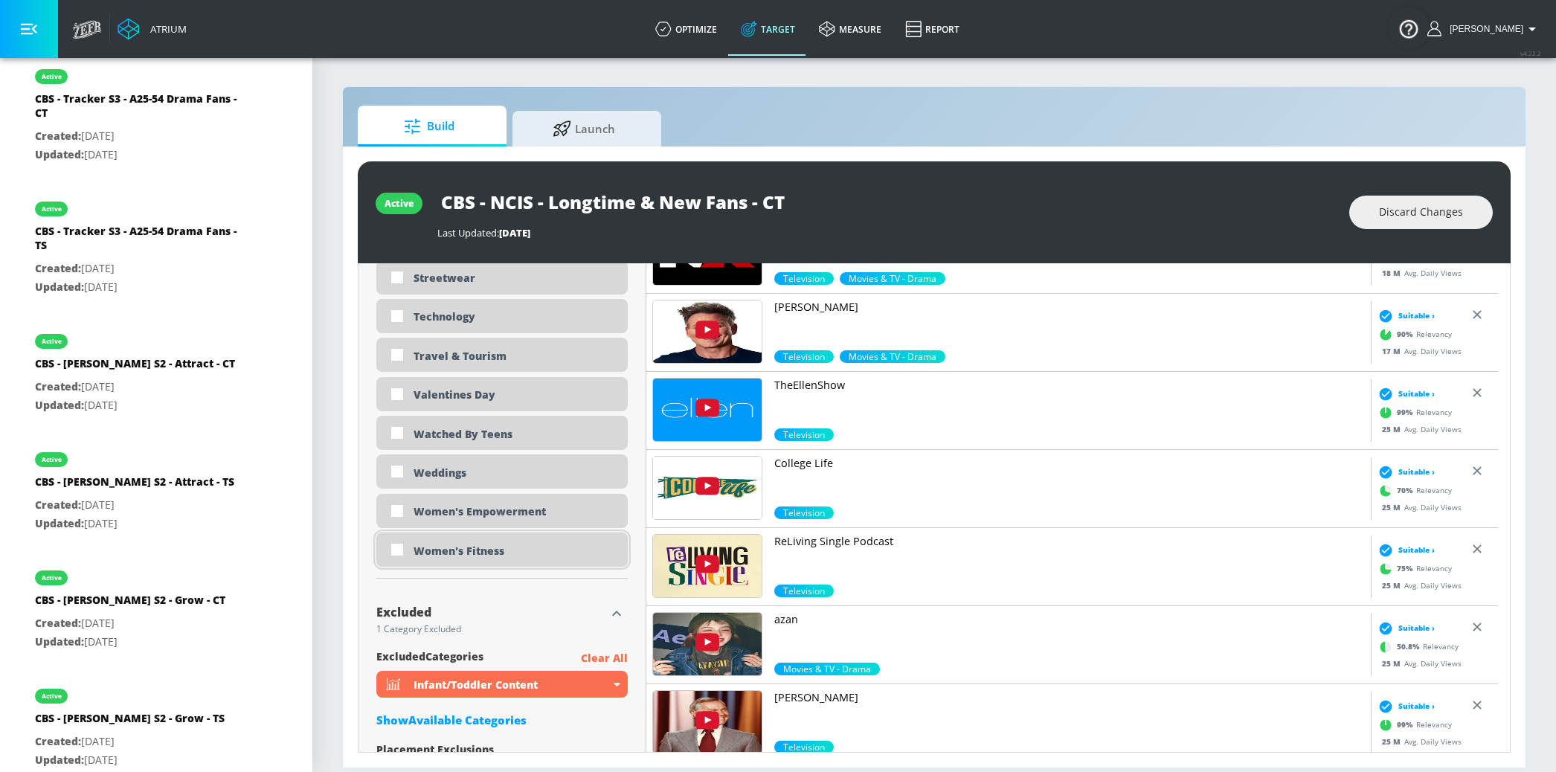
scroll to position [4630, 0]
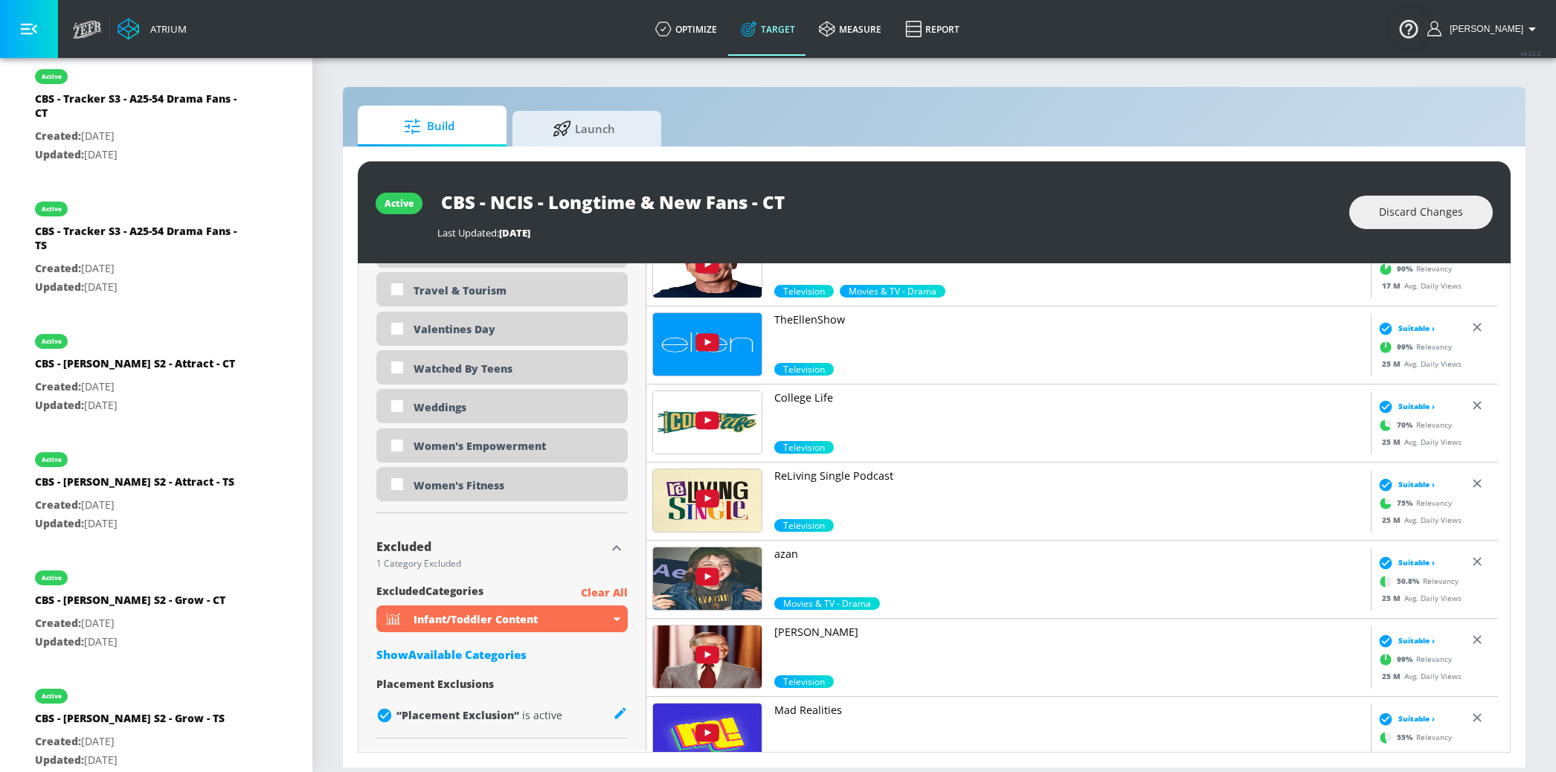
click at [613, 549] on icon "button" at bounding box center [617, 548] width 18 height 18
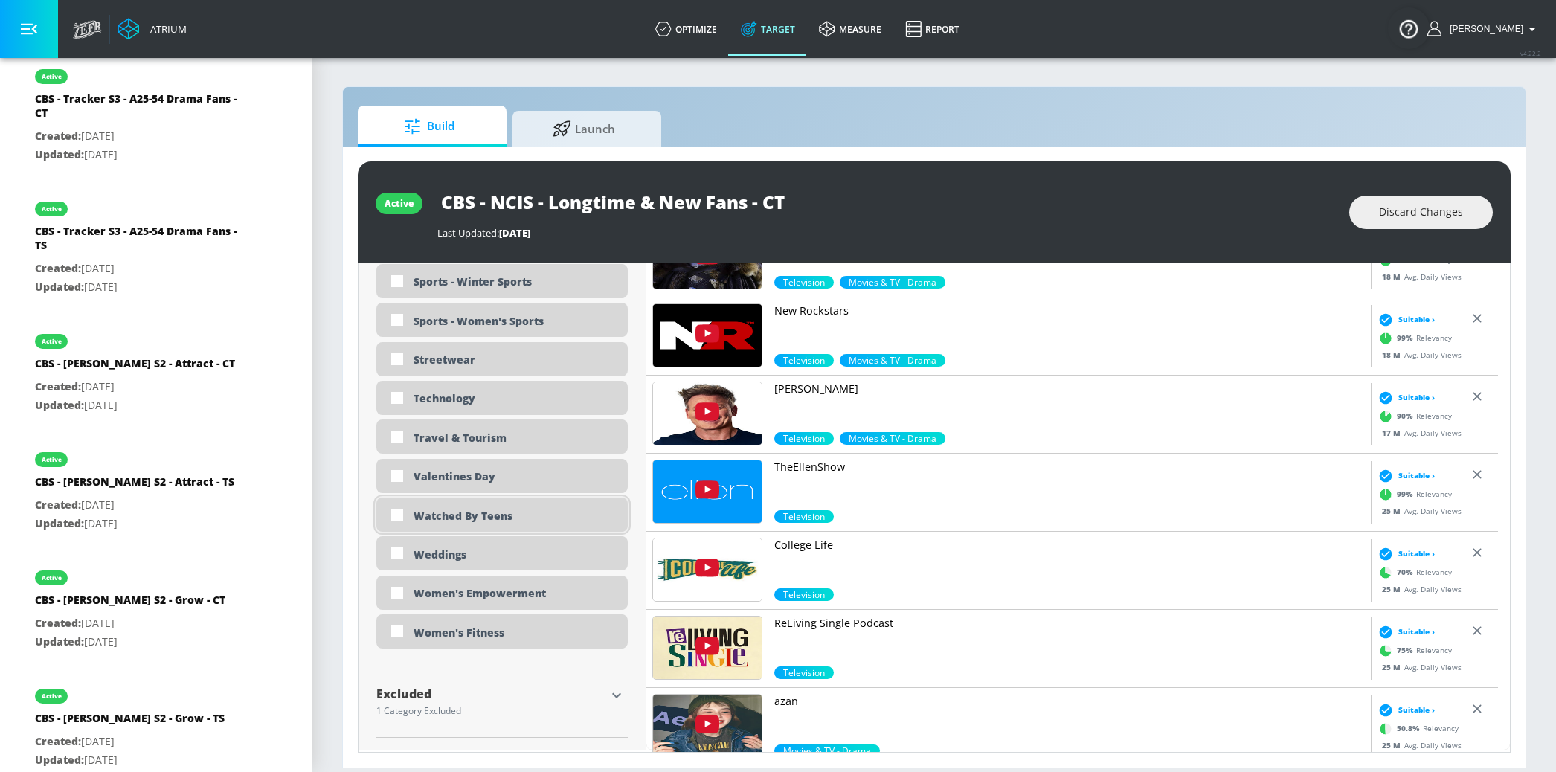
scroll to position [4482, 0]
click at [608, 695] on icon "button" at bounding box center [617, 696] width 18 height 18
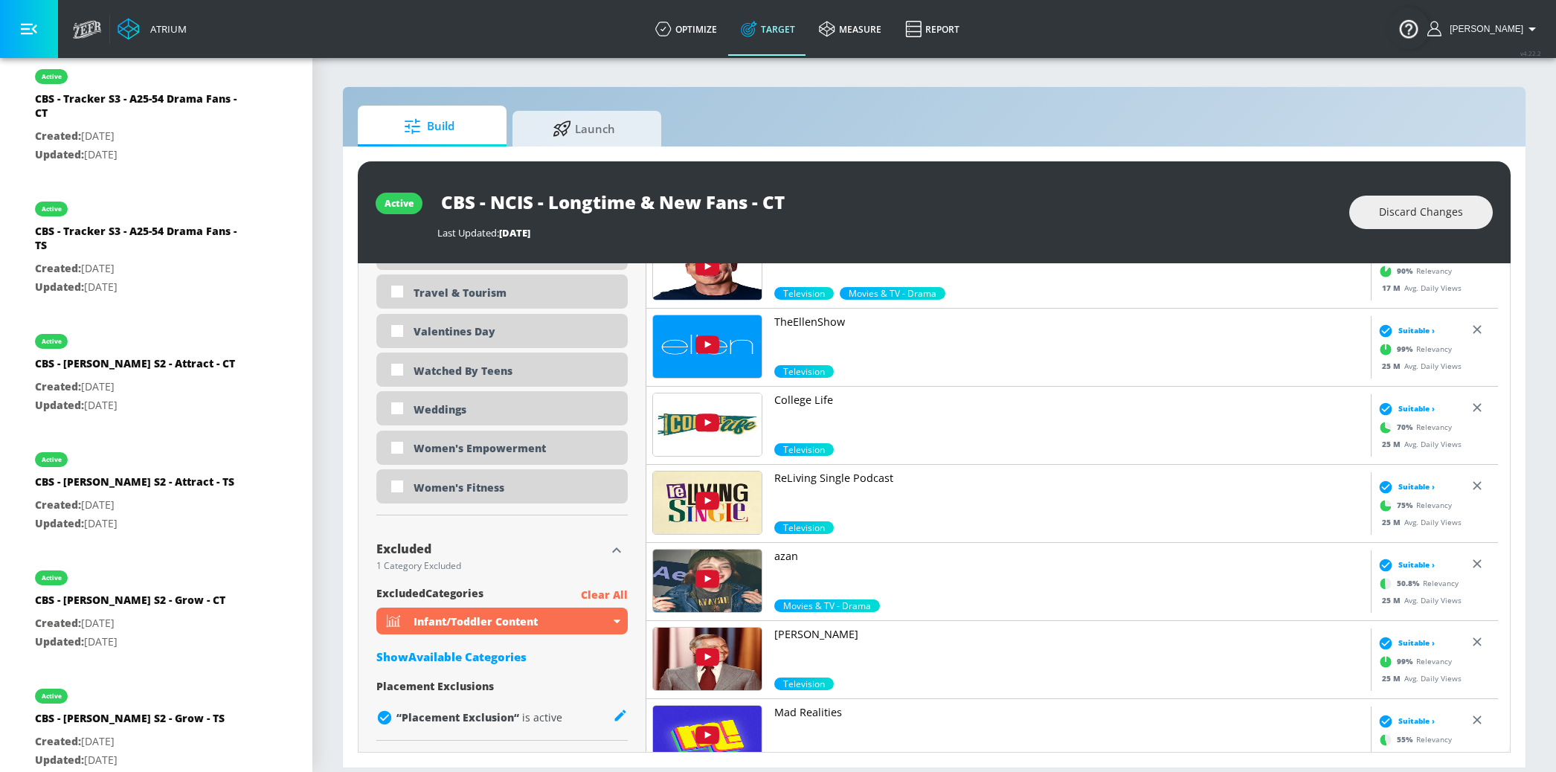
scroll to position [4630, 0]
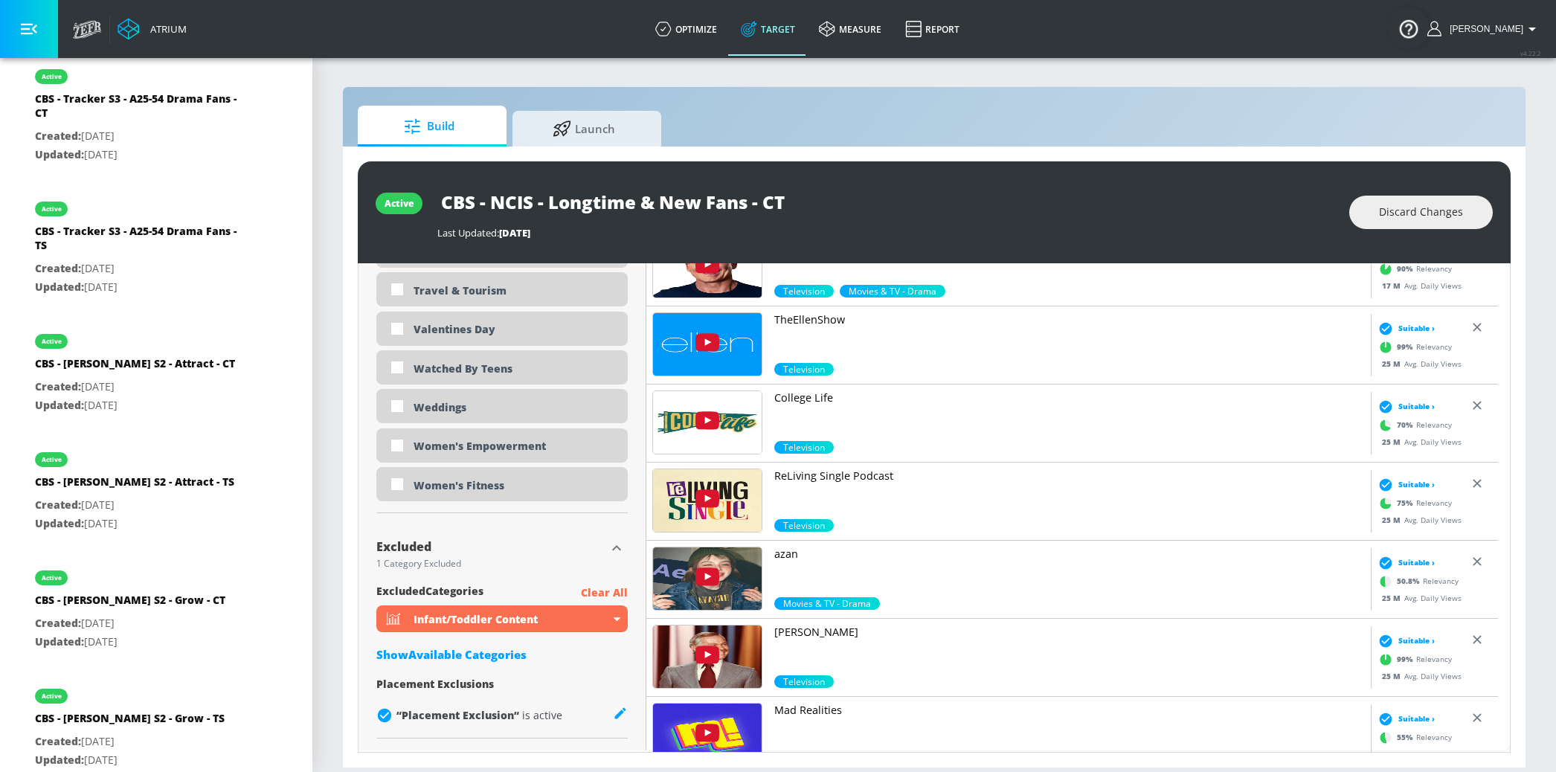
drag, startPoint x: 512, startPoint y: 660, endPoint x: 553, endPoint y: 605, distance: 69.0
click at [512, 659] on div "Show Available Categories" at bounding box center [501, 654] width 251 height 15
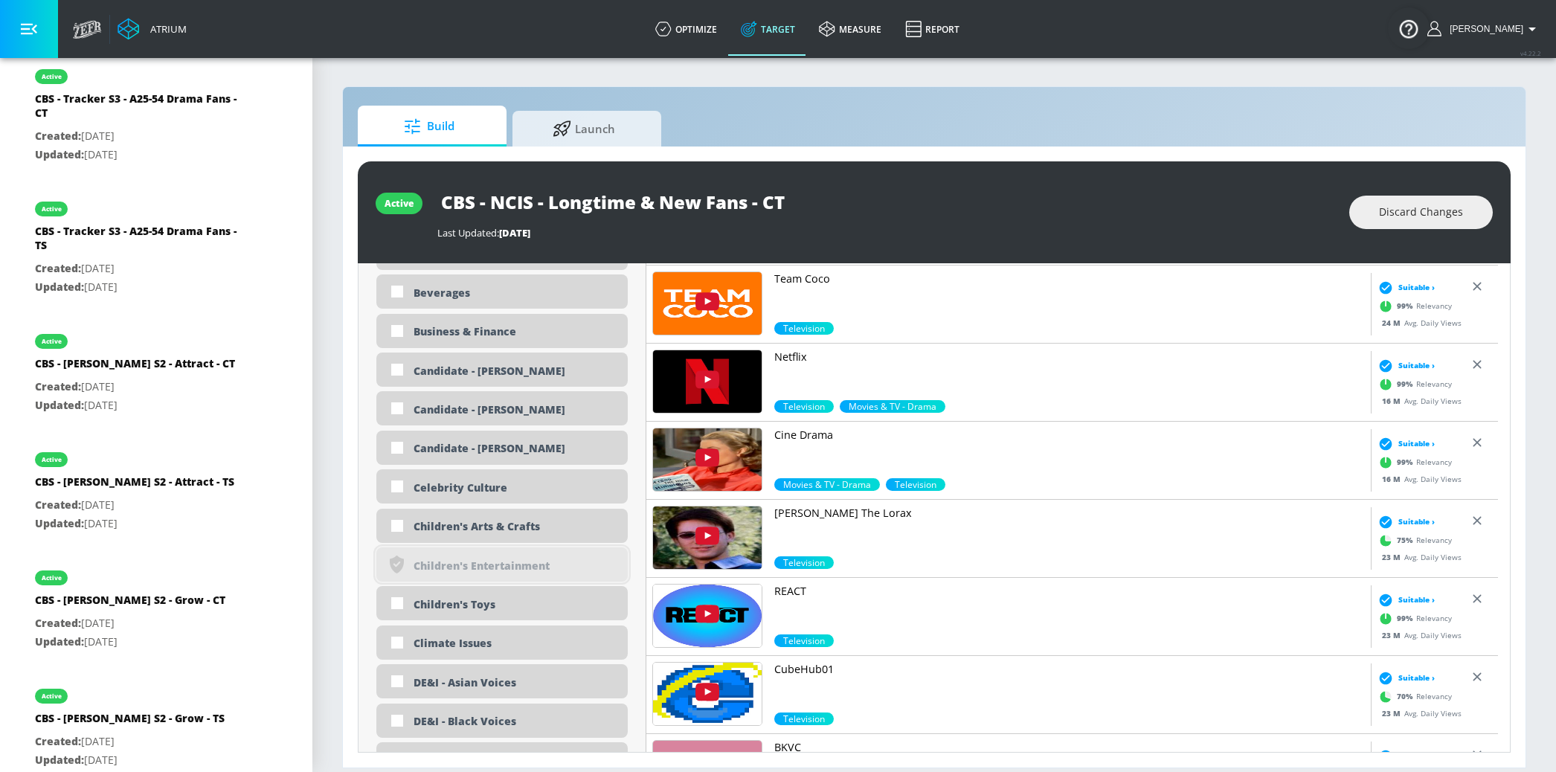
scroll to position [5378, 0]
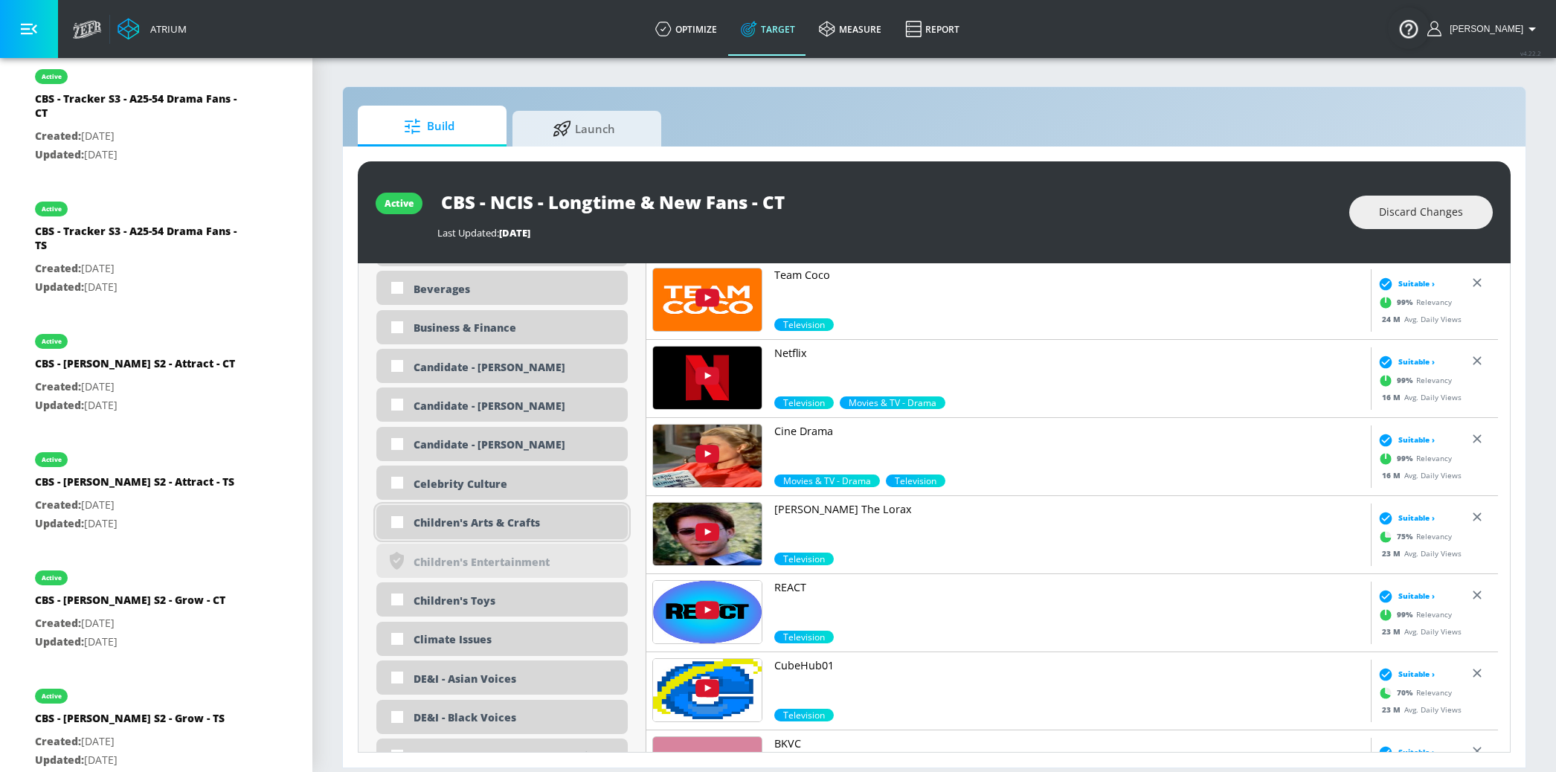
click at [526, 515] on div "Children's Arts & Crafts" at bounding box center [501, 522] width 251 height 34
checkbox input "true"
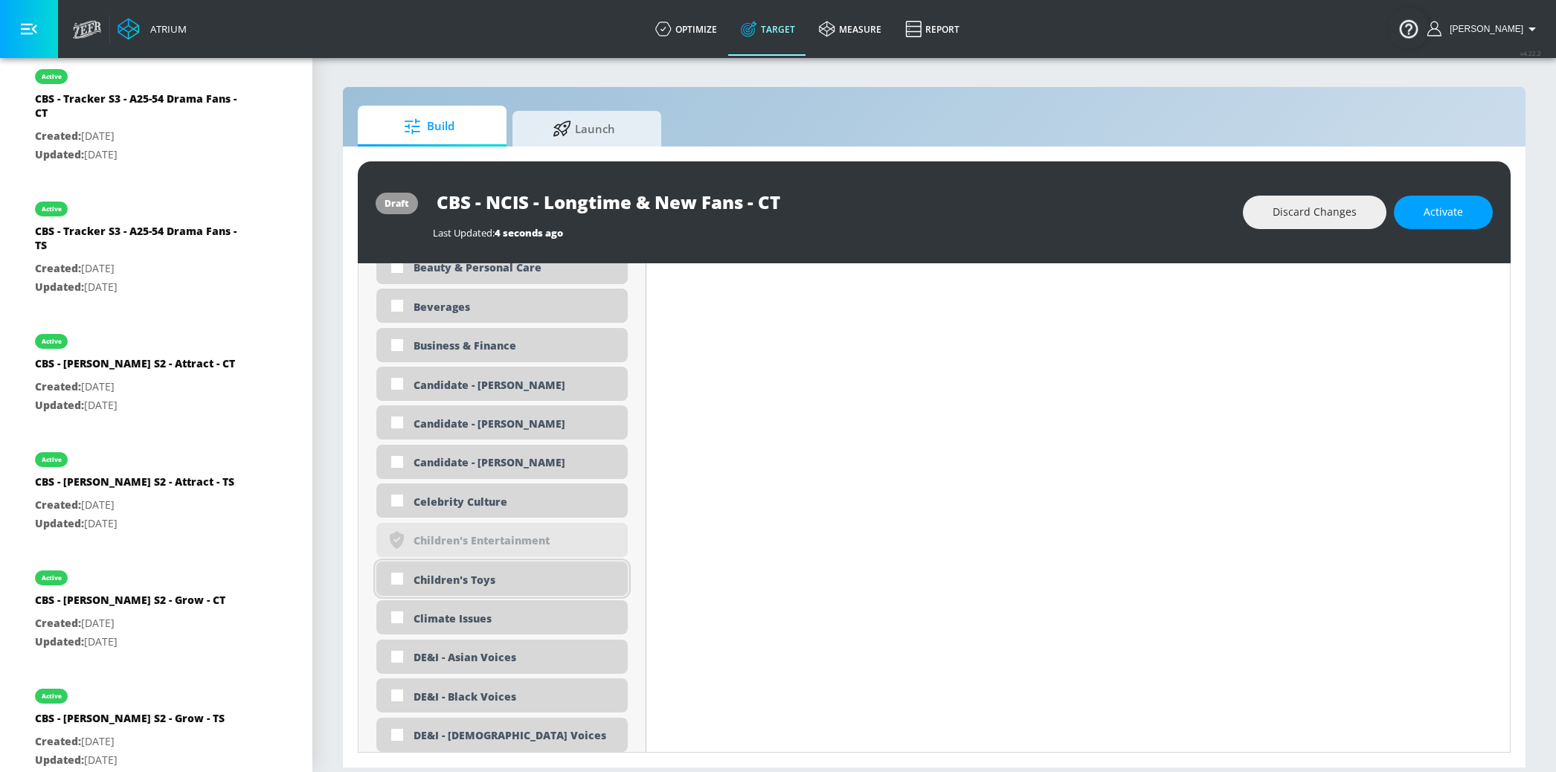
scroll to position [5339, 0]
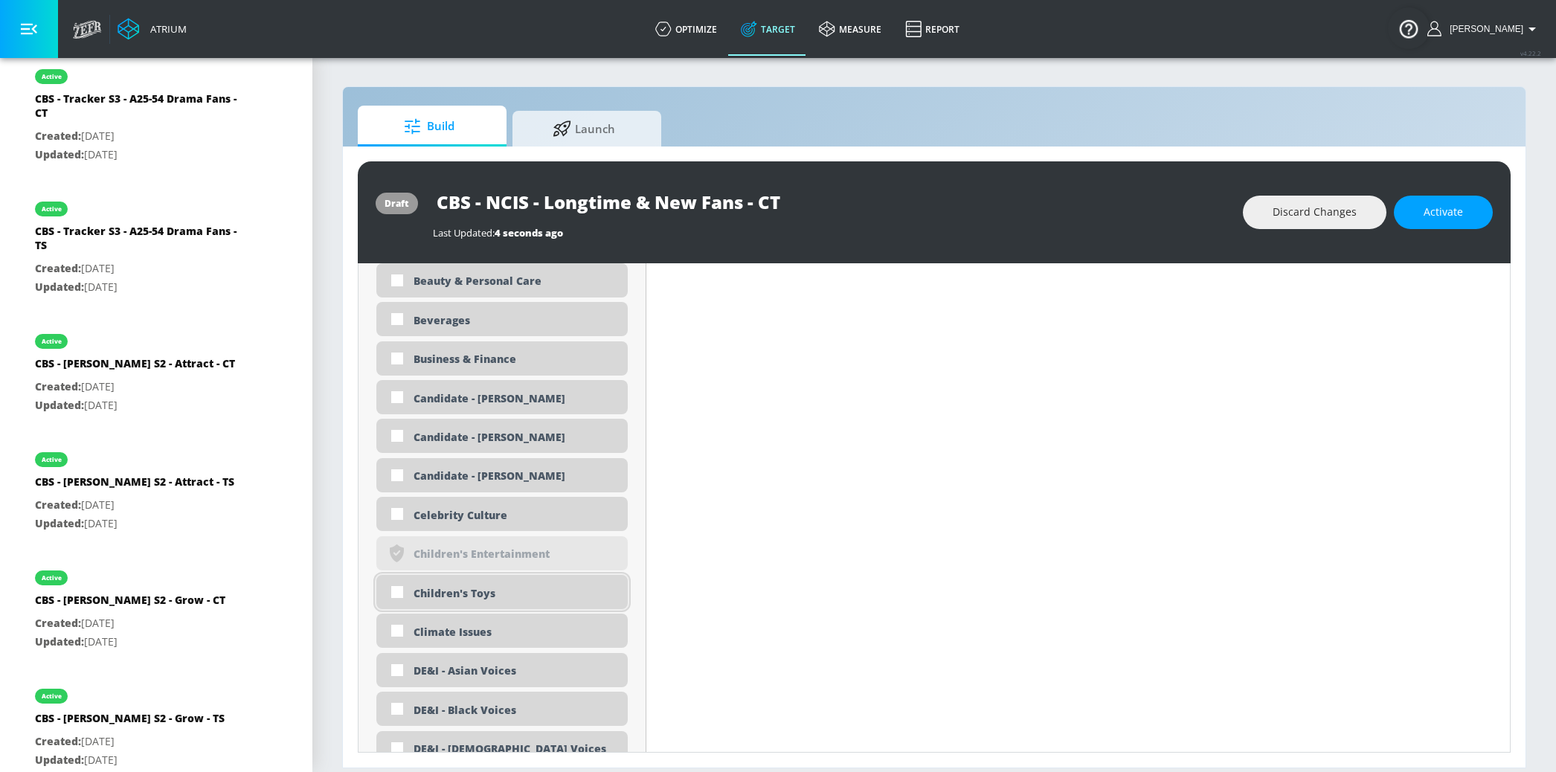
click at [500, 597] on div "Children's Toys" at bounding box center [515, 593] width 203 height 14
checkbox input "true"
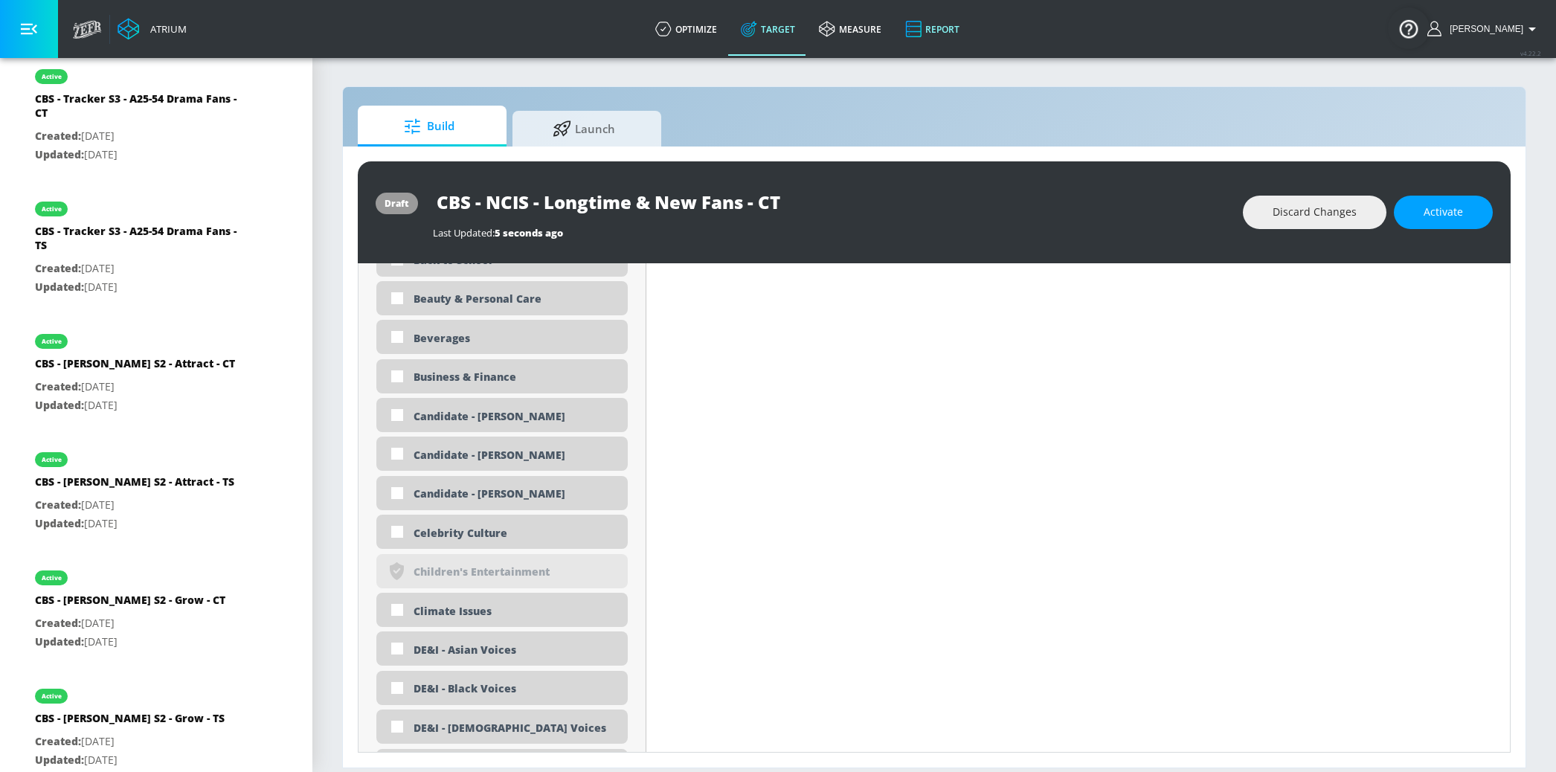
scroll to position [5301, 0]
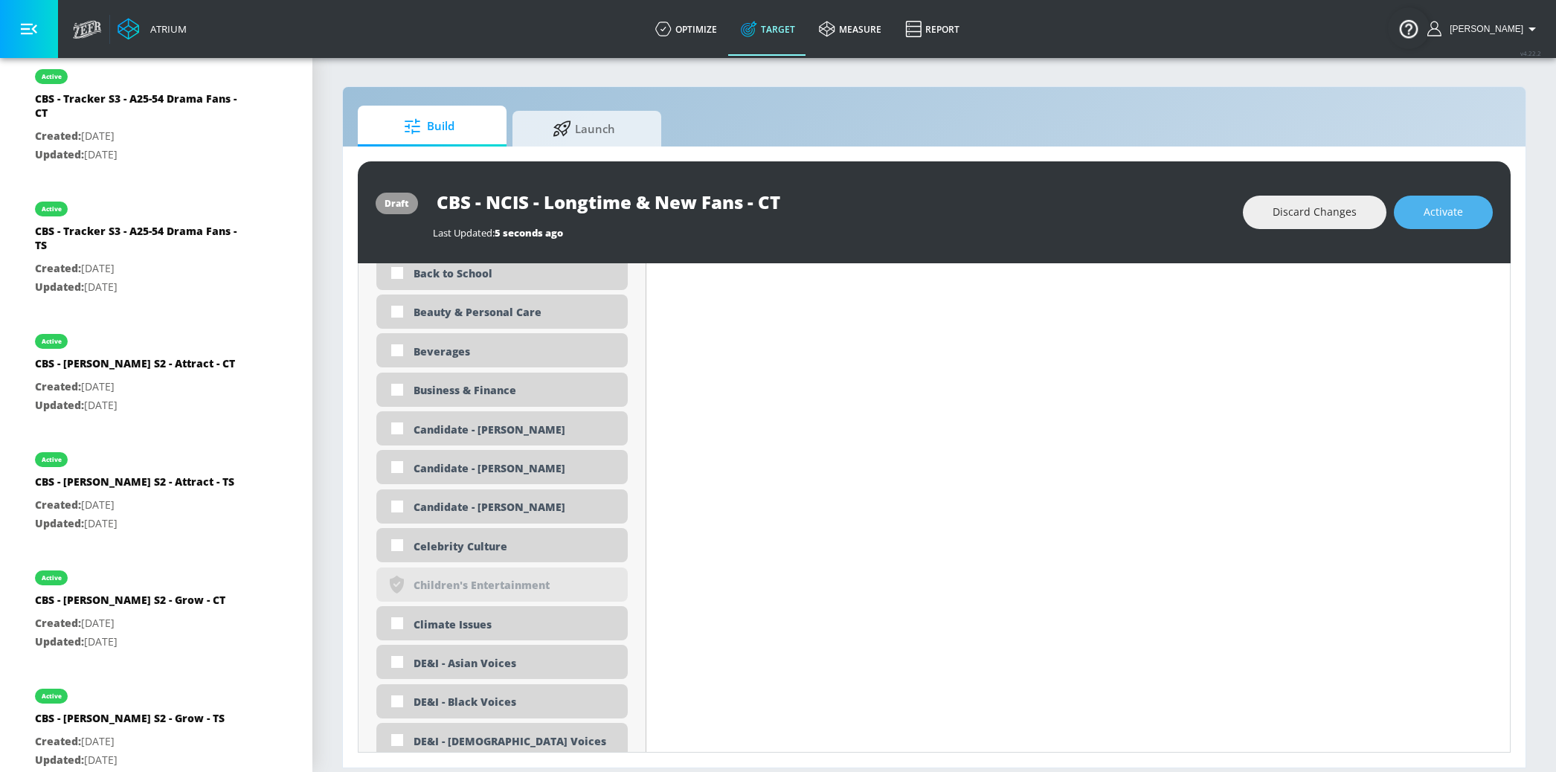
click at [1449, 219] on span "Activate" at bounding box center [1443, 212] width 39 height 19
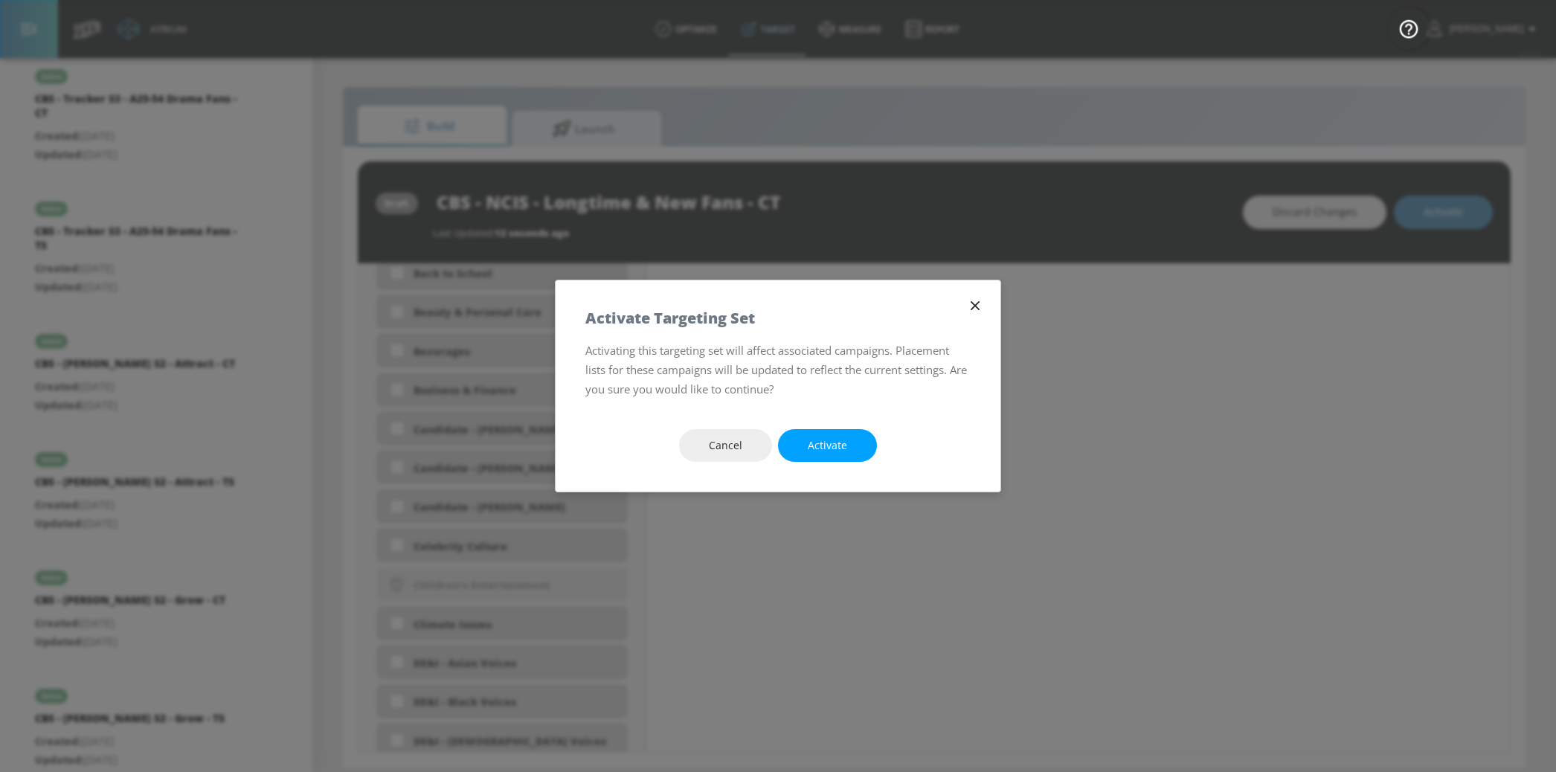
click at [849, 438] on button "Activate" at bounding box center [827, 445] width 99 height 33
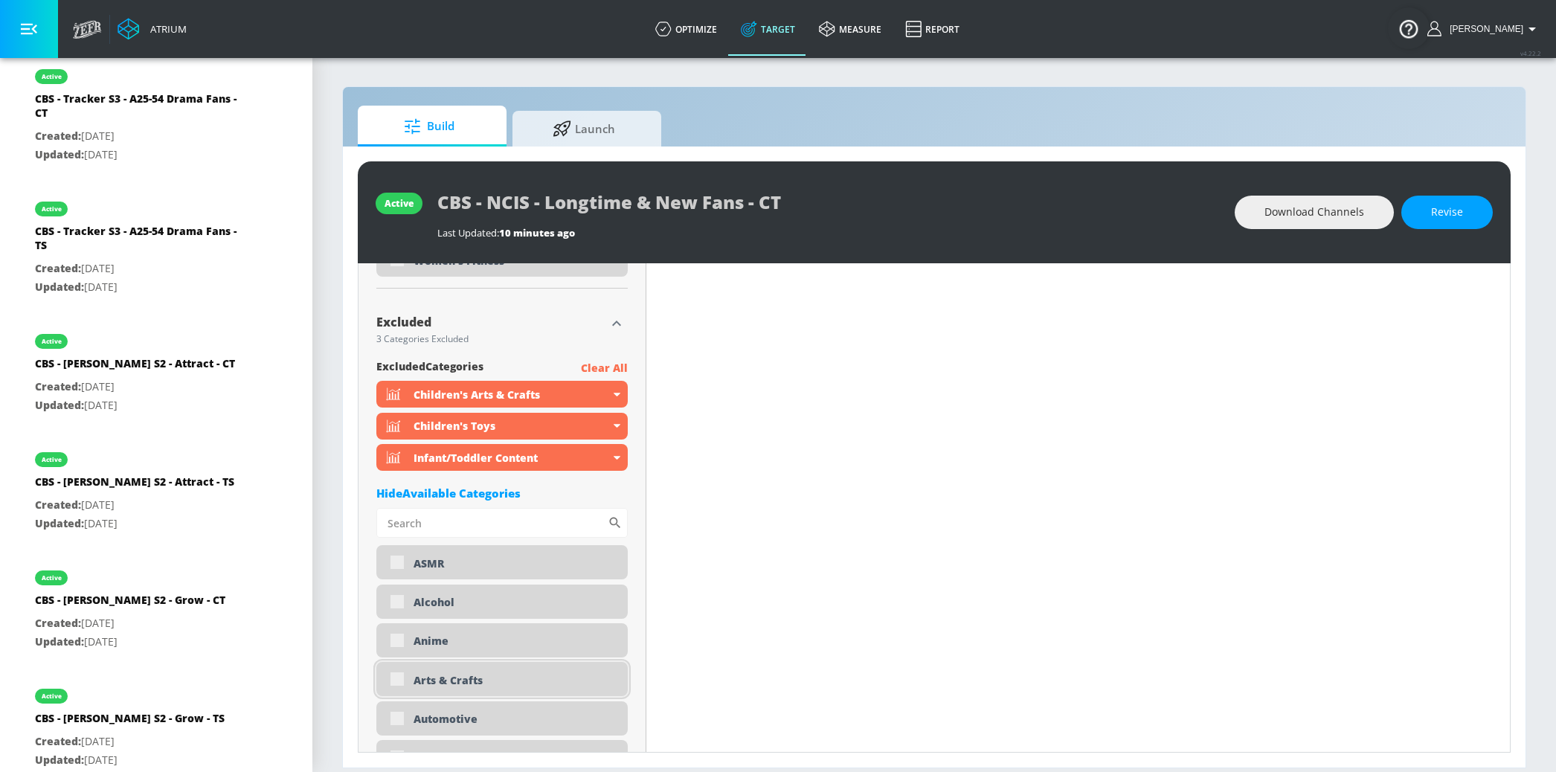
scroll to position [4769, 0]
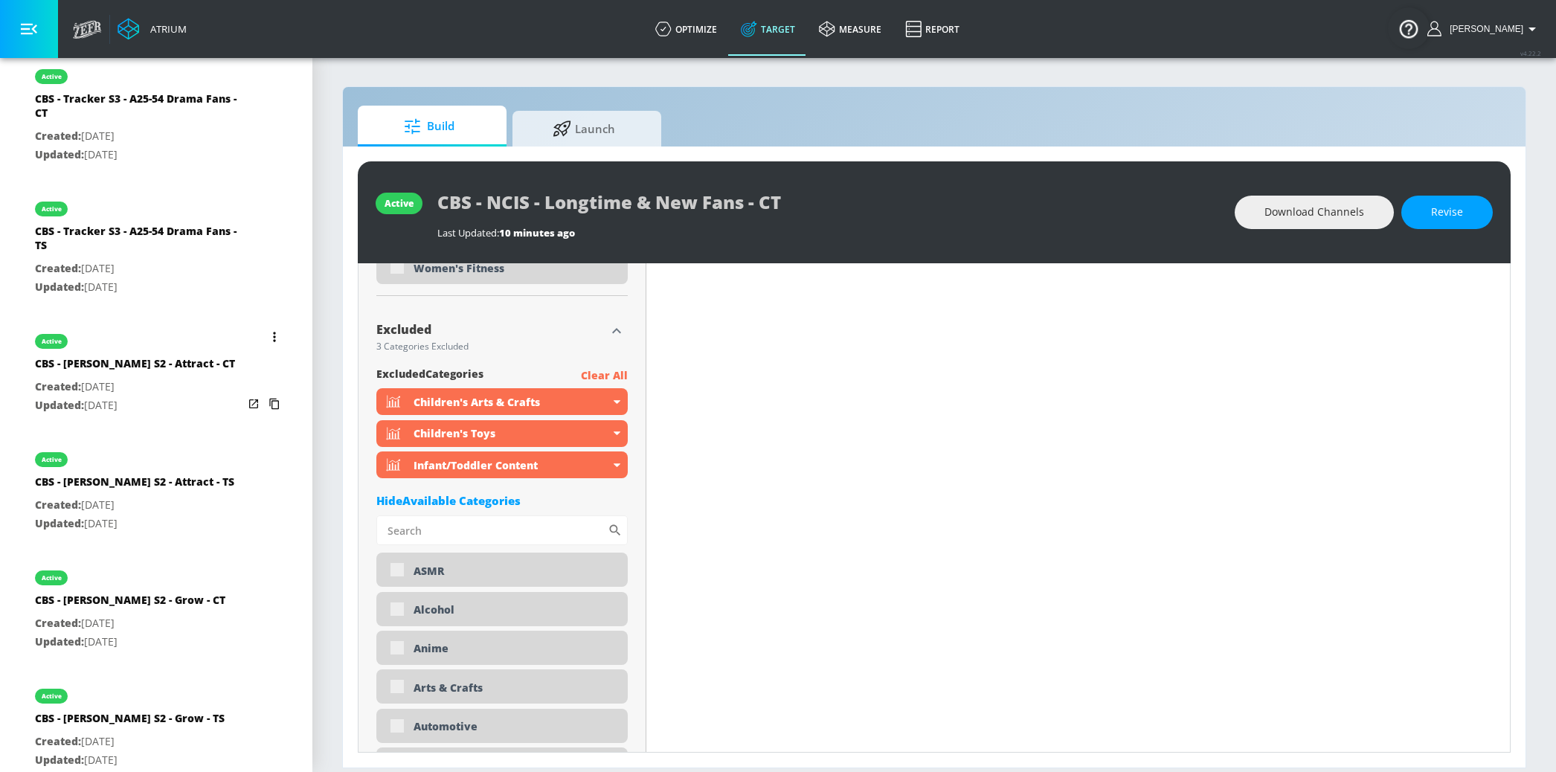
click at [70, 319] on div "active" at bounding box center [135, 337] width 200 height 37
type input "CBS - [PERSON_NAME] S2 - Attract - CT"
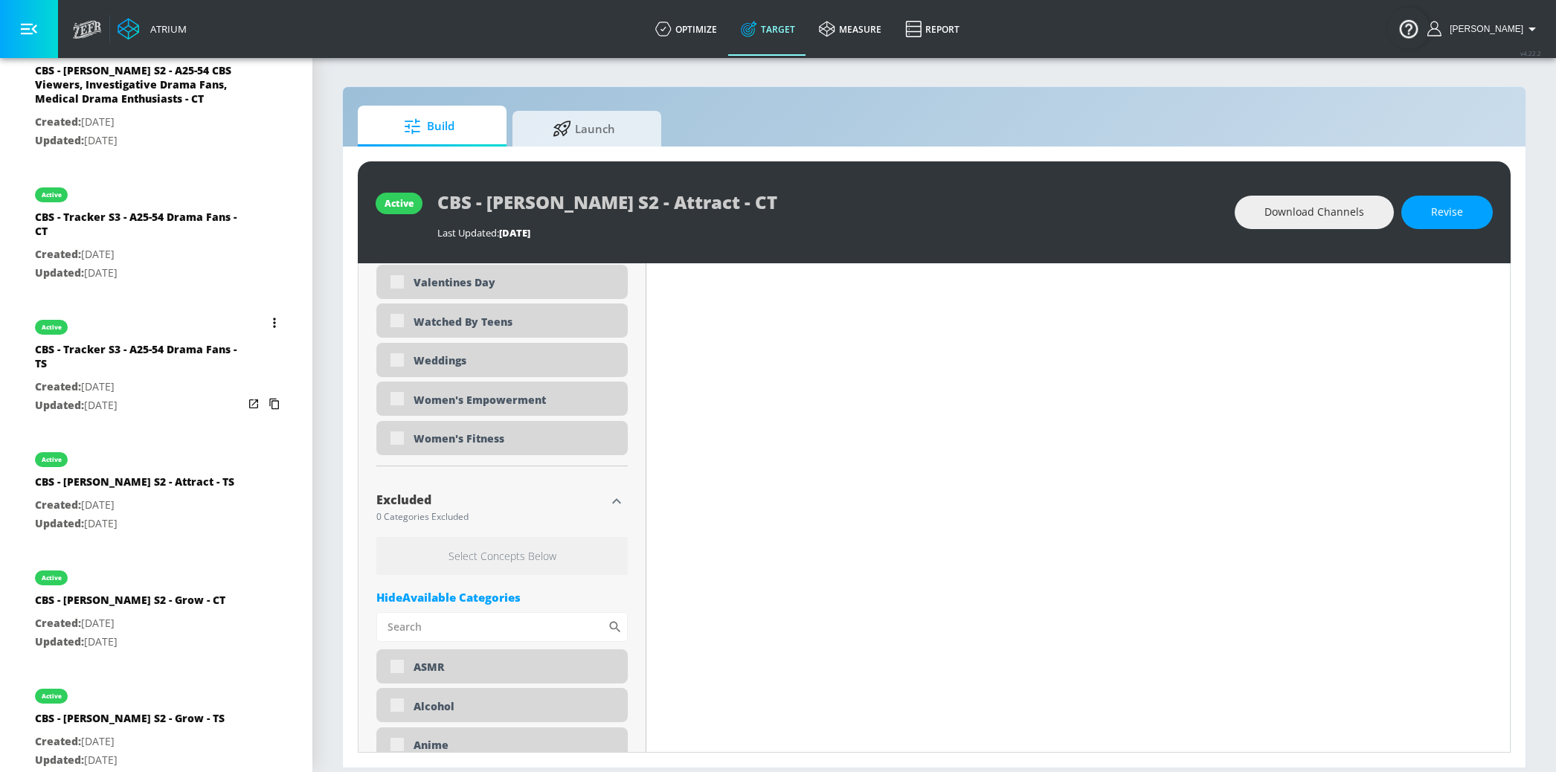
scroll to position [4940, 0]
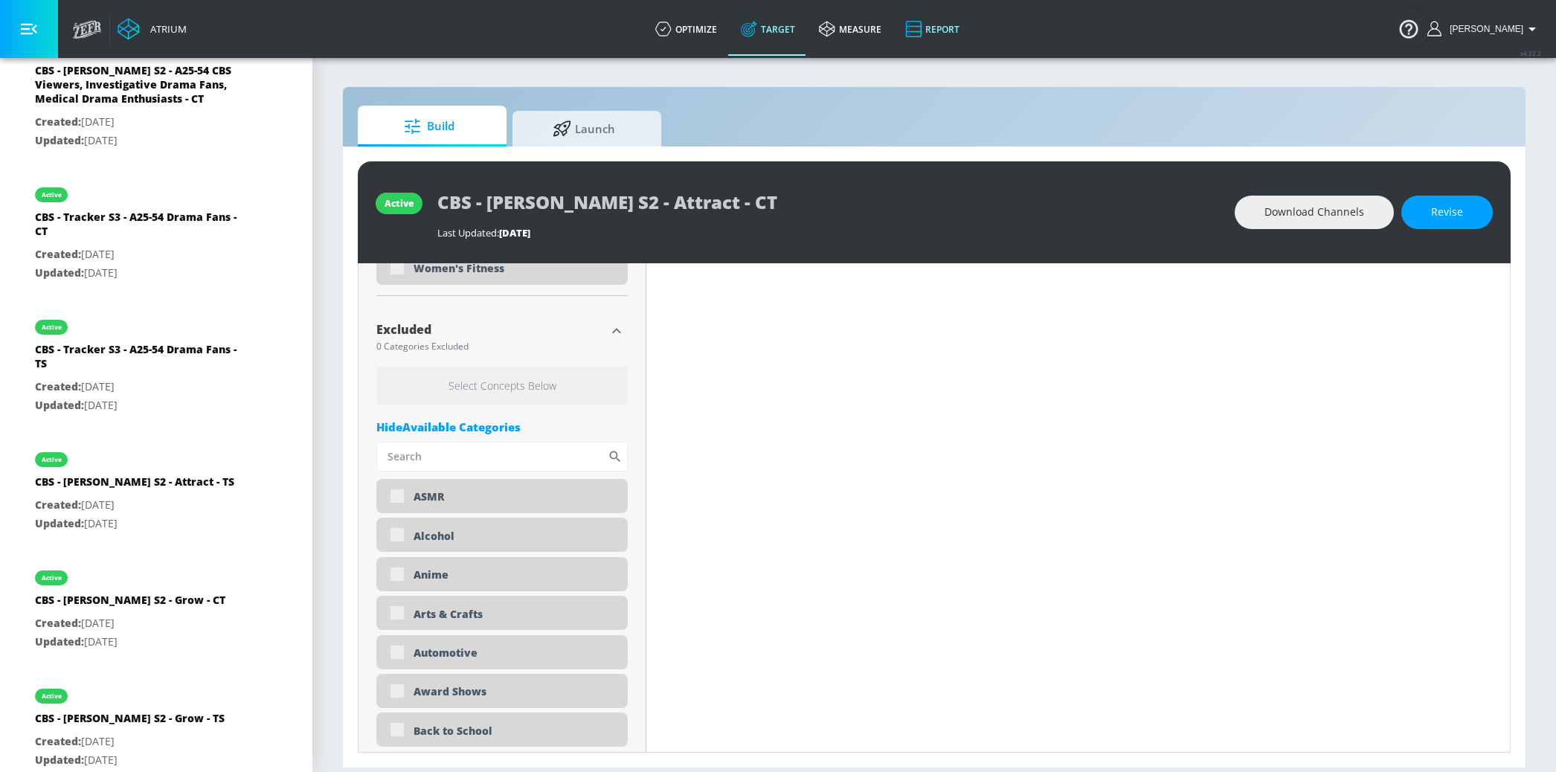
type input "0.5"
